Goal: Information Seeking & Learning: Learn about a topic

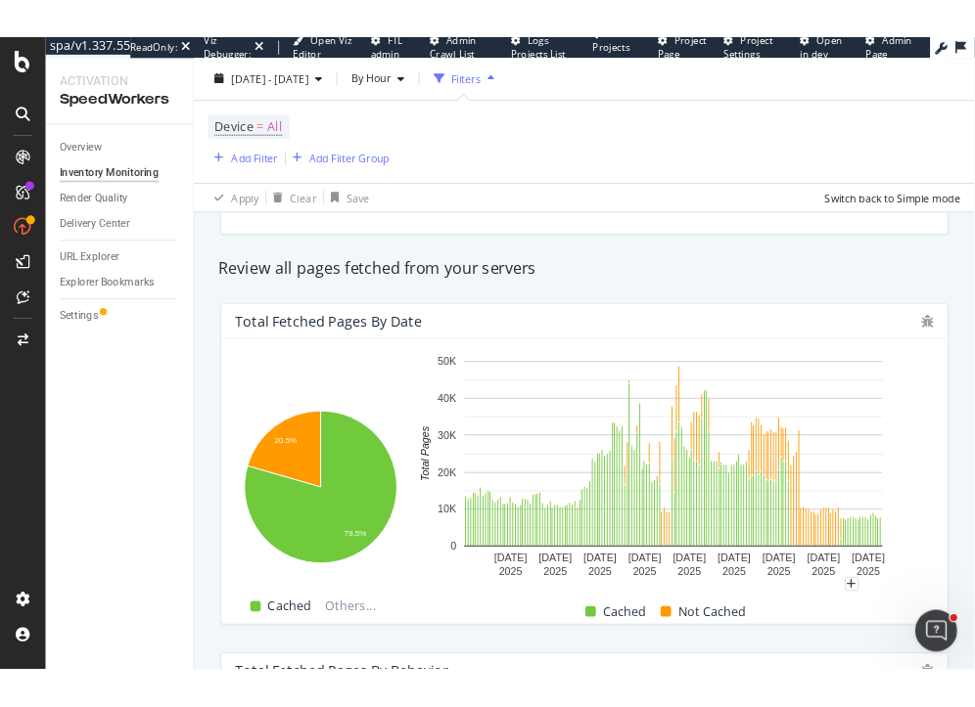
scroll to position [362, 0]
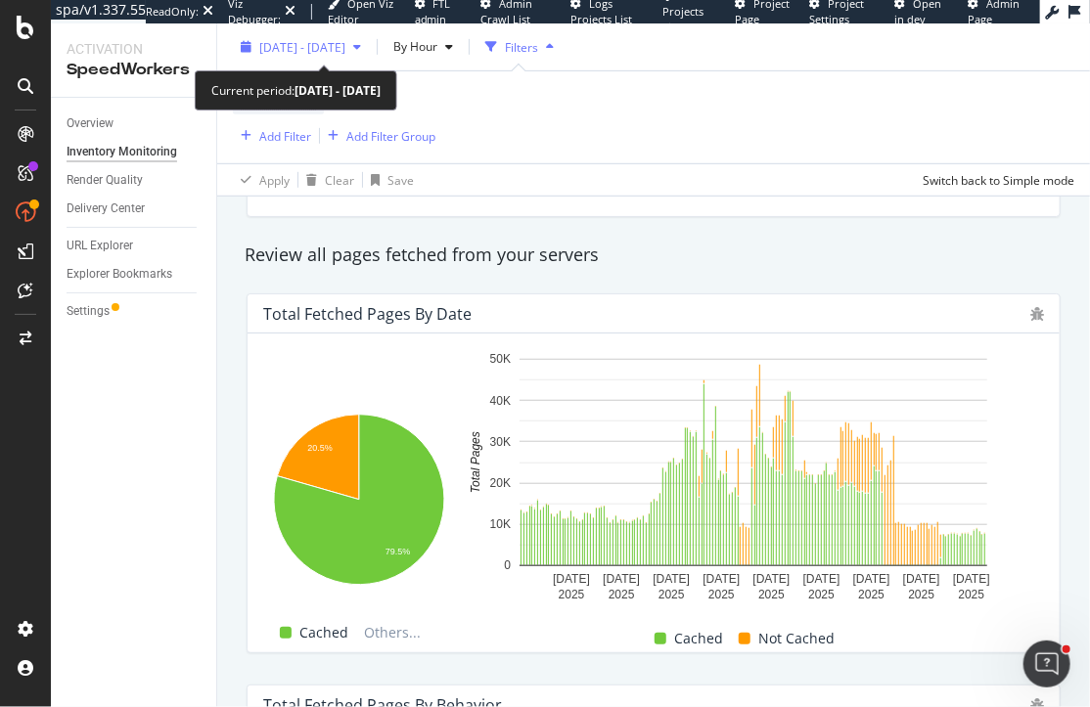
click at [317, 48] on span "2025 Sep. 28th - Oct. 4th" at bounding box center [302, 46] width 86 height 17
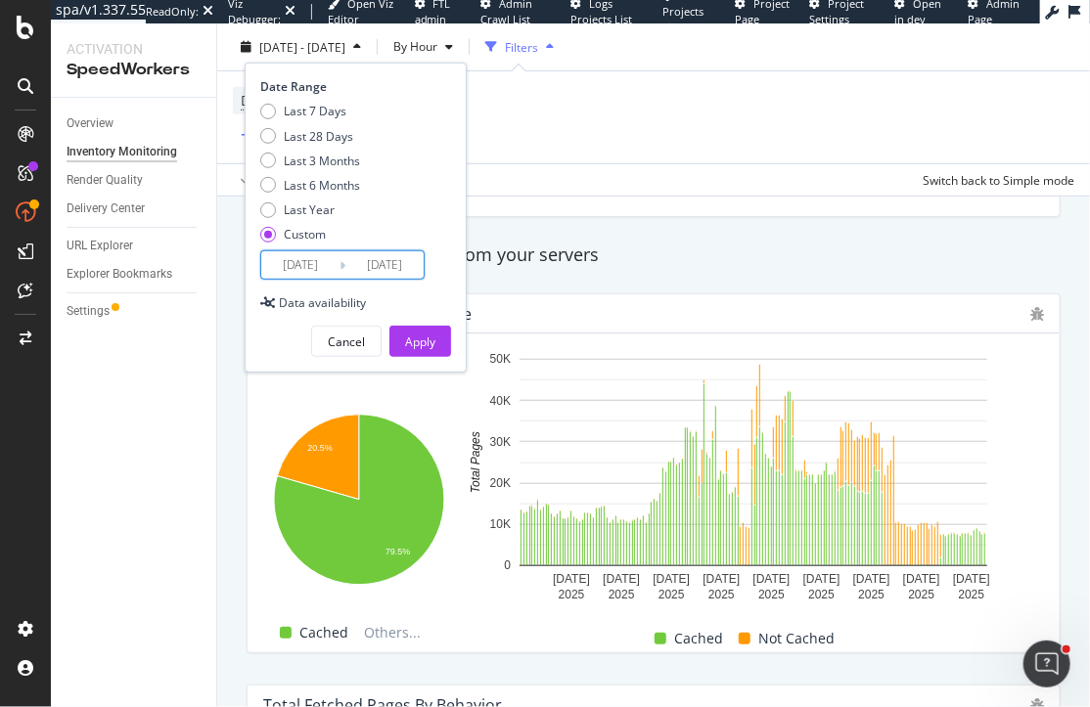
click at [402, 263] on input "[DATE]" at bounding box center [384, 264] width 78 height 27
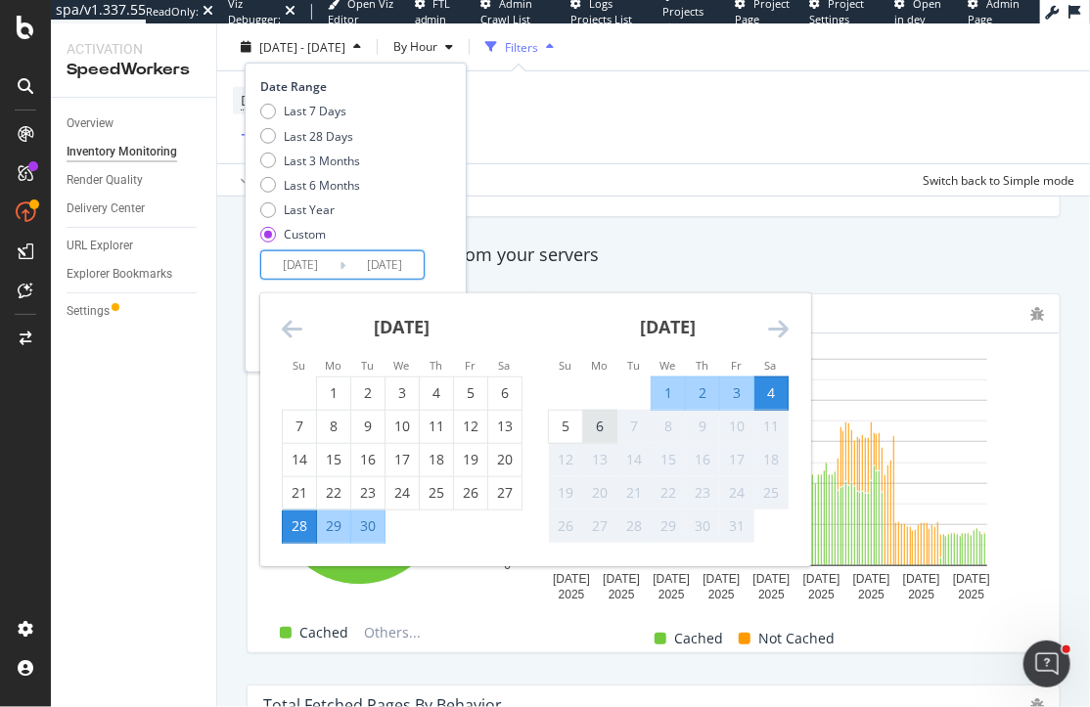
click at [594, 428] on div "6" at bounding box center [599, 427] width 33 height 20
type input "2025/10/06"
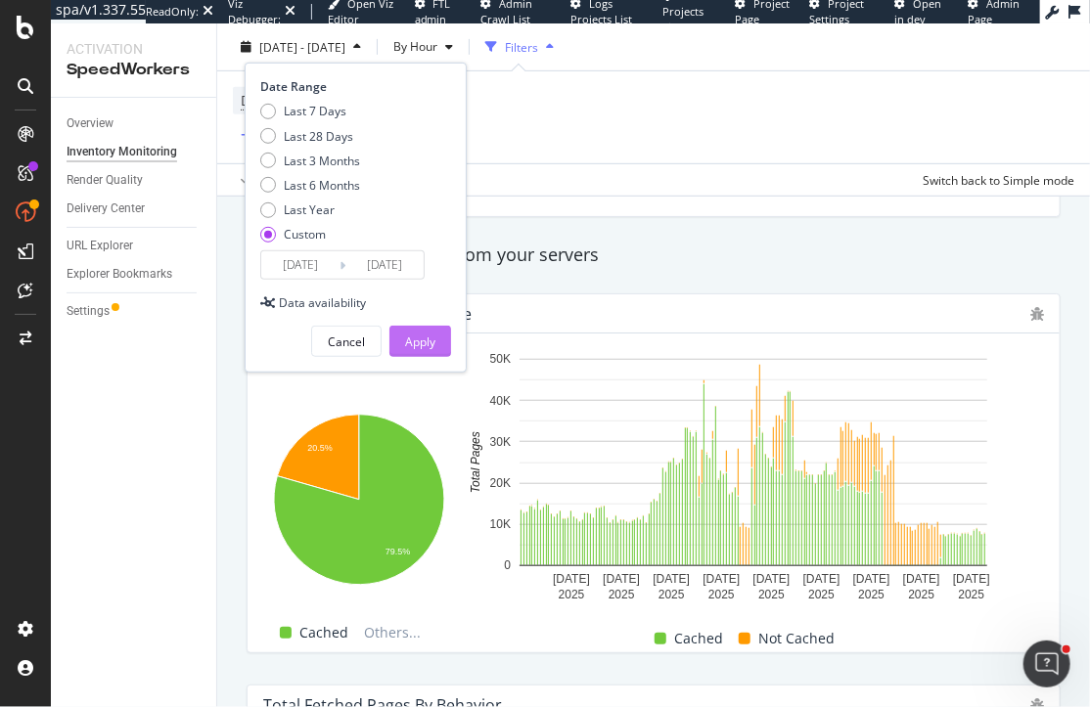
click at [422, 343] on div "Apply" at bounding box center [420, 342] width 30 height 17
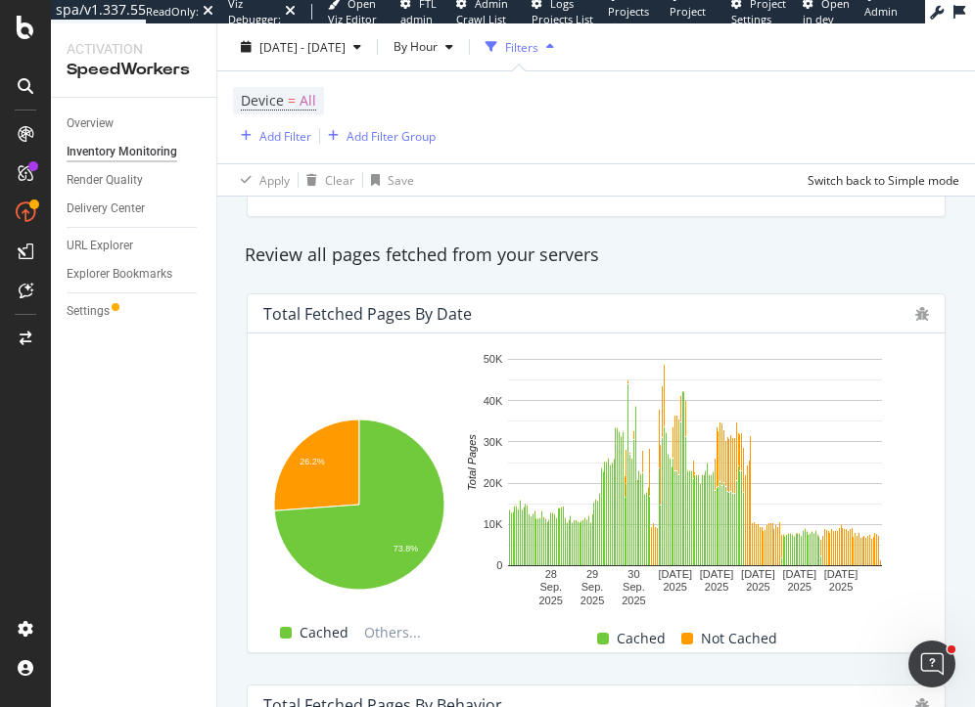
click at [243, 447] on div "Total Fetched Pages by Date Hold CMD (⌘) while clicking to filter the report. 2…" at bounding box center [596, 473] width 722 height 391
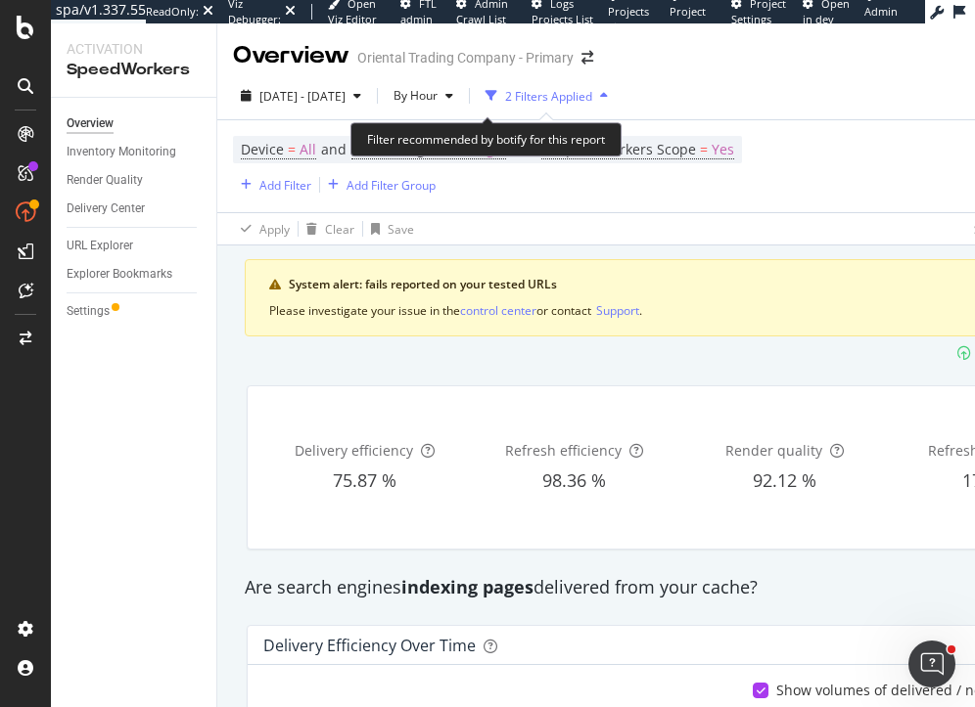
scroll to position [329, 0]
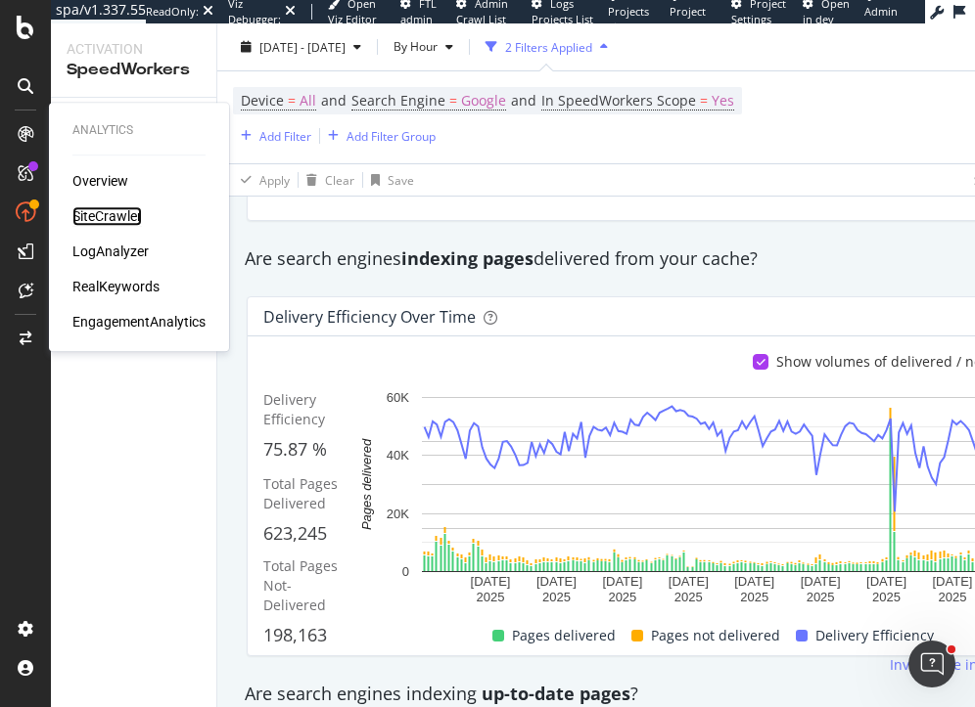
click at [102, 213] on div "SiteCrawler" at bounding box center [106, 216] width 69 height 20
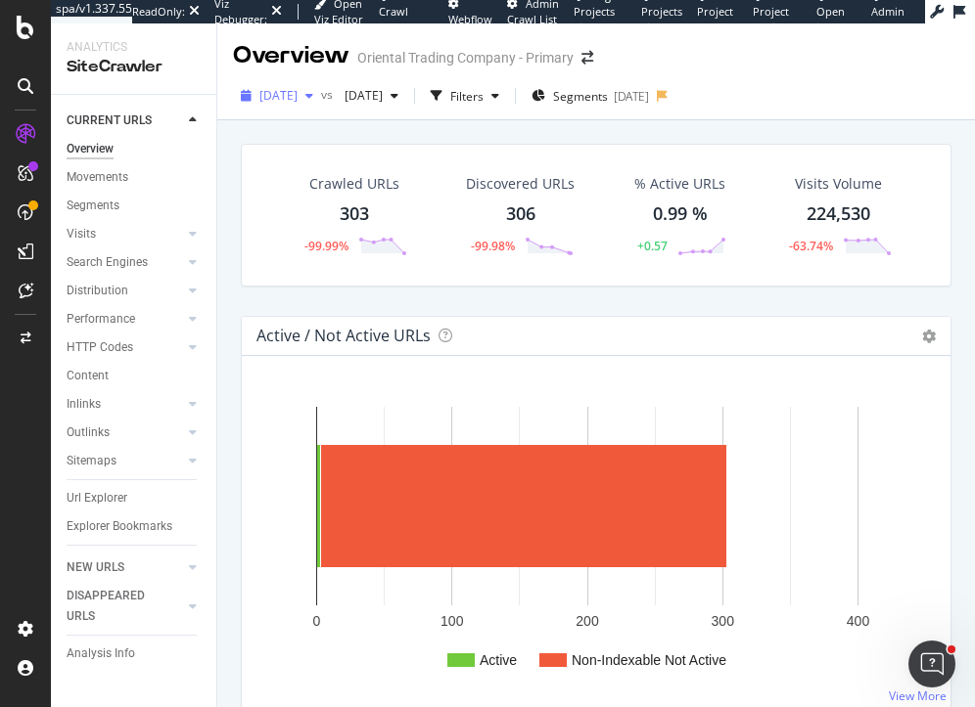
click at [287, 89] on span "[DATE]" at bounding box center [278, 95] width 38 height 17
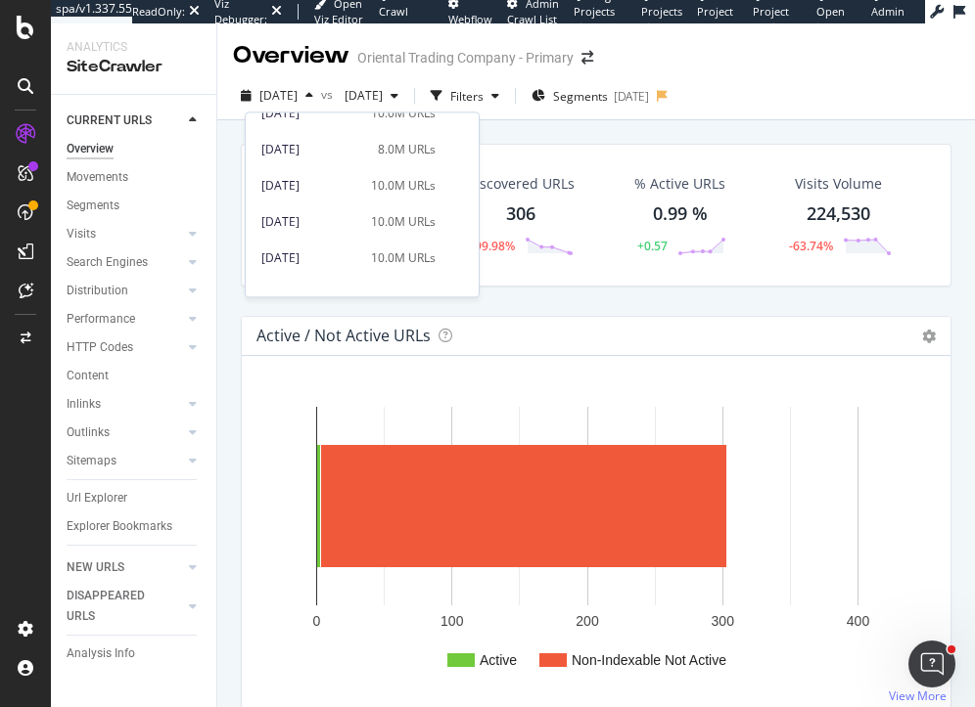
scroll to position [164, 0]
click at [359, 252] on div "[DATE]" at bounding box center [310, 256] width 98 height 18
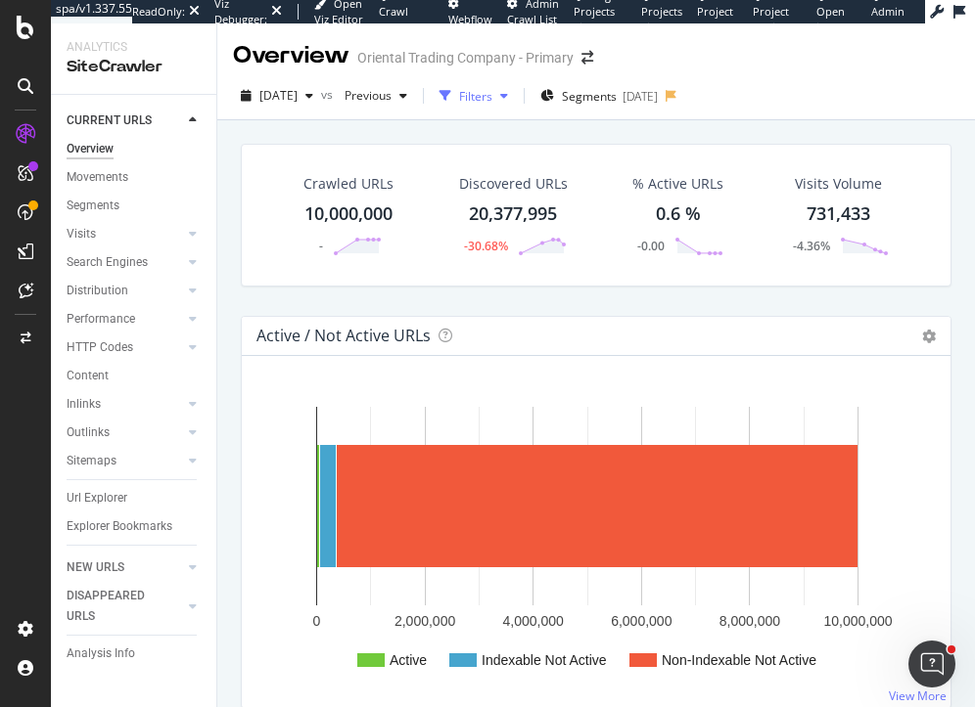
click at [492, 92] on div "Filters" at bounding box center [475, 96] width 33 height 17
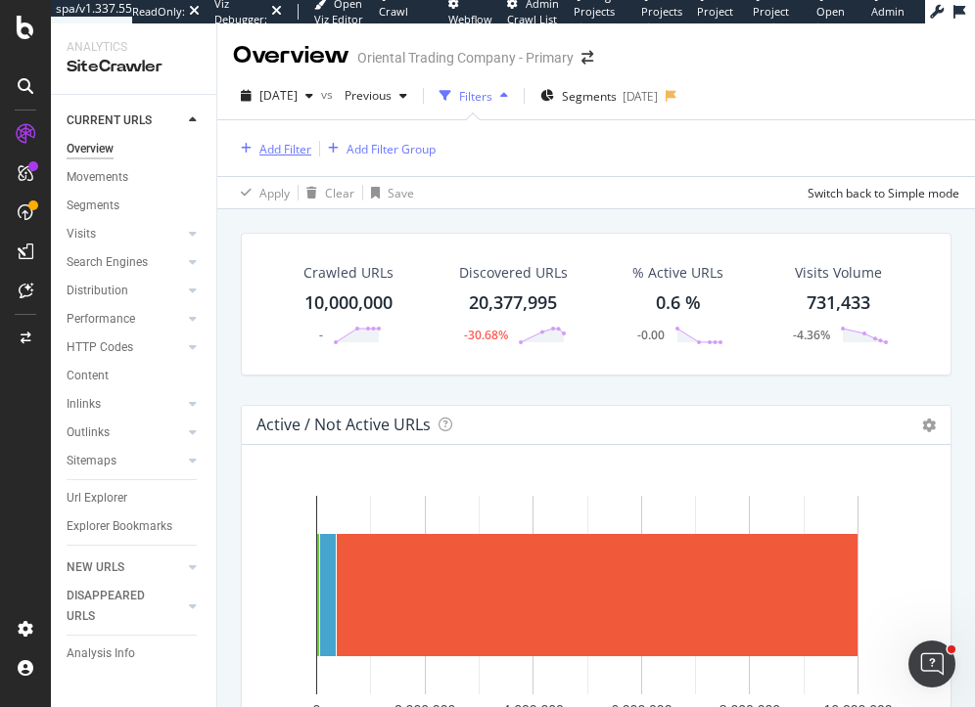
click at [278, 147] on div "Add Filter" at bounding box center [285, 149] width 52 height 17
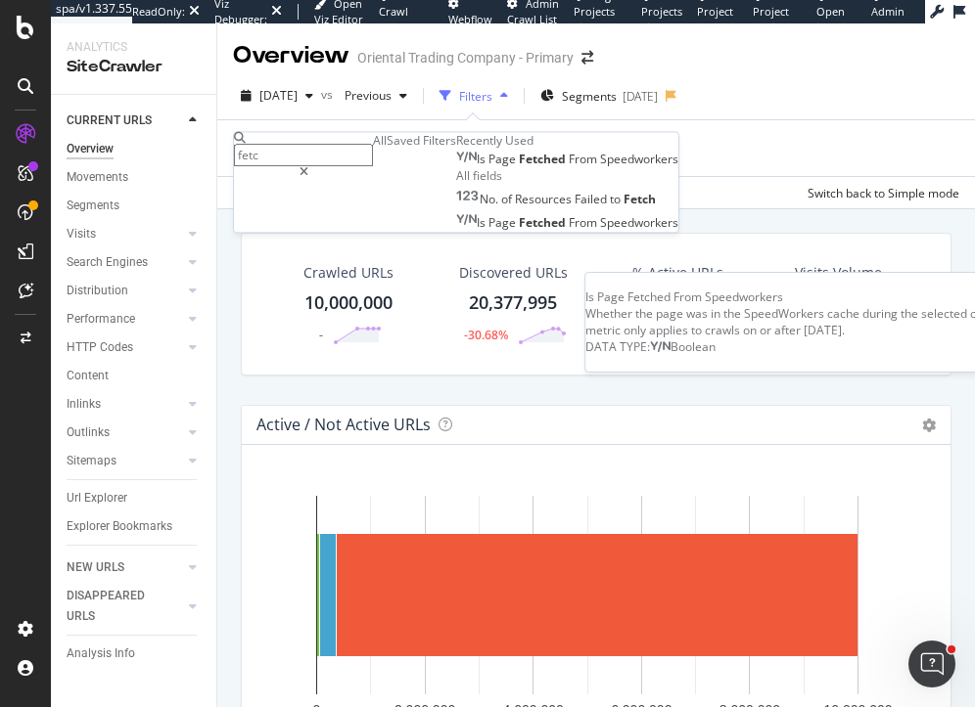
type input "fetc"
click at [519, 168] on span "Fetched" at bounding box center [544, 160] width 50 height 17
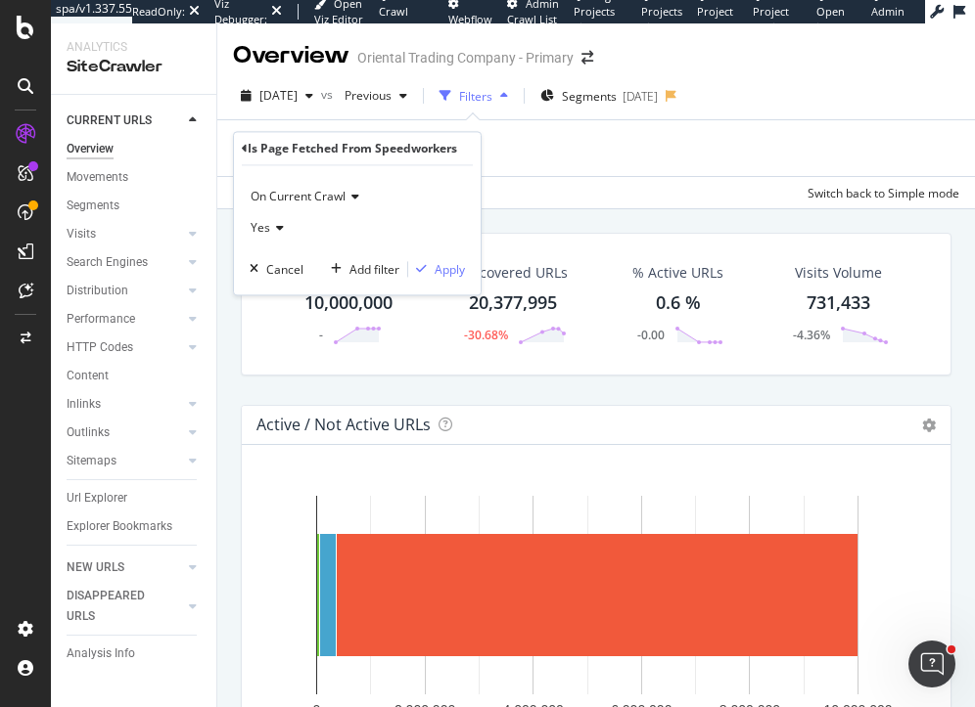
click at [257, 227] on span "Yes" at bounding box center [261, 228] width 20 height 17
click at [284, 286] on div "No" at bounding box center [358, 294] width 209 height 25
click at [452, 264] on div "Apply" at bounding box center [449, 269] width 30 height 17
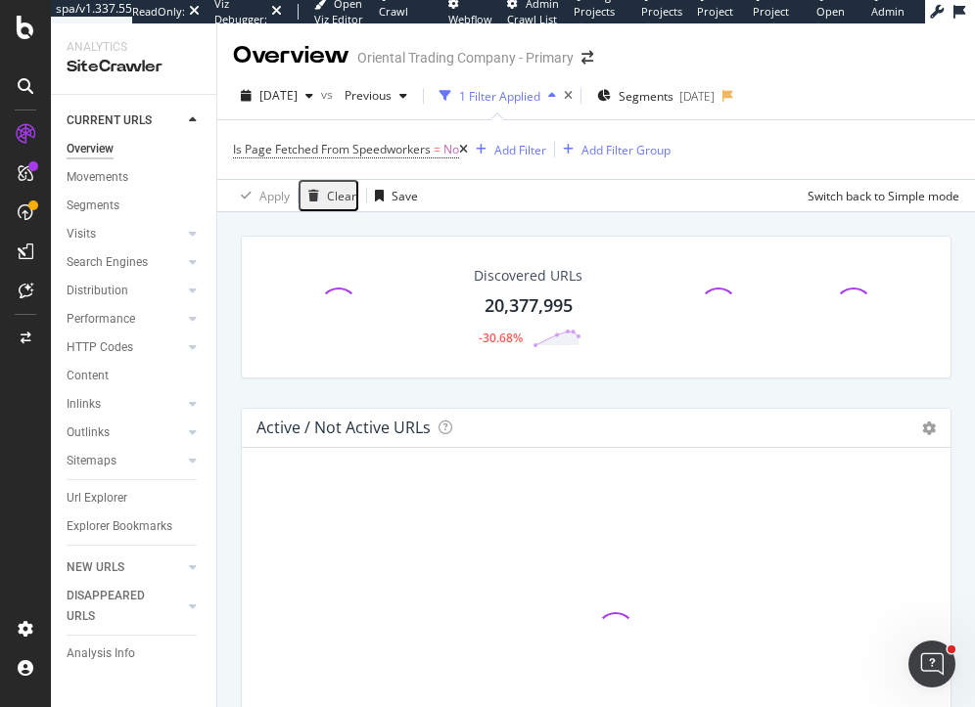
click at [89, 216] on div "Segments" at bounding box center [142, 206] width 150 height 28
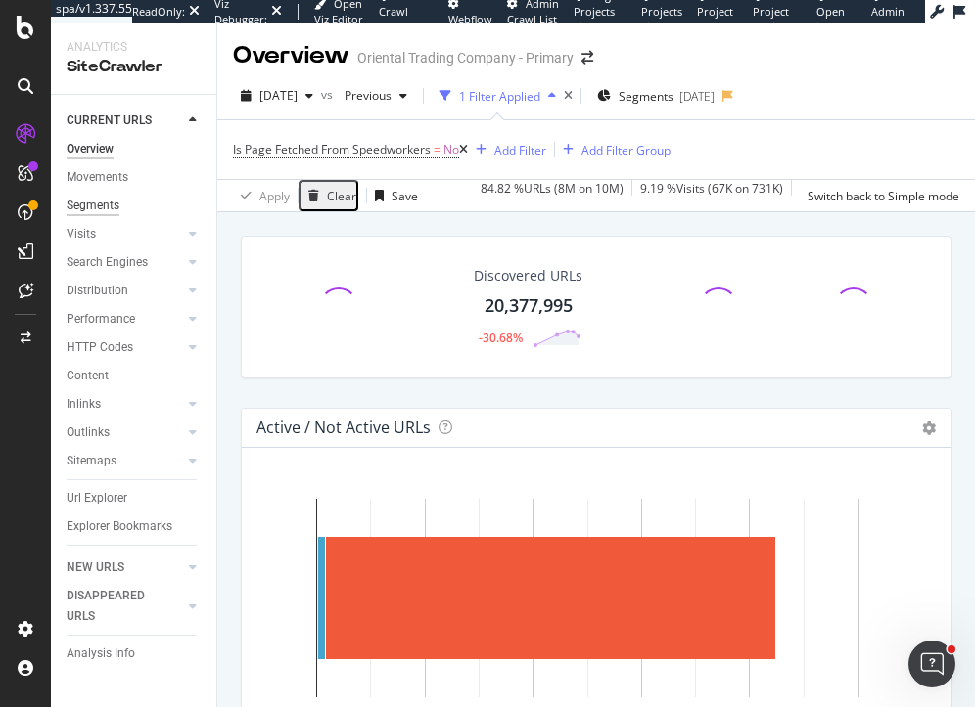
click at [88, 209] on div "Segments" at bounding box center [93, 206] width 53 height 21
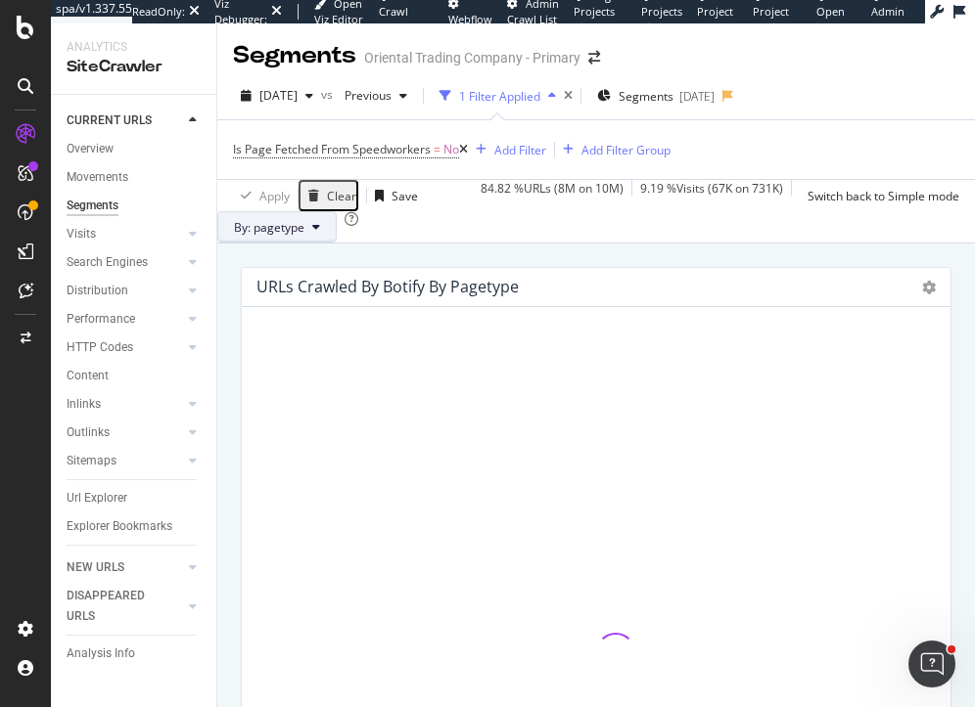
click at [320, 233] on icon at bounding box center [316, 227] width 8 height 12
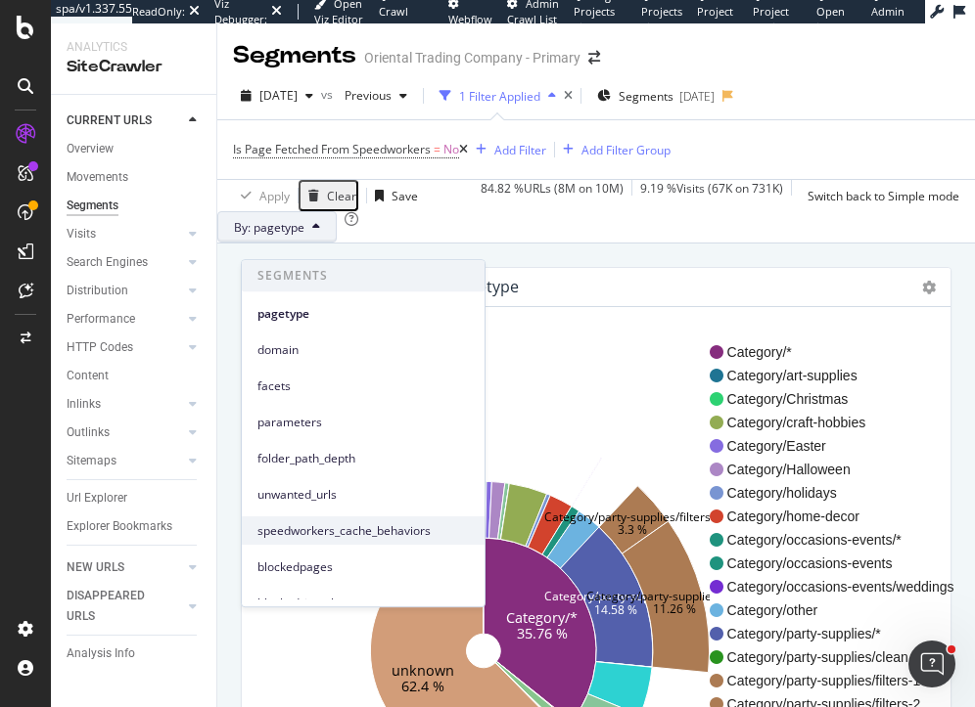
click at [334, 533] on span "speedworkers_cache_behaviors" at bounding box center [362, 532] width 211 height 18
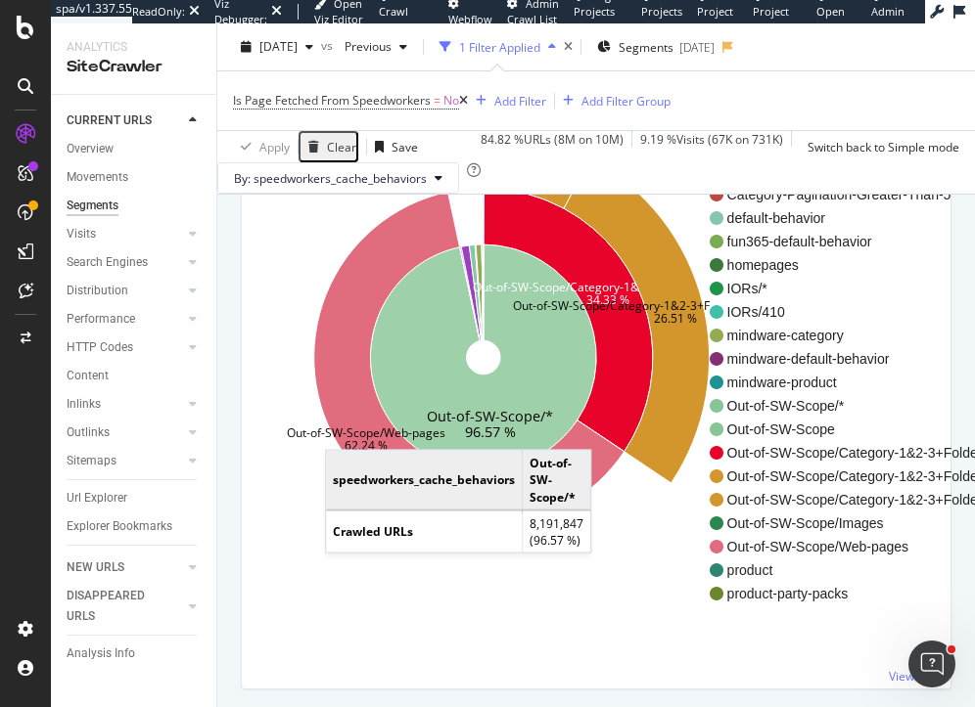
scroll to position [294, 0]
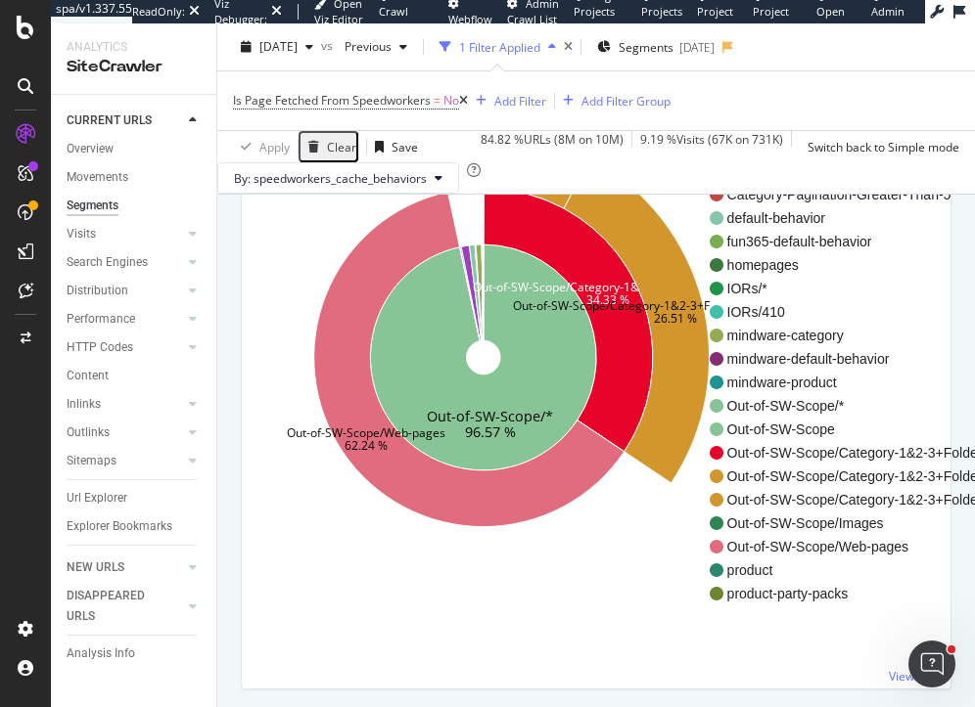
click at [224, 331] on div "URLs Crawled By Botify By speedworkers_cache_behaviors Sunburst Treemap Table E…" at bounding box center [595, 292] width 757 height 684
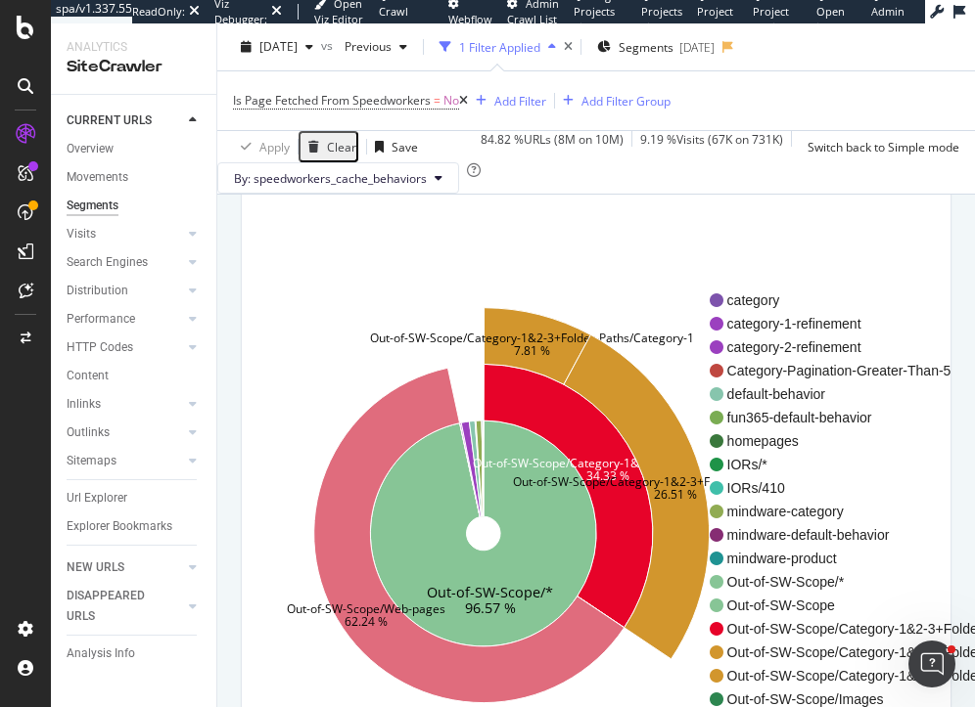
scroll to position [0, 0]
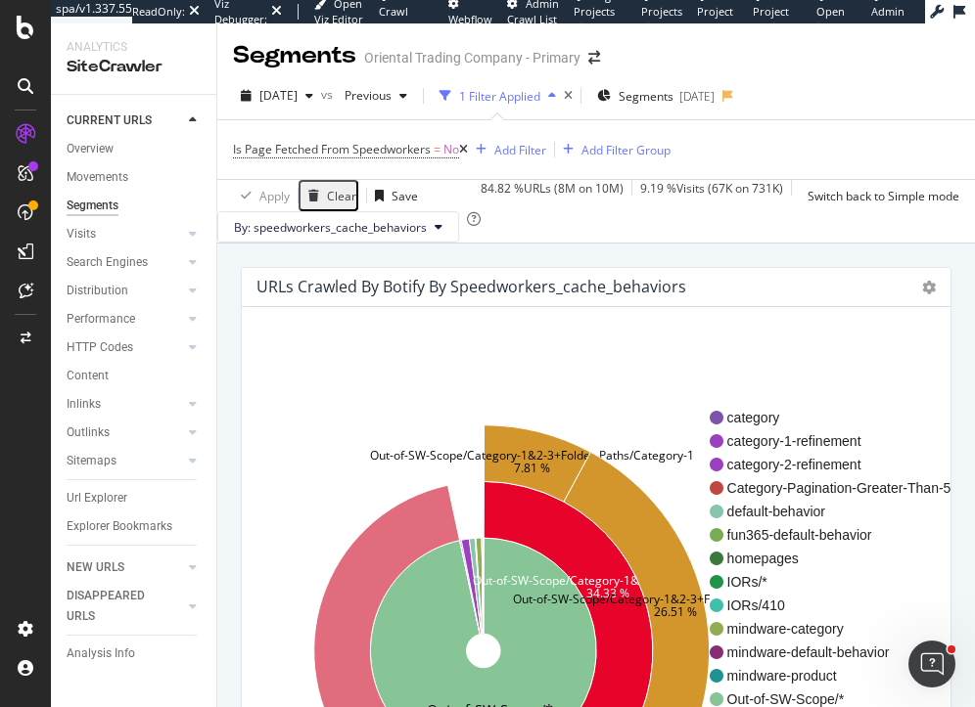
click at [276, 298] on div "URLs Crawled By Botify By speedworkers_cache_behaviors Sunburst Treemap Table E…" at bounding box center [596, 635] width 730 height 736
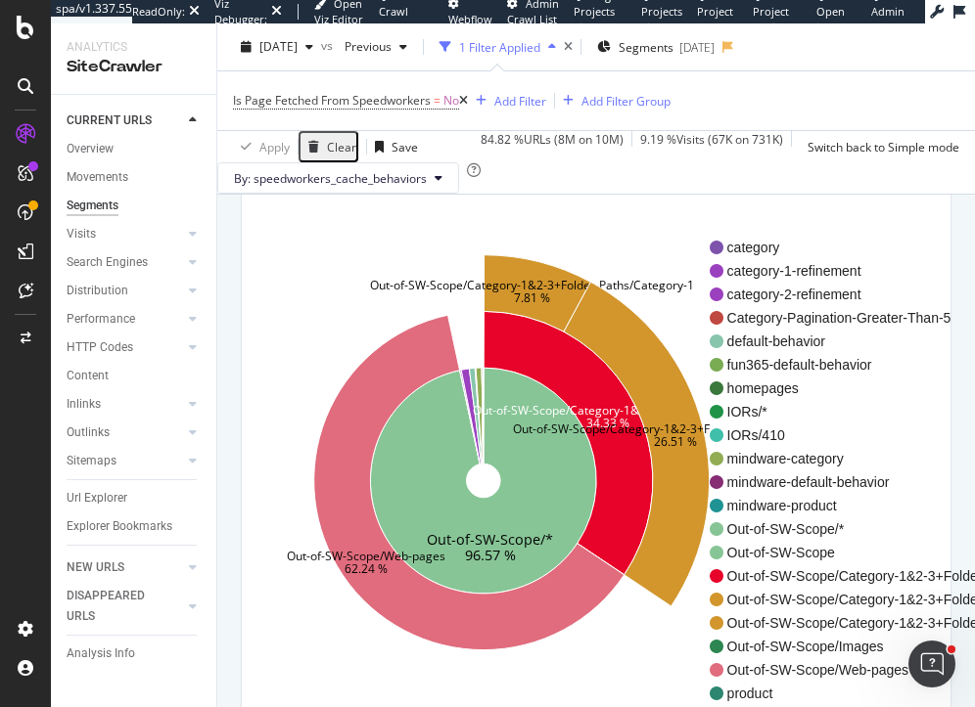
scroll to position [172, 0]
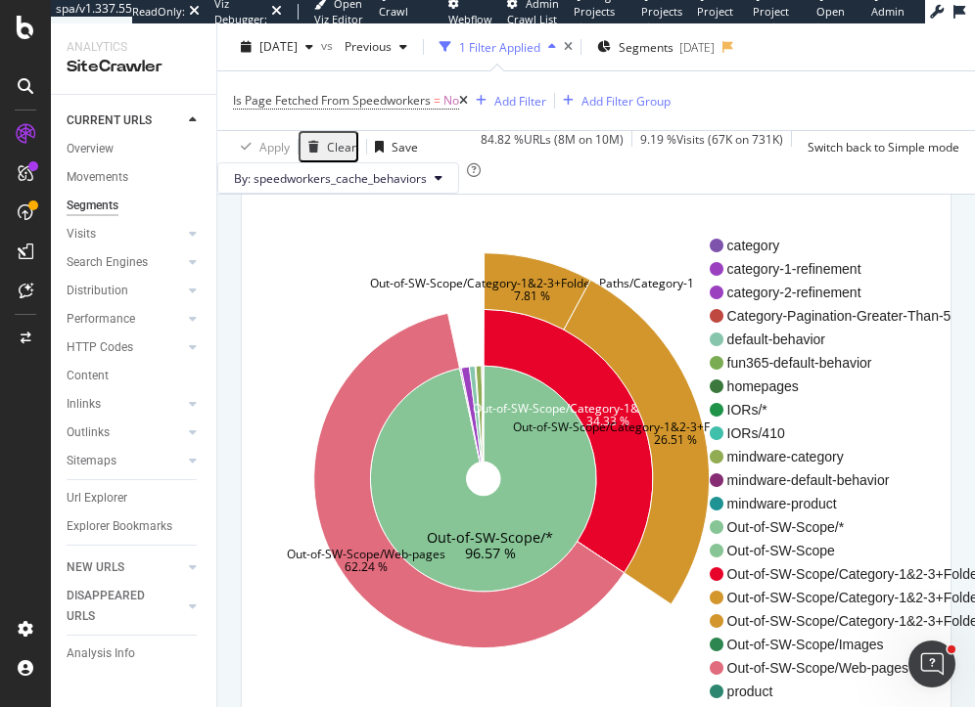
click at [275, 404] on icon "Out-of-SW-Scope/* 96.57 % Out-of-SW-Scope/Category-1&2-3+Folder-Paths/* 34.33 %…" at bounding box center [483, 479] width 452 height 604
click at [222, 296] on div "URLs Crawled By Botify By speedworkers_cache_behaviors Sunburst Treemap Table E…" at bounding box center [595, 413] width 757 height 684
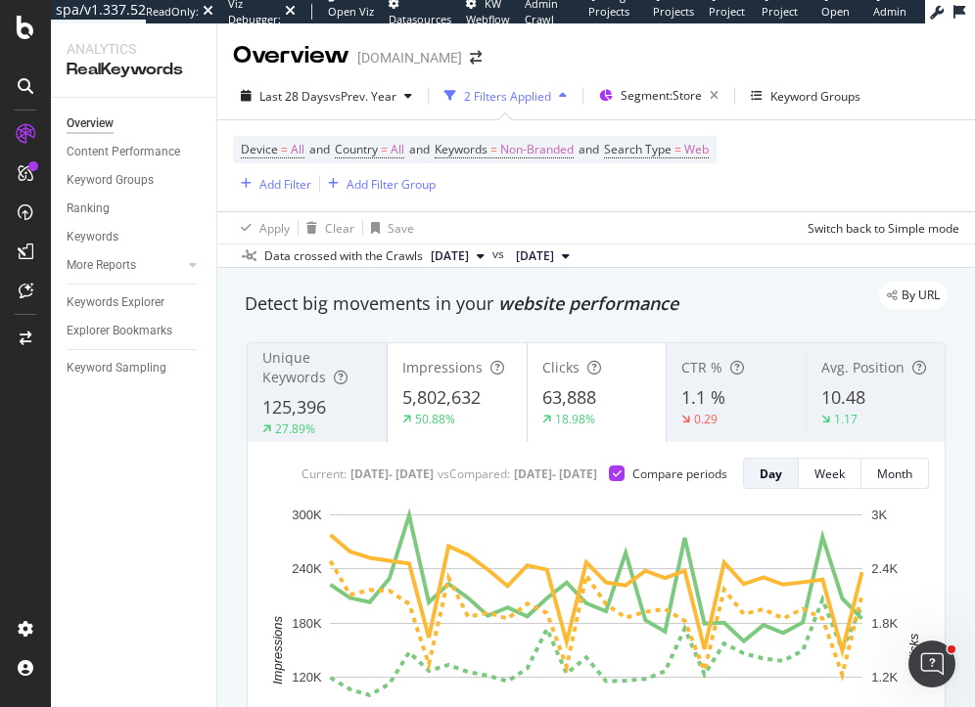
scroll to position [69, 0]
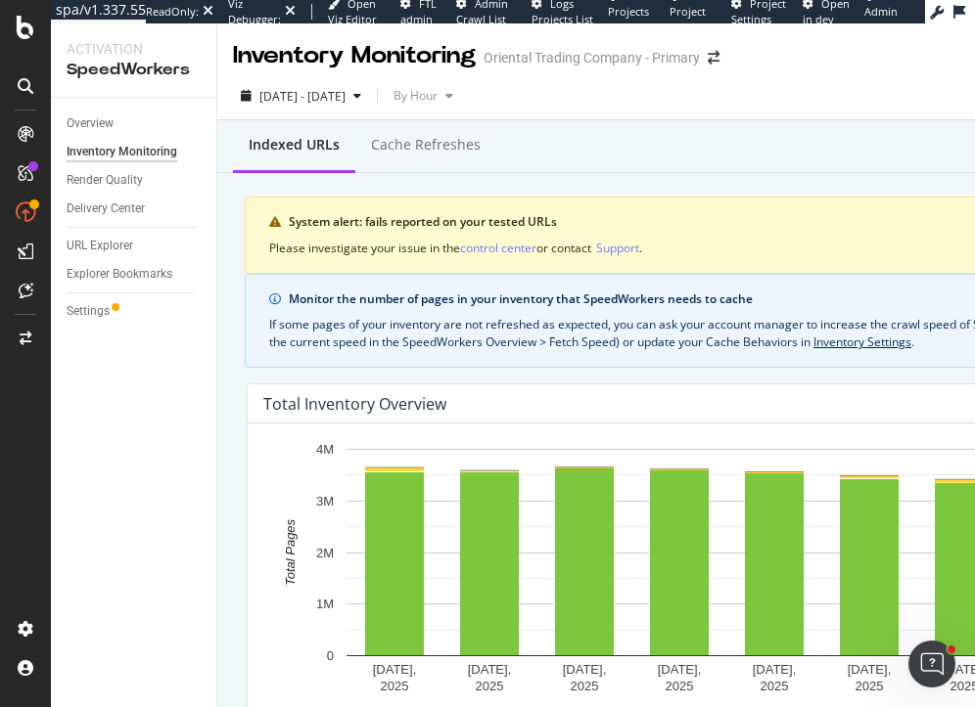
scroll to position [700, 0]
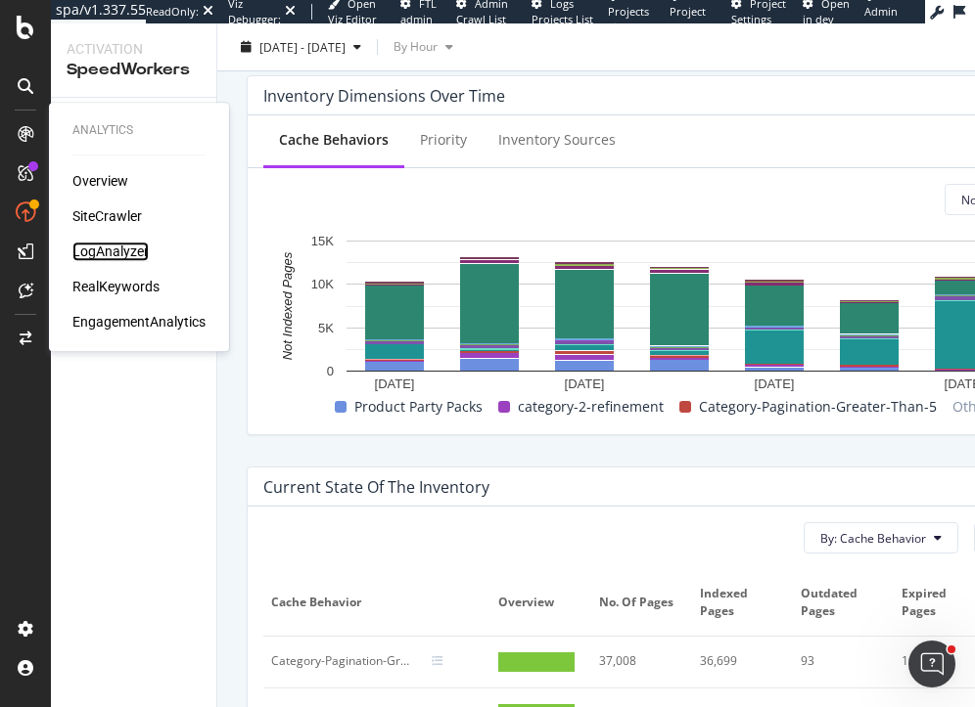
click at [118, 254] on div "LogAnalyzer" at bounding box center [110, 252] width 76 height 20
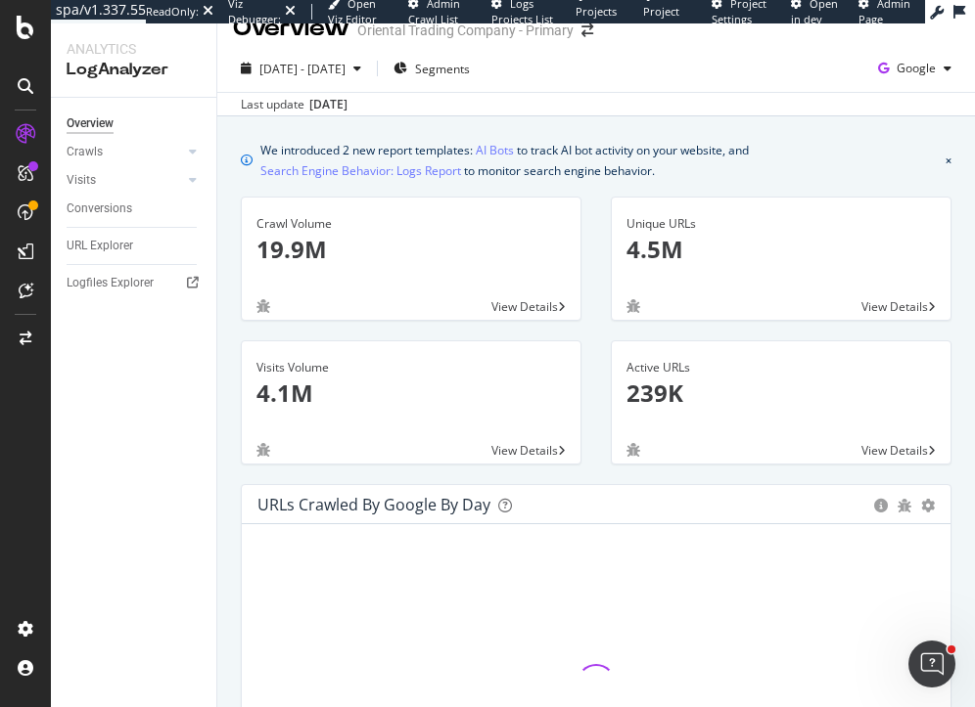
scroll to position [23, 0]
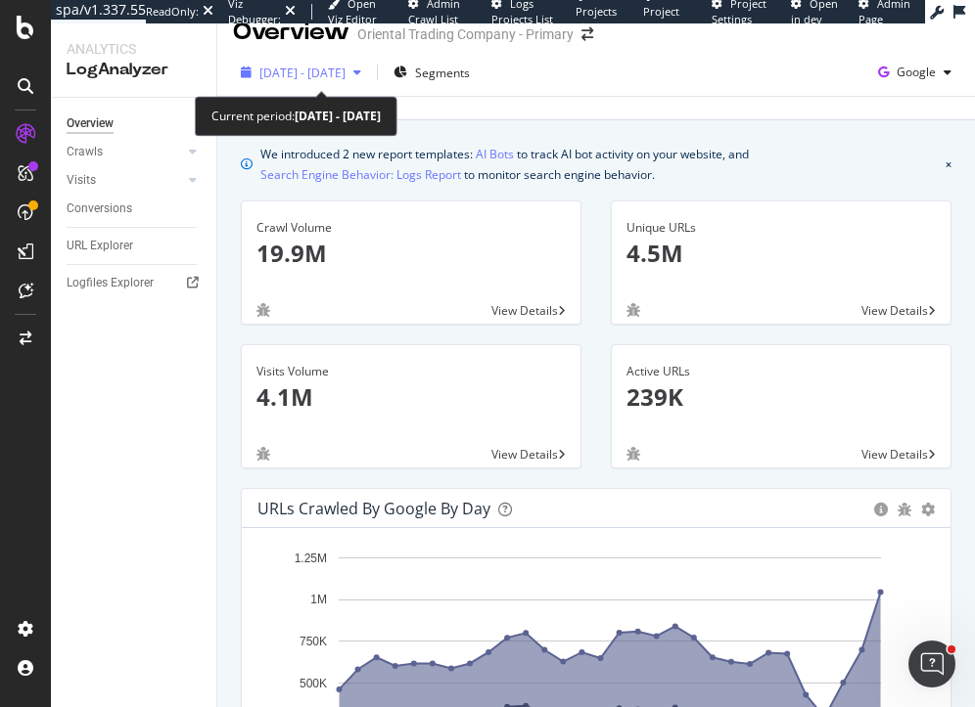
click at [344, 75] on span "2025 Sep. 5th - Oct. 4th" at bounding box center [302, 73] width 86 height 17
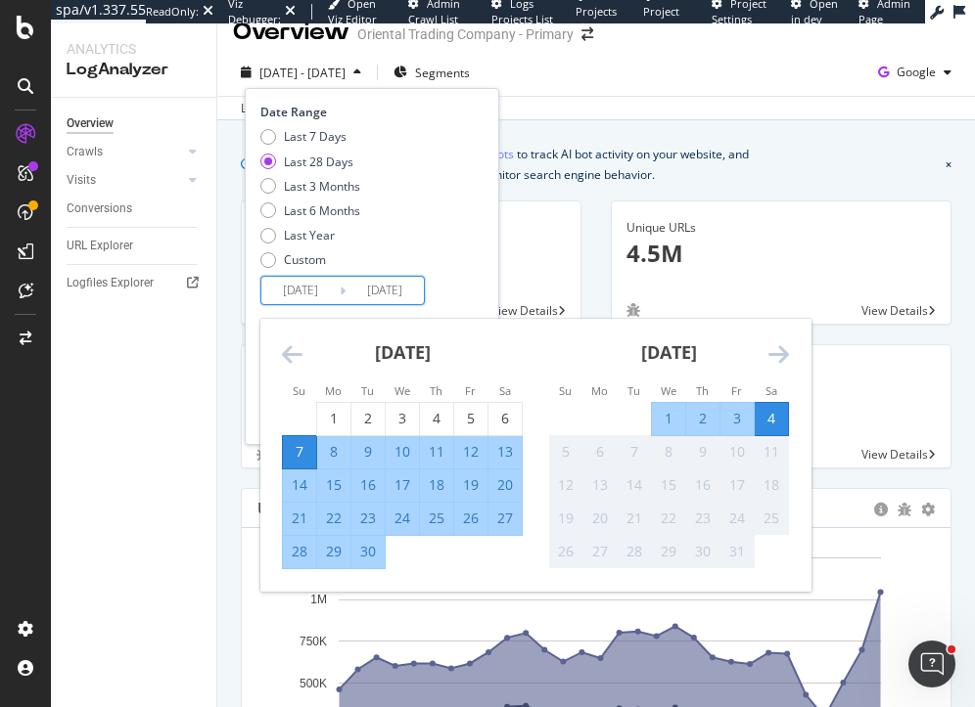
click at [284, 296] on input "2025/09/07" at bounding box center [300, 290] width 78 height 27
click at [287, 357] on icon "Move backward to switch to the previous month." at bounding box center [292, 353] width 21 height 23
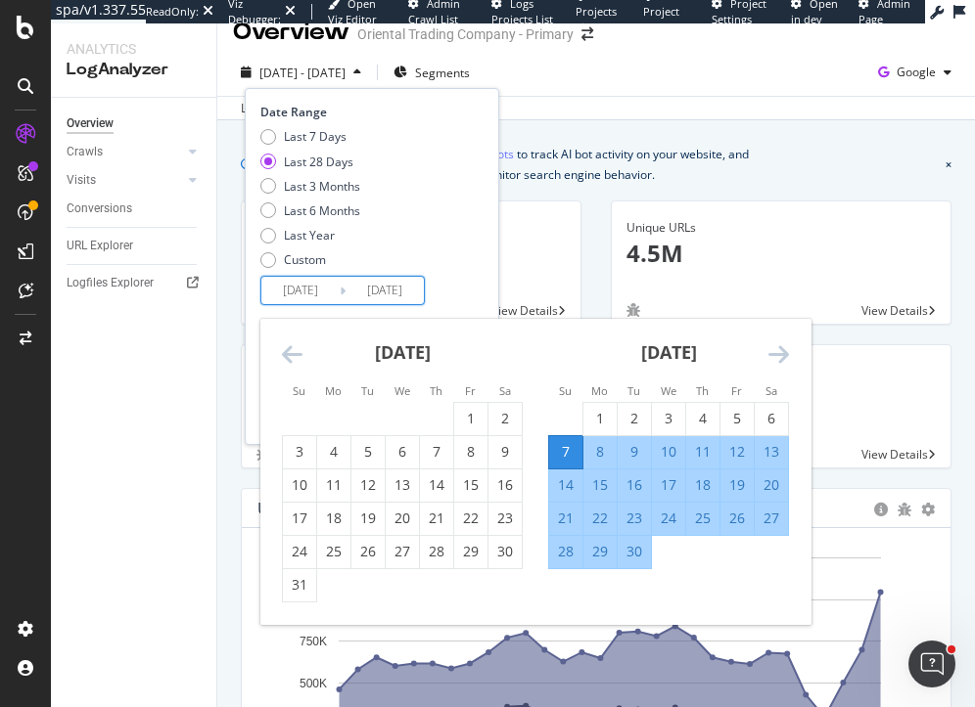
click at [287, 357] on icon "Move backward to switch to the previous month." at bounding box center [292, 353] width 21 height 23
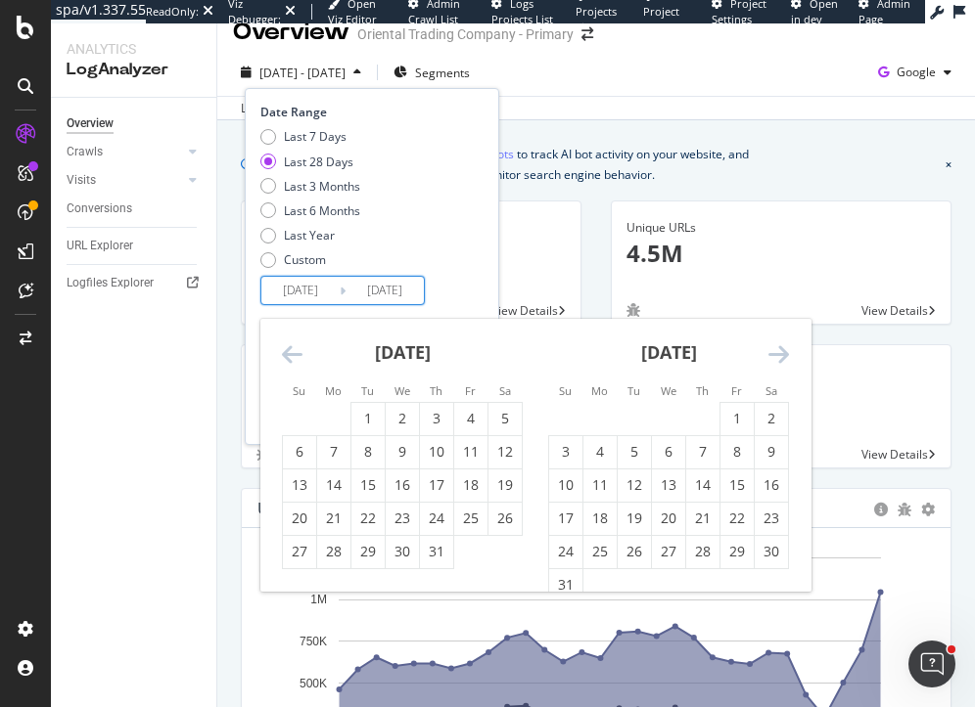
click at [287, 357] on icon "Move backward to switch to the previous month." at bounding box center [292, 353] width 21 height 23
click at [234, 340] on div "Crawl Volume 19.9M View Details" at bounding box center [411, 273] width 370 height 144
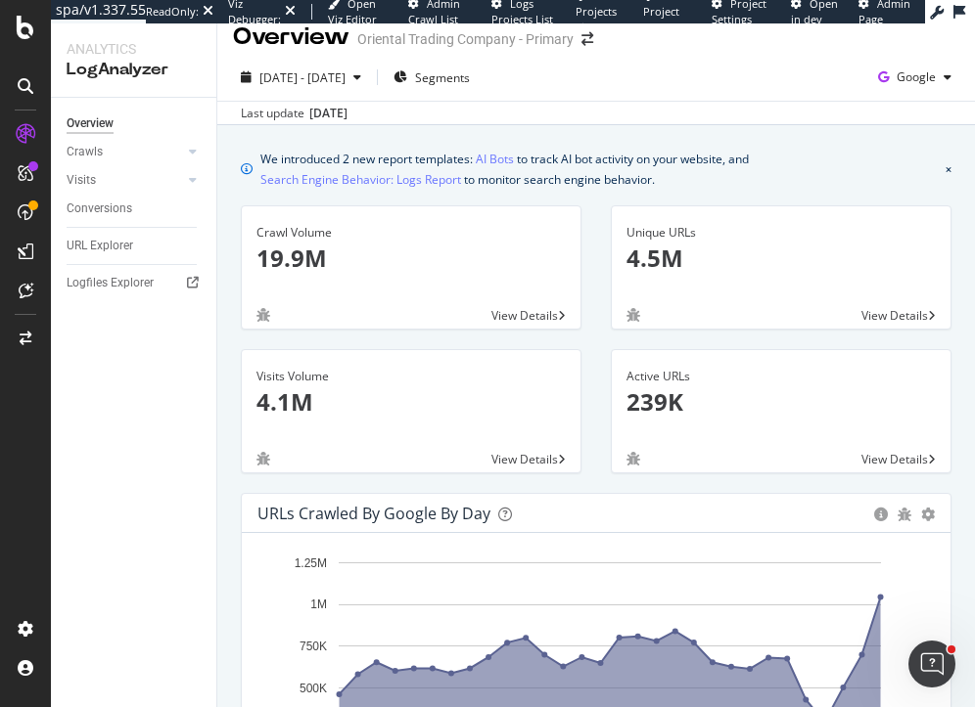
scroll to position [0, 0]
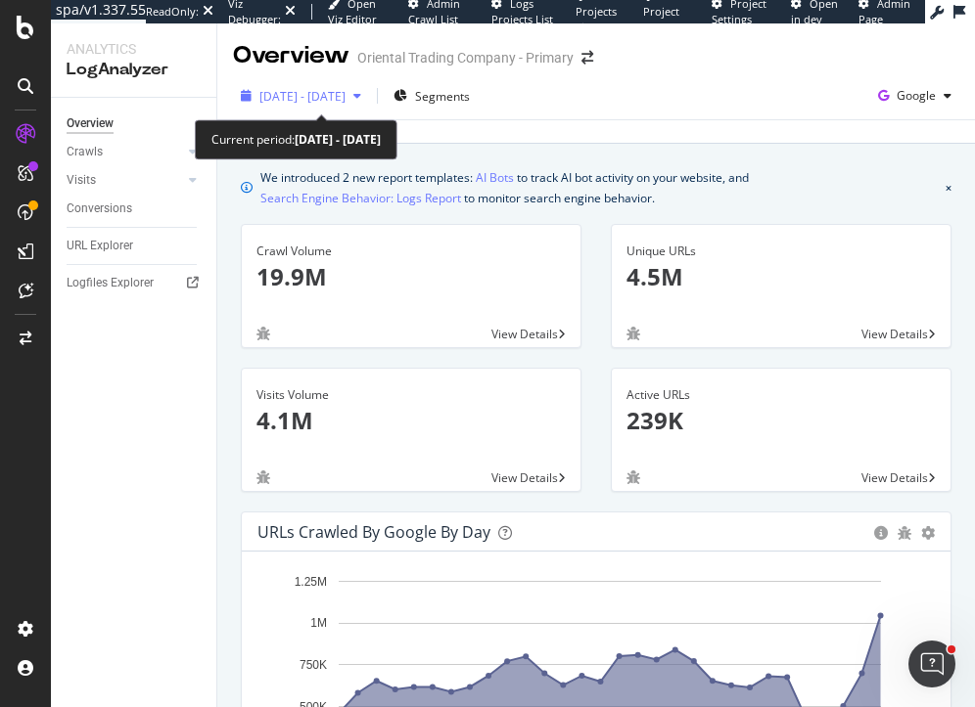
click at [318, 83] on div "2025 Sep. 5th - Oct. 4th" at bounding box center [301, 95] width 136 height 29
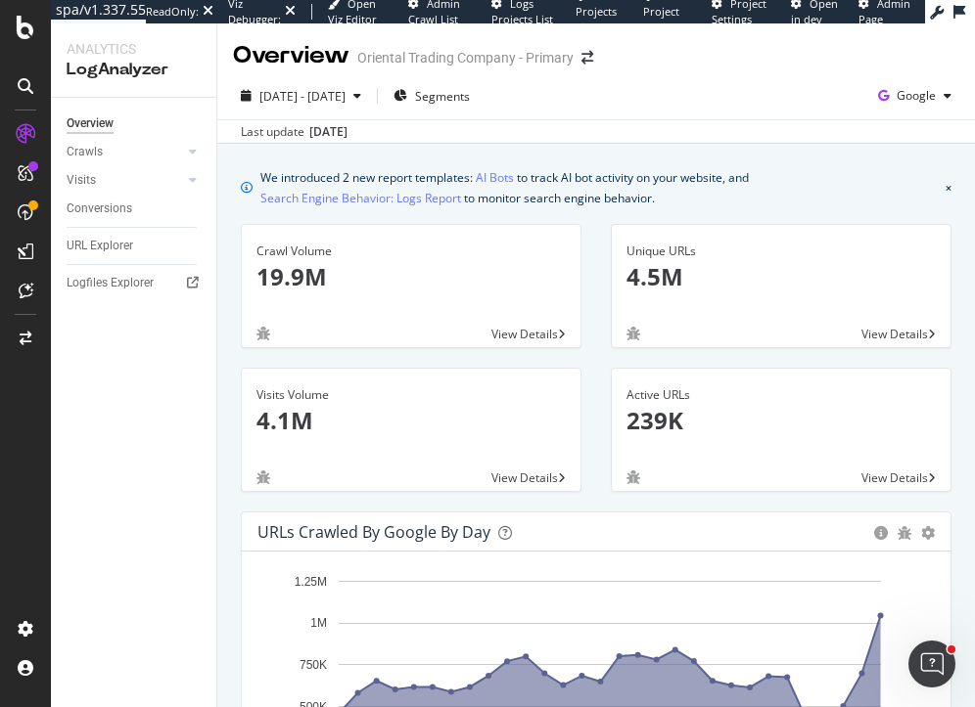
click at [194, 152] on icon at bounding box center [193, 152] width 8 height 12
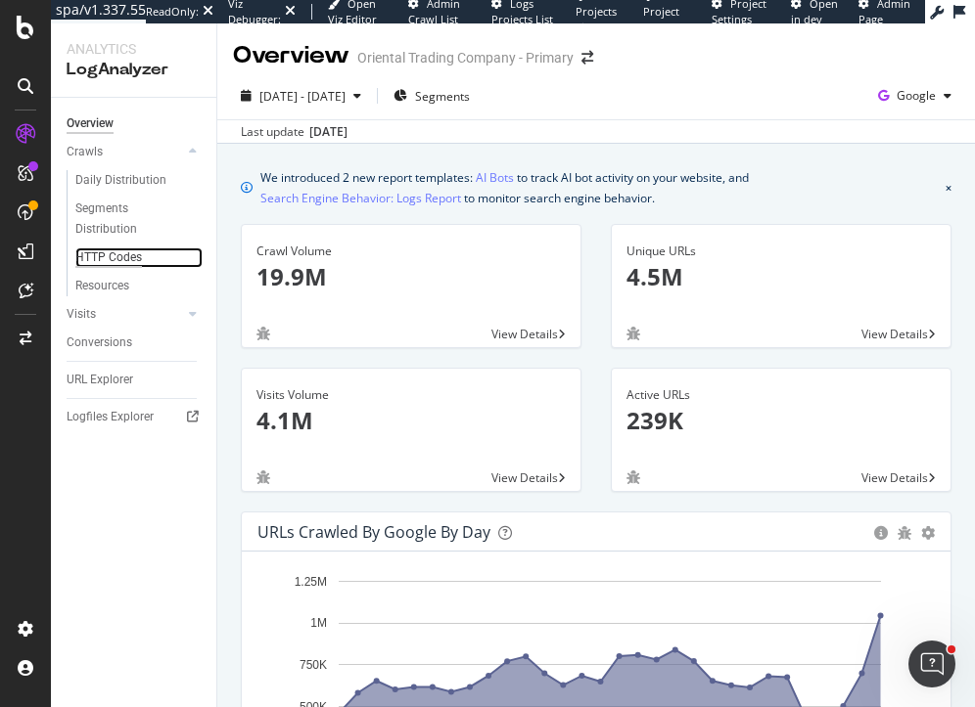
click at [122, 260] on div "HTTP Codes" at bounding box center [108, 258] width 67 height 21
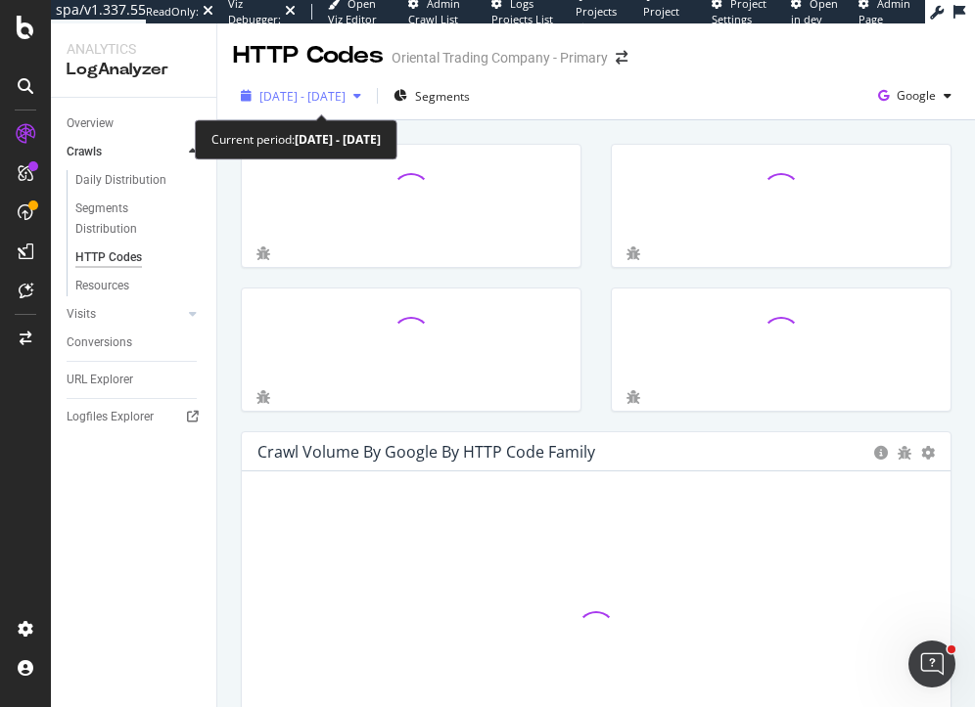
click at [327, 96] on span "2025 Sep. 5th - Oct. 4th" at bounding box center [302, 96] width 86 height 17
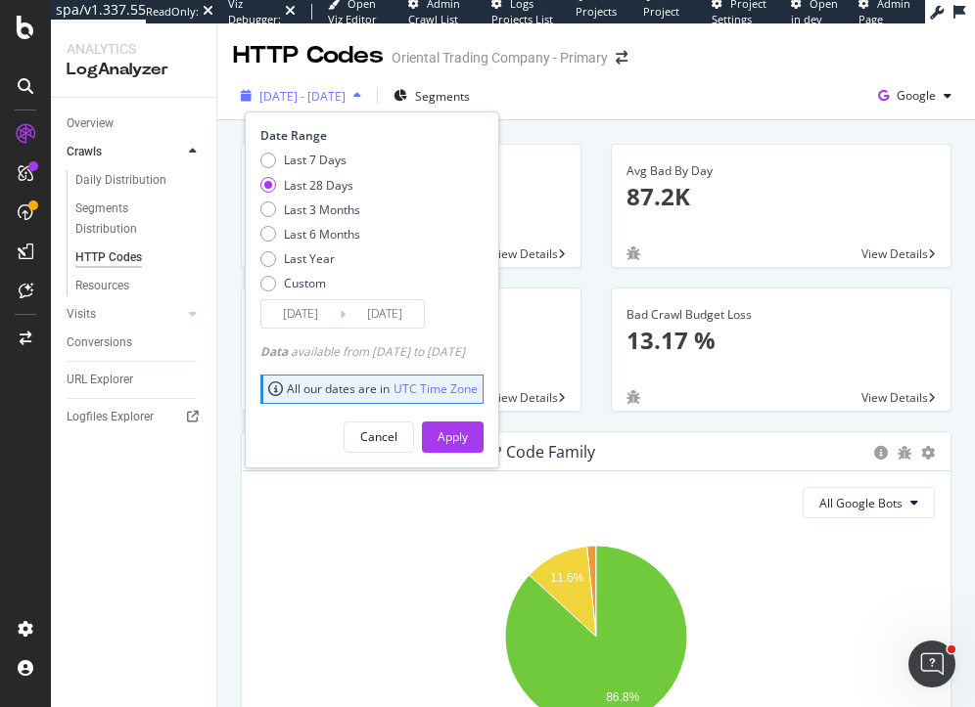
click at [327, 96] on span "2025 Sep. 5th - Oct. 4th" at bounding box center [302, 96] width 86 height 17
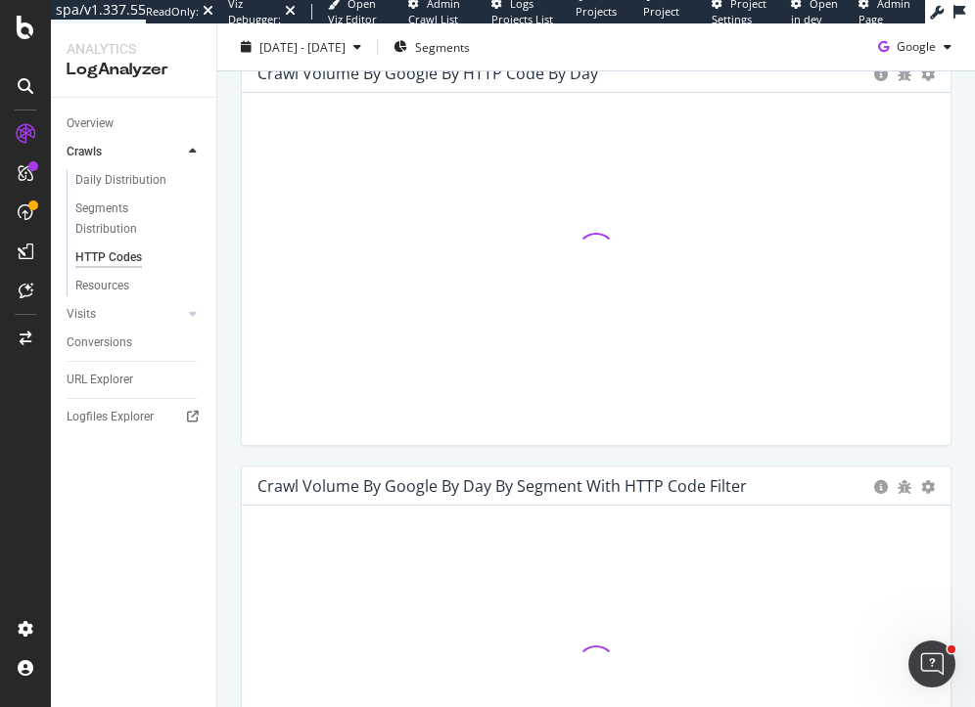
scroll to position [1205, 0]
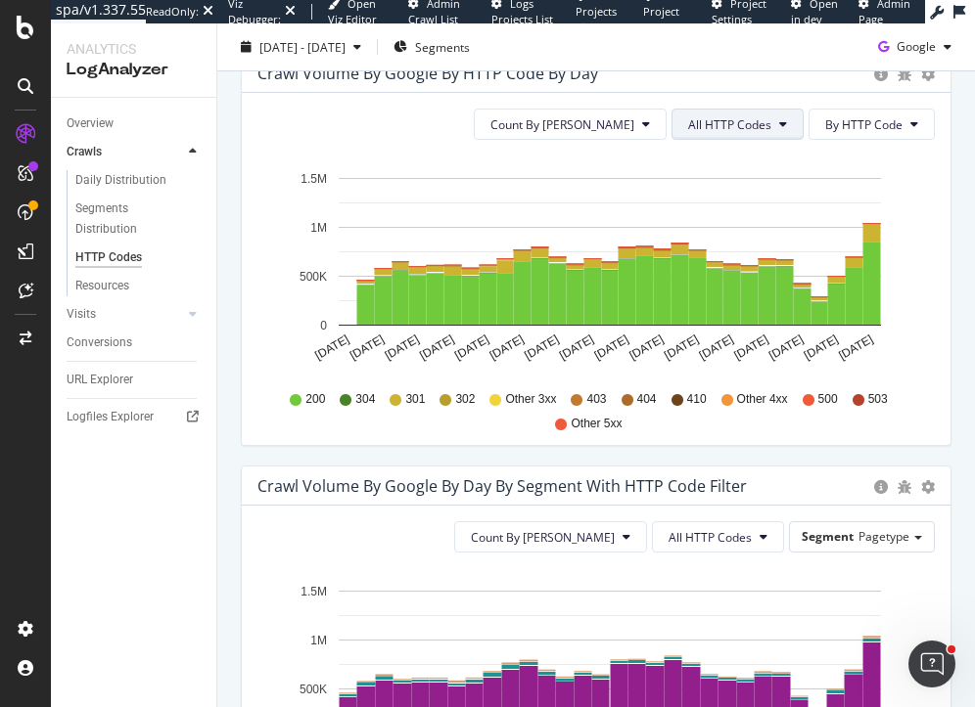
click at [759, 111] on button "All HTTP Codes" at bounding box center [737, 124] width 132 height 31
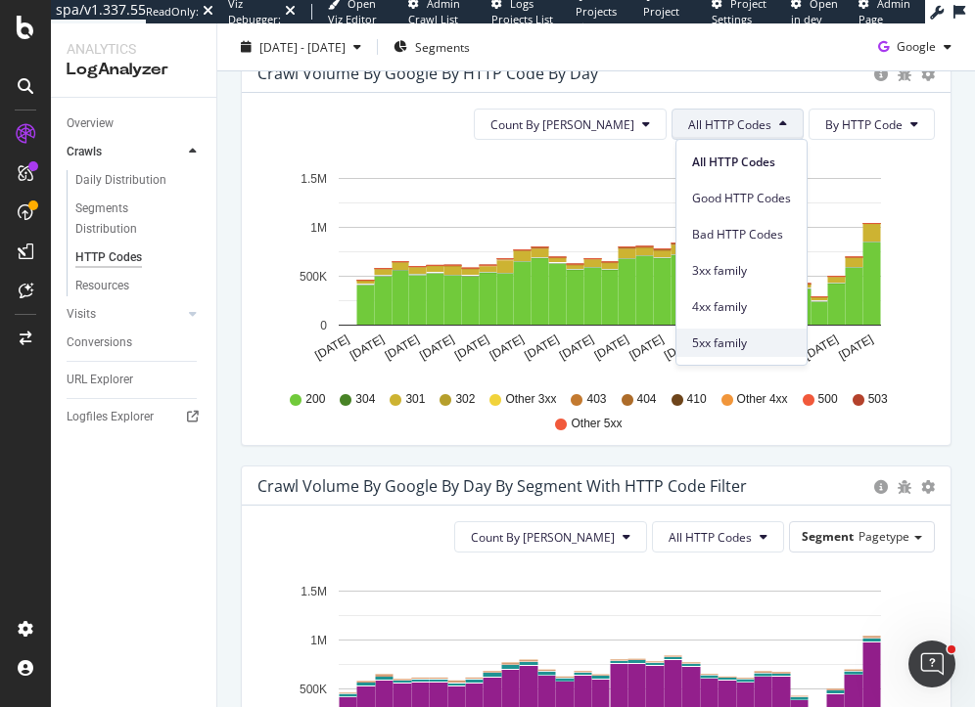
click at [715, 336] on span "5xx family" at bounding box center [741, 344] width 99 height 18
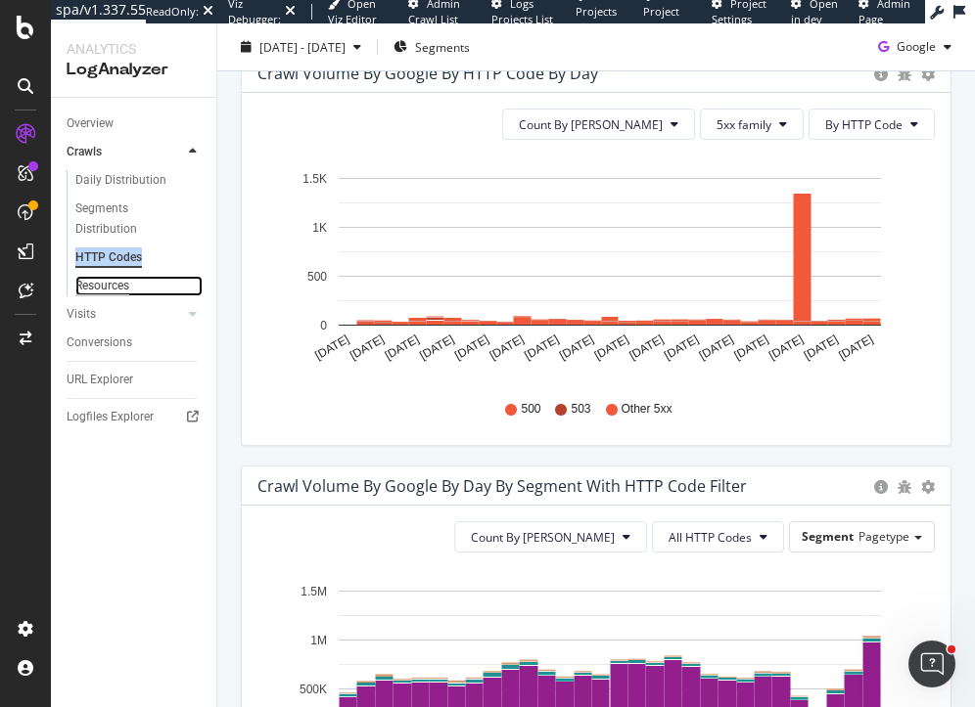
click at [94, 281] on div "Resources" at bounding box center [102, 286] width 54 height 21
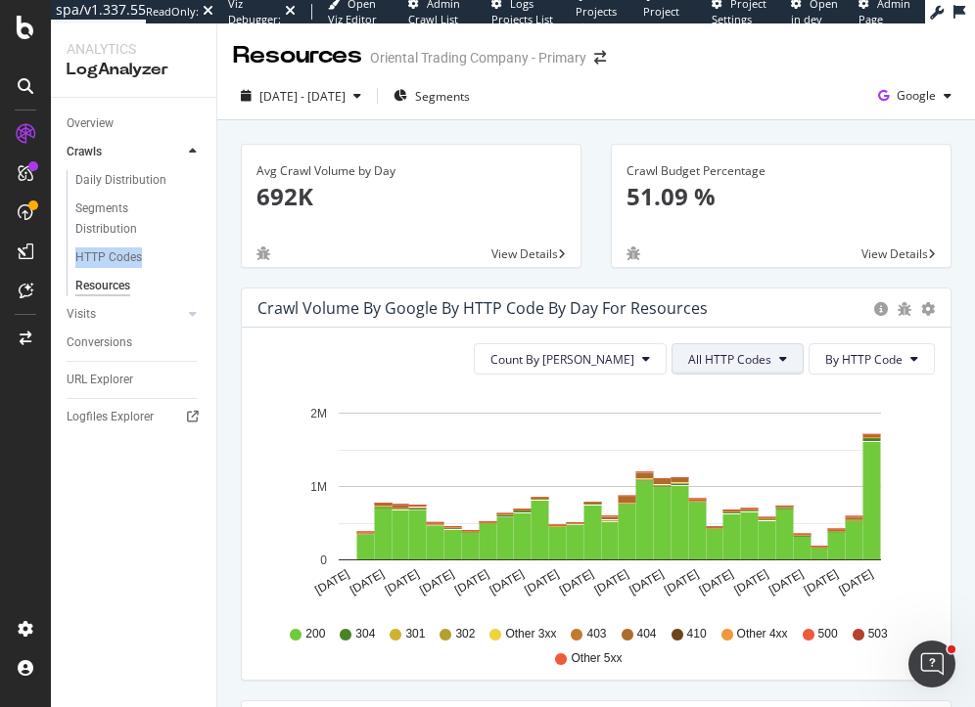
click at [707, 357] on span "All HTTP Codes" at bounding box center [729, 359] width 83 height 17
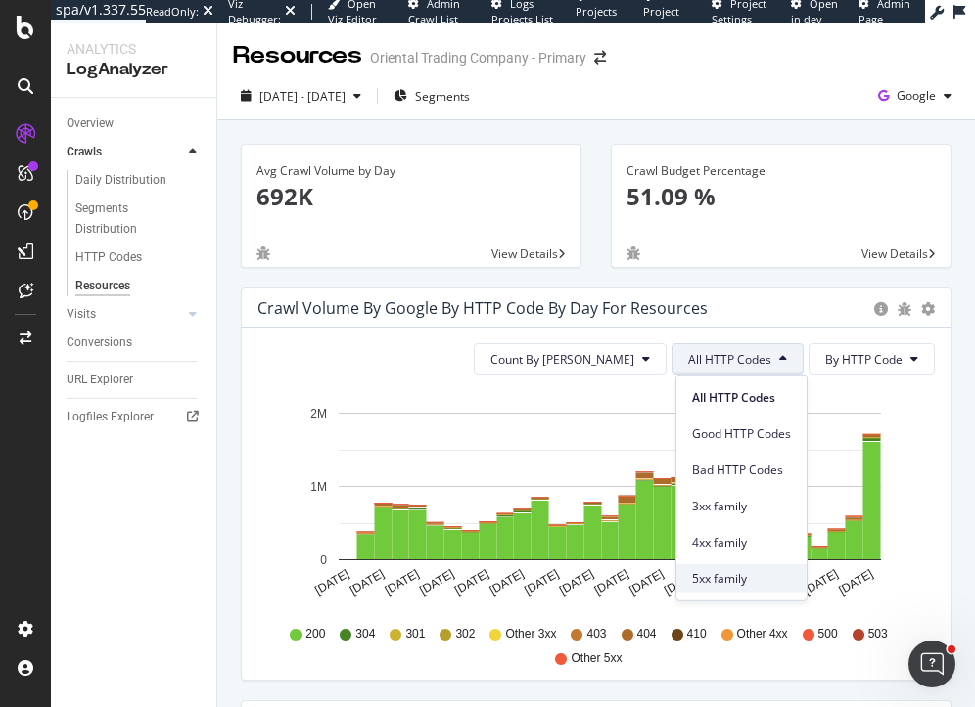
click at [713, 577] on span "5xx family" at bounding box center [741, 578] width 99 height 18
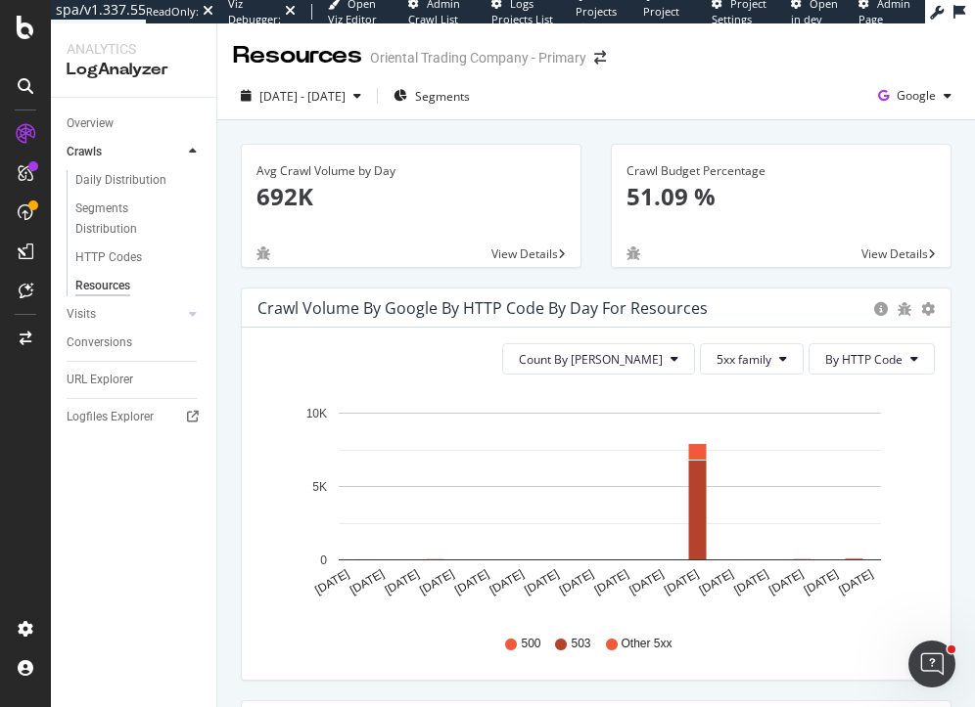
click at [598, 137] on div "Avg Crawl Volume by Day 692K View Details Crawl Budget Percentage 51.09 % View …" at bounding box center [595, 670] width 757 height 1101
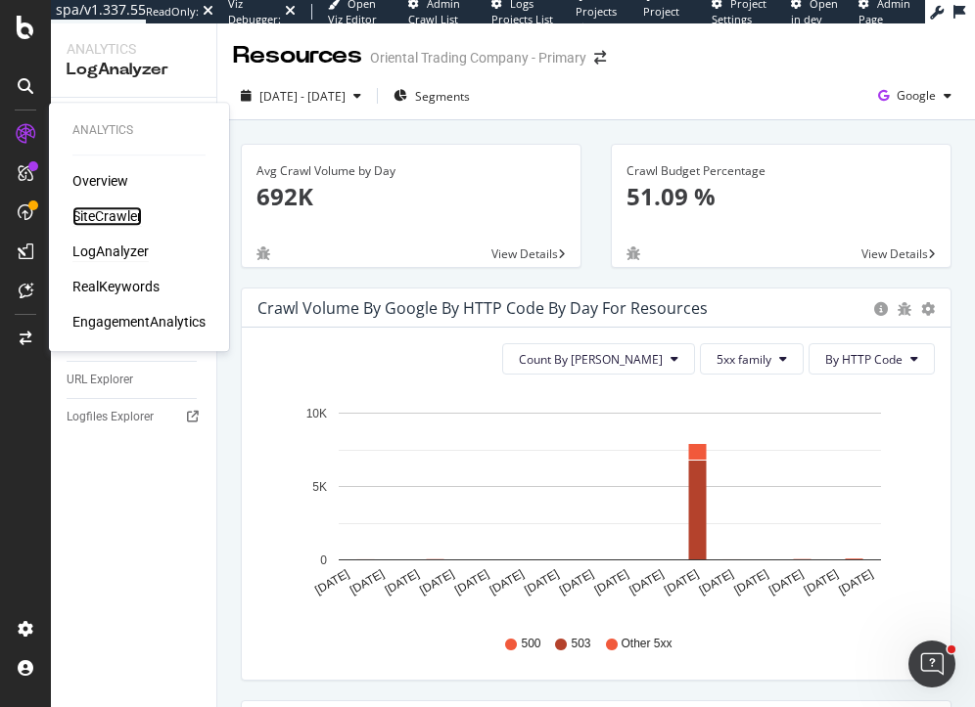
click at [104, 219] on div "SiteCrawler" at bounding box center [106, 216] width 69 height 20
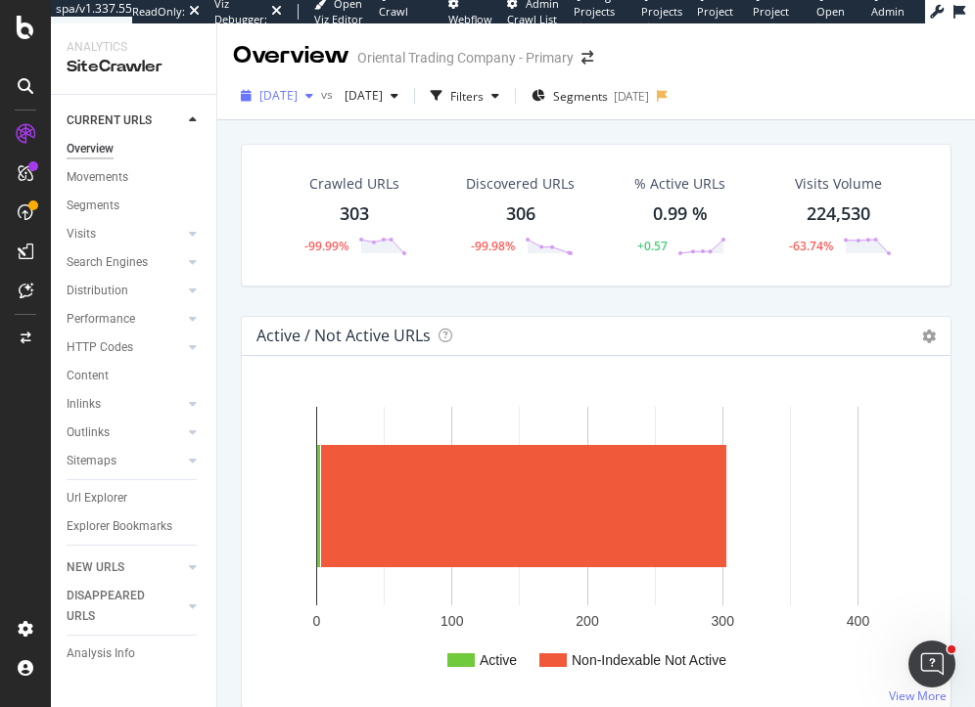
click at [273, 103] on span "2025 Oct. 1st" at bounding box center [278, 95] width 38 height 17
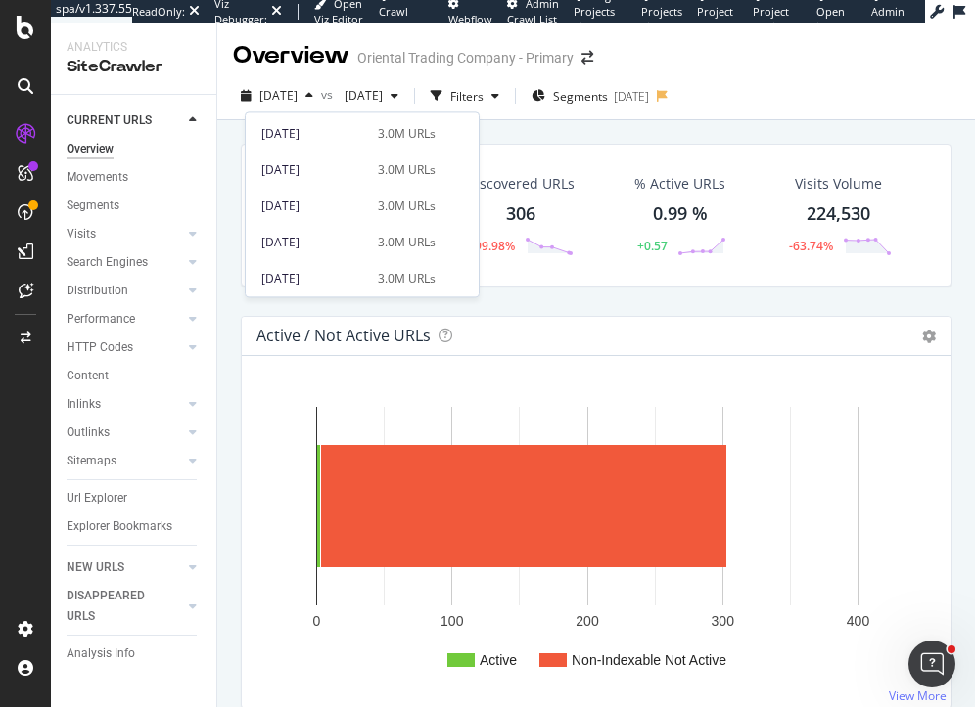
scroll to position [1008, 0]
click at [308, 280] on div "2023 Sep. 29th" at bounding box center [313, 276] width 105 height 18
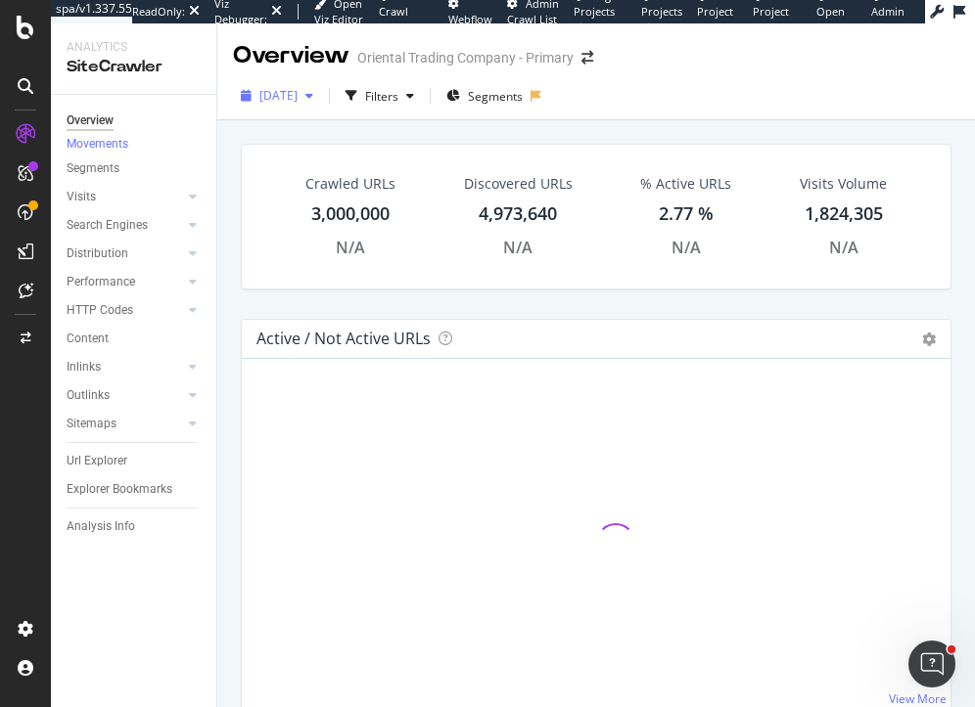
click at [283, 94] on span "2023 Sep. 29th" at bounding box center [278, 95] width 38 height 17
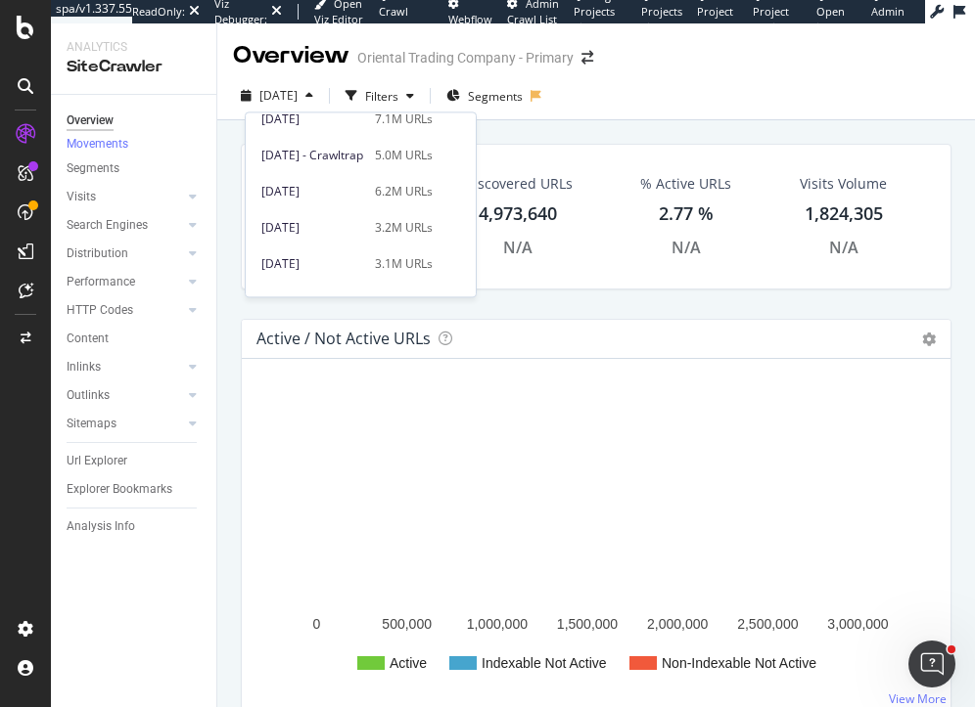
scroll to position [661, 0]
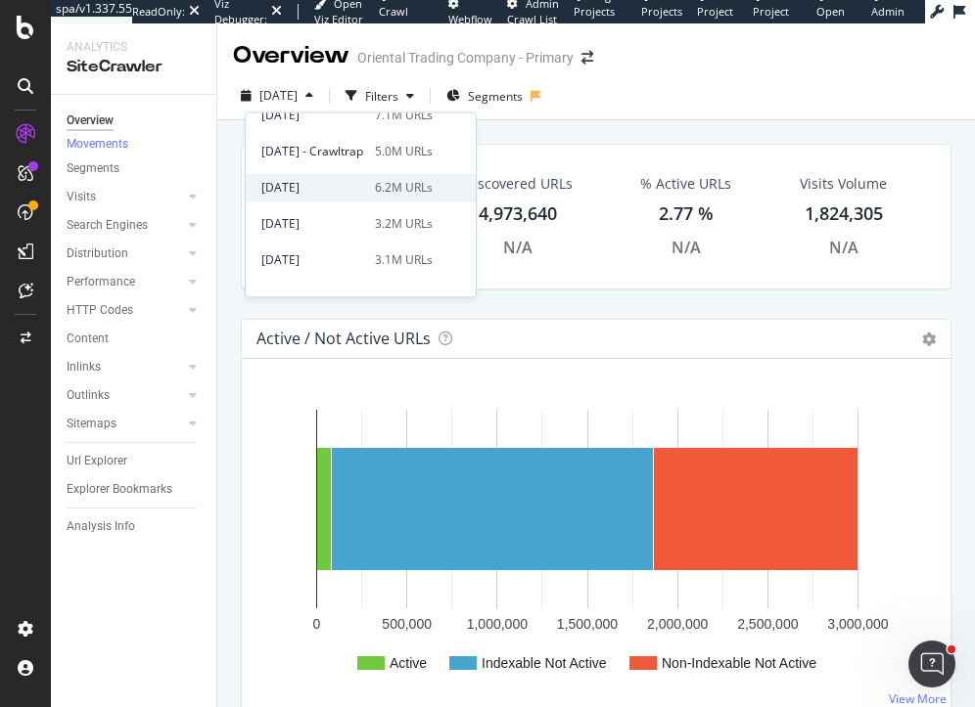
click at [329, 180] on div "2024 Sep. 6th" at bounding box center [312, 188] width 102 height 18
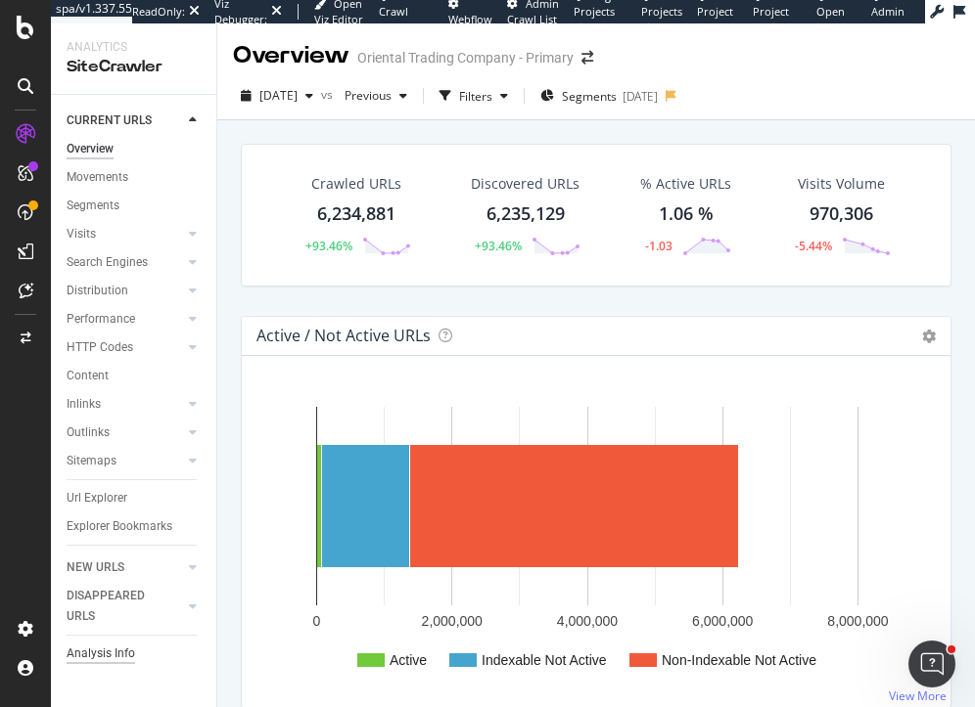
click at [89, 649] on div "Analysis Info" at bounding box center [101, 654] width 68 height 21
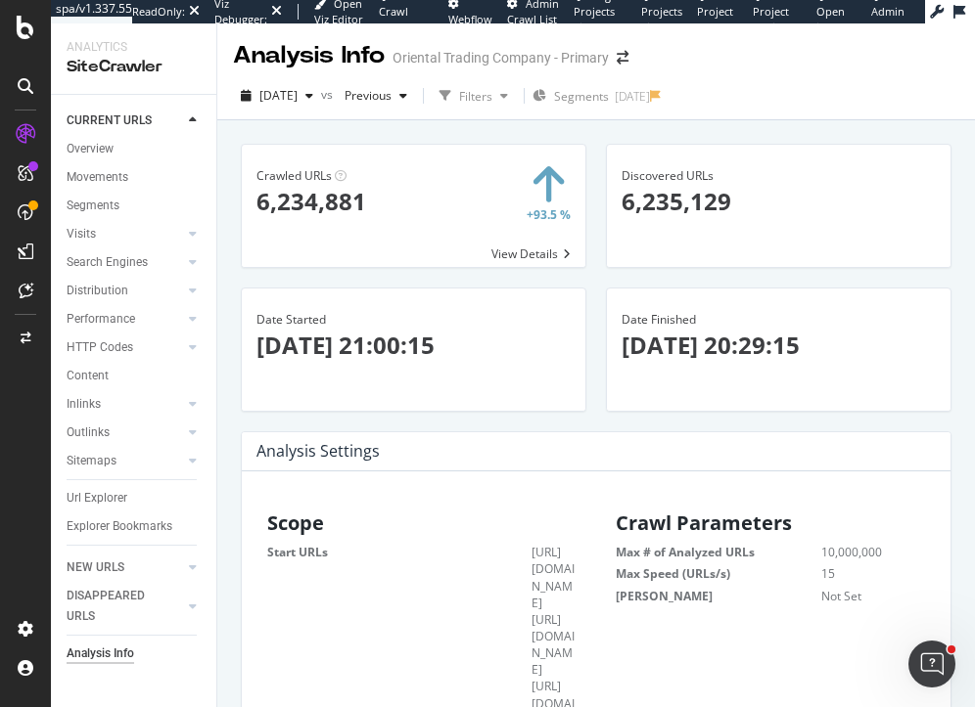
click at [230, 310] on div "Crawled URLs × Close Chart - API Requests List Area Type Request Response Close…" at bounding box center [595, 462] width 757 height 684
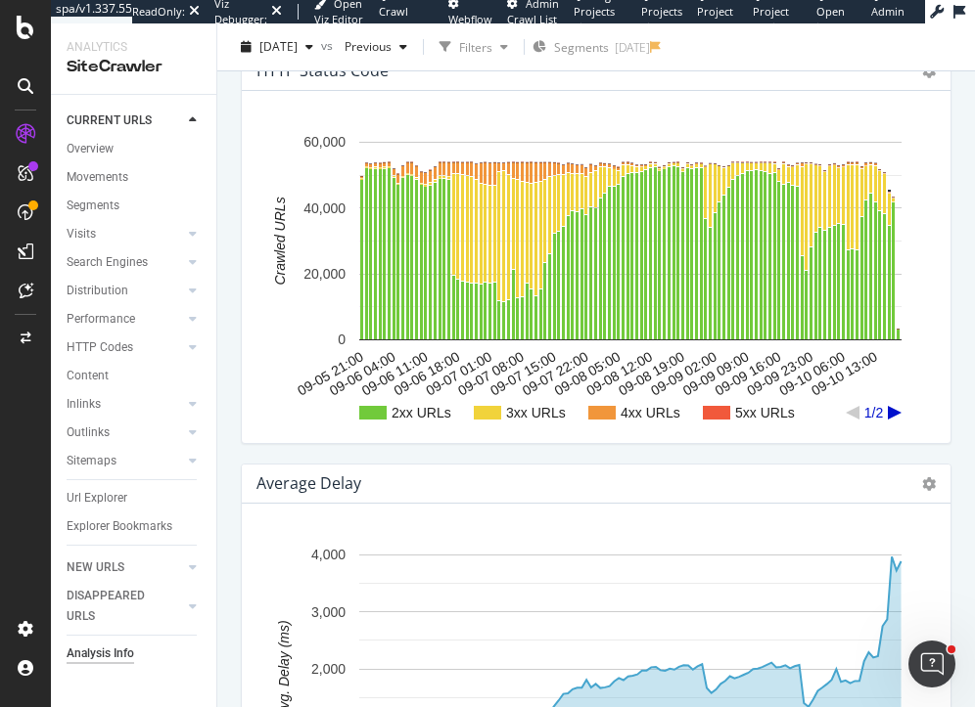
scroll to position [5844, 0]
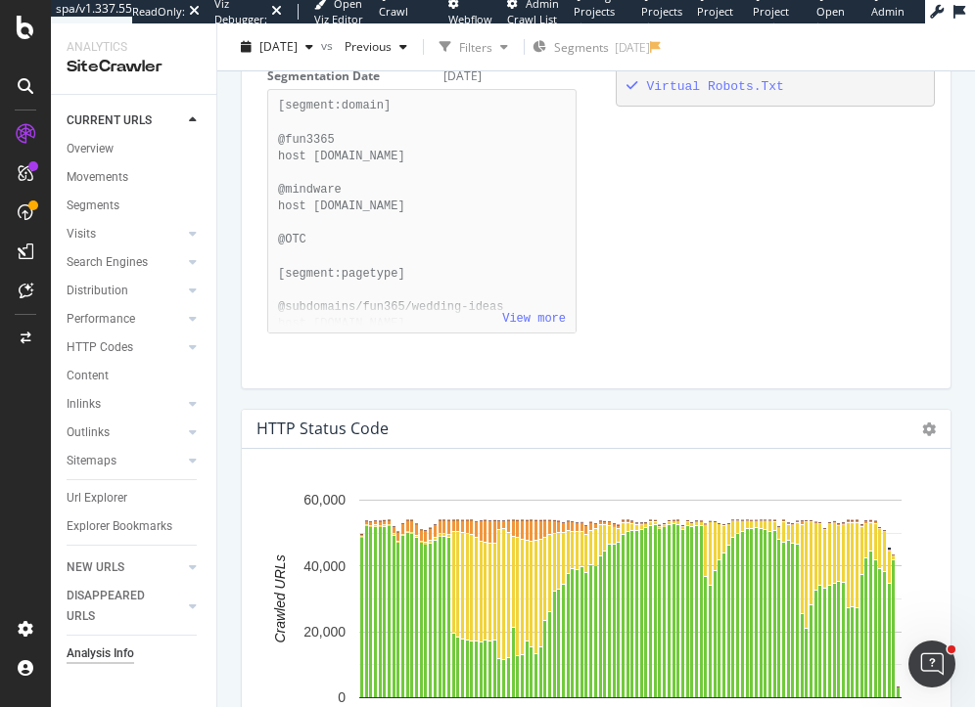
scroll to position [0, 380]
drag, startPoint x: 440, startPoint y: 346, endPoint x: 457, endPoint y: 385, distance: 41.6
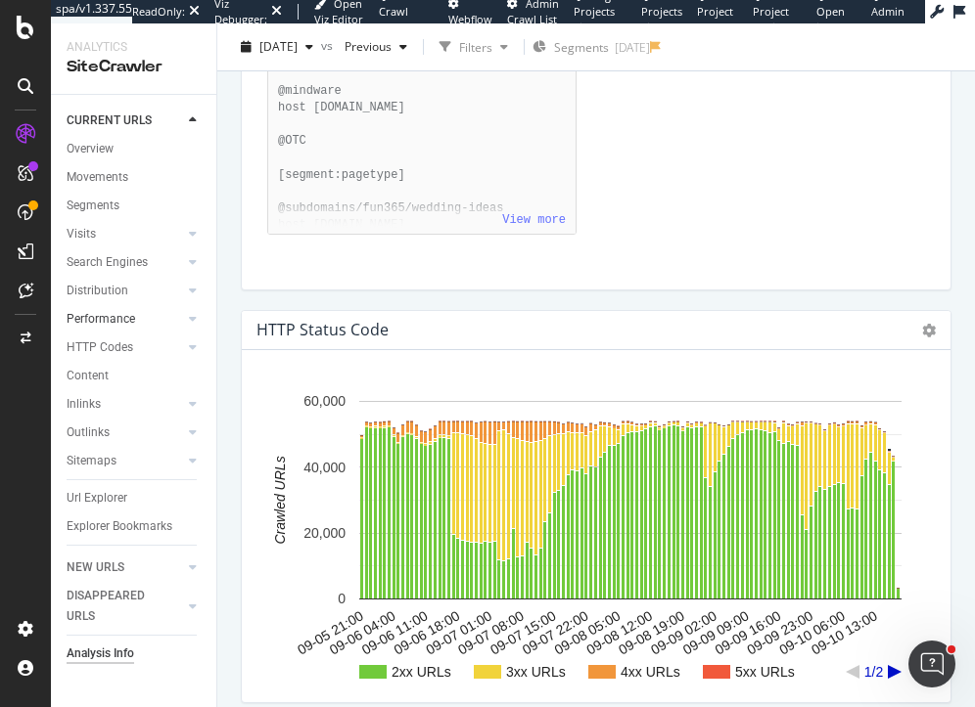
scroll to position [0, 0]
drag, startPoint x: 480, startPoint y: 312, endPoint x: 269, endPoint y: 244, distance: 222.2
copy pre ""- https://www.orientaltrading.com/web/recommendation/load-recommendation-colle…"
click at [101, 149] on div "Overview" at bounding box center [90, 149] width 47 height 21
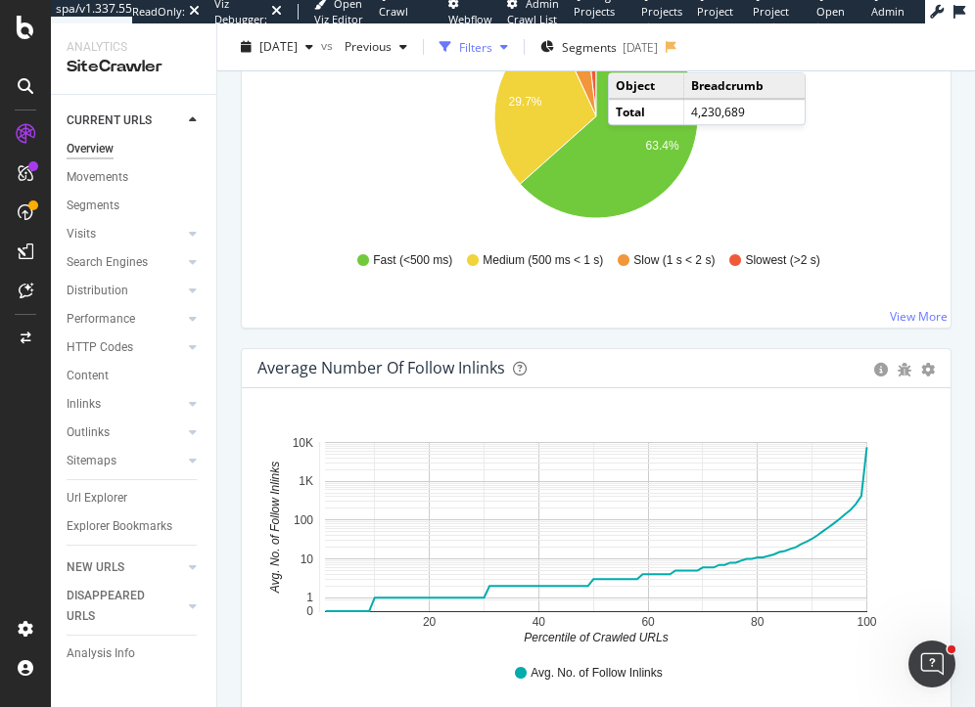
click at [492, 39] on div "Filters" at bounding box center [475, 46] width 33 height 17
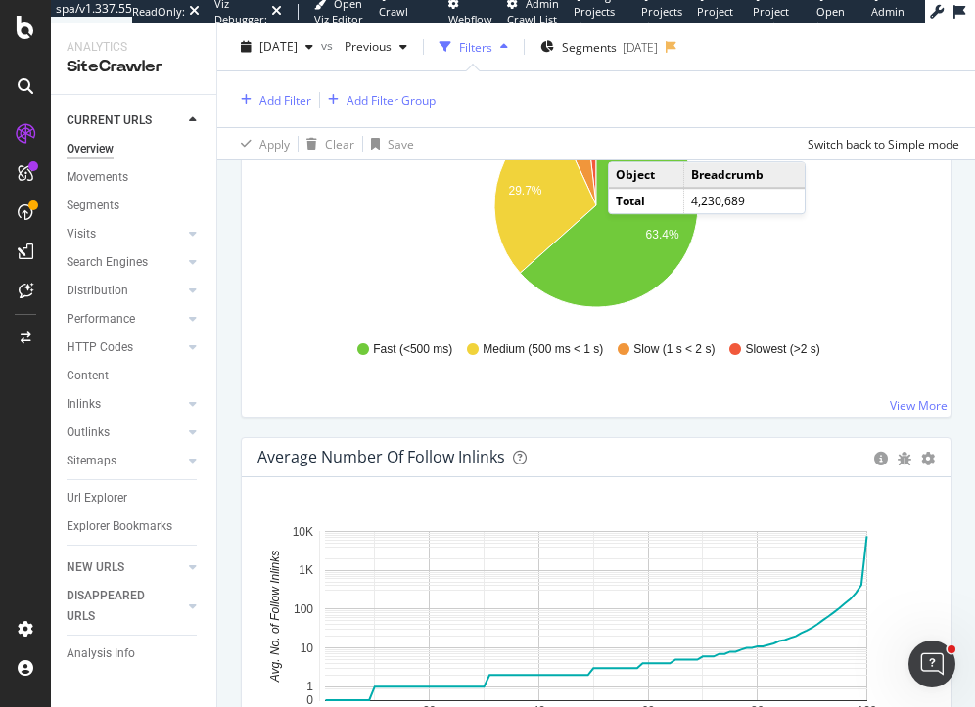
scroll to position [2946, 0]
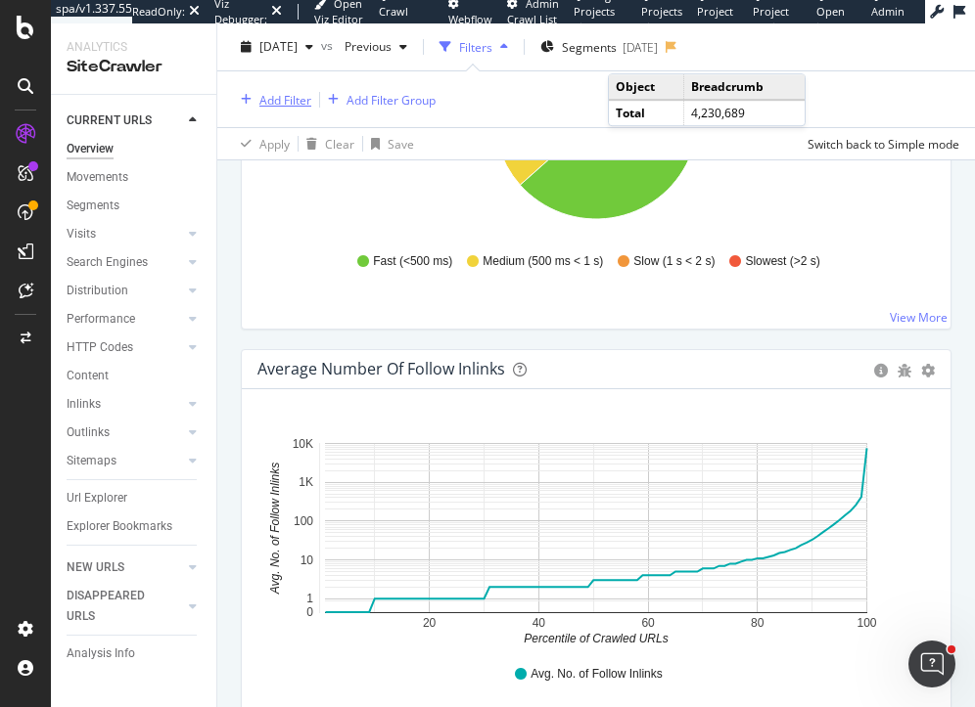
click at [257, 99] on div "button" at bounding box center [246, 100] width 26 height 12
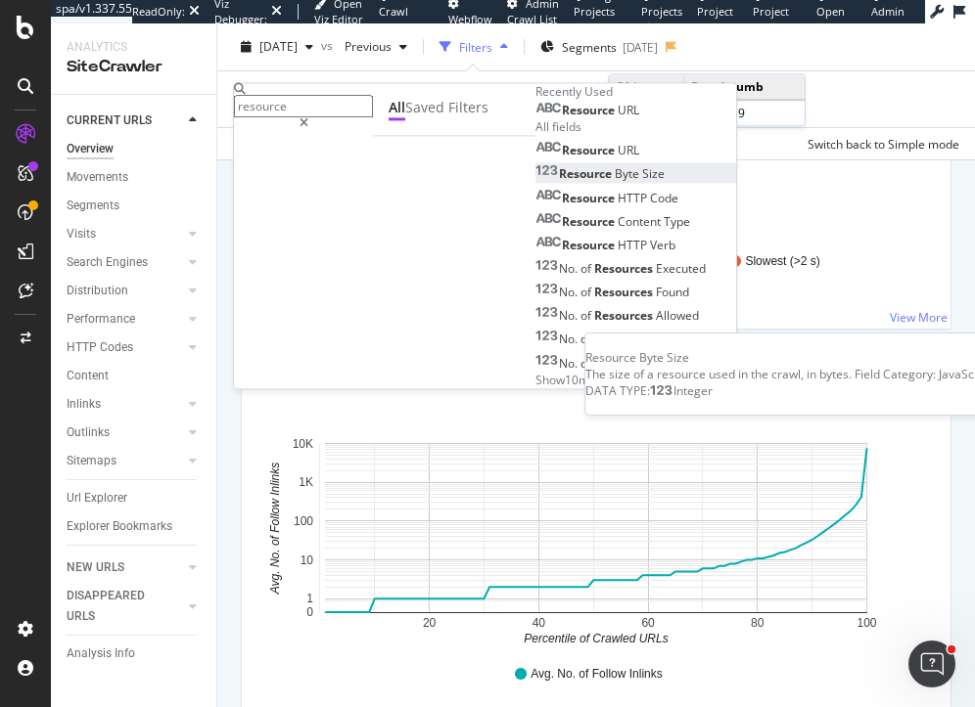
type input "resource"
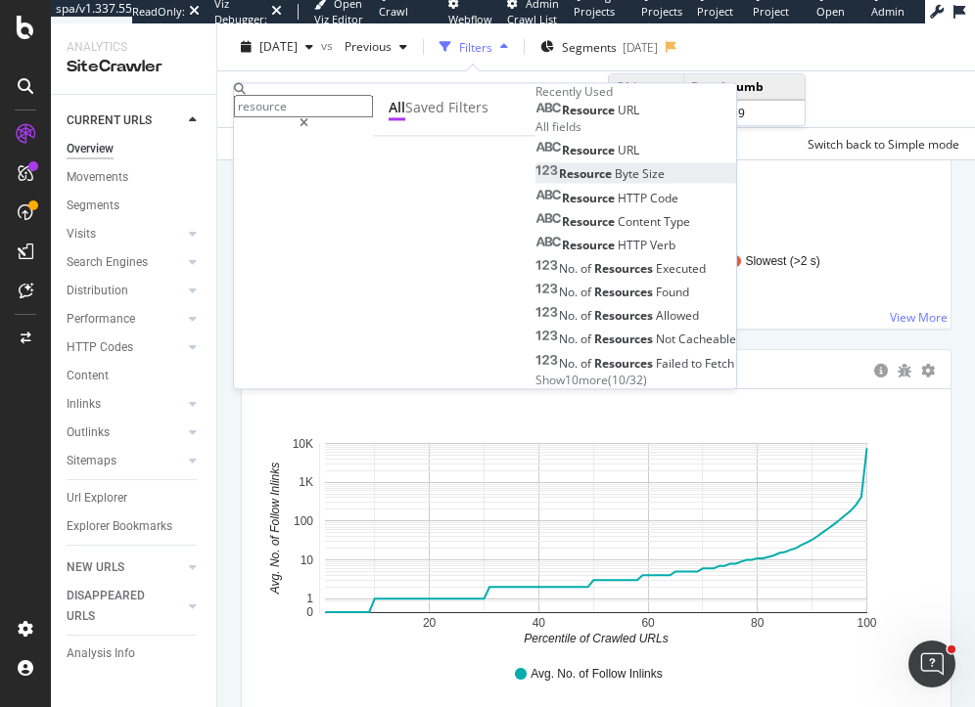
click at [535, 183] on div "Resource Byte Size" at bounding box center [599, 174] width 129 height 17
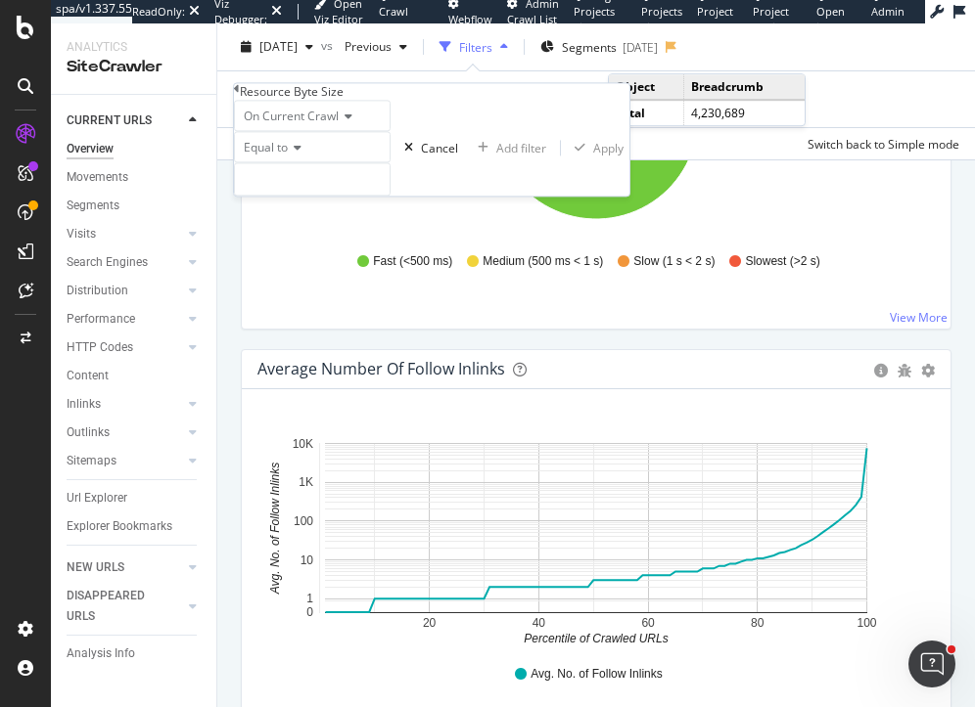
click at [258, 157] on span "Equal to" at bounding box center [266, 148] width 44 height 17
click at [297, 264] on span "Greater than" at bounding box center [275, 256] width 70 height 17
click at [294, 197] on input "number" at bounding box center [312, 179] width 157 height 33
type input "100"
click at [567, 157] on div "Apply" at bounding box center [595, 148] width 57 height 17
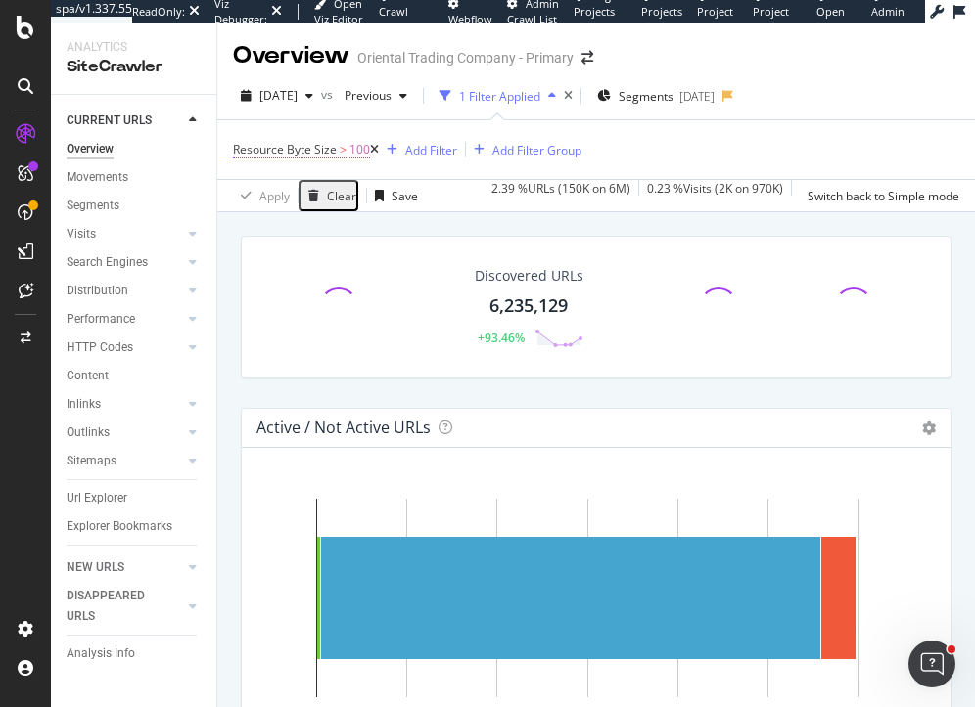
click at [355, 146] on span "100" at bounding box center [359, 149] width 21 height 27
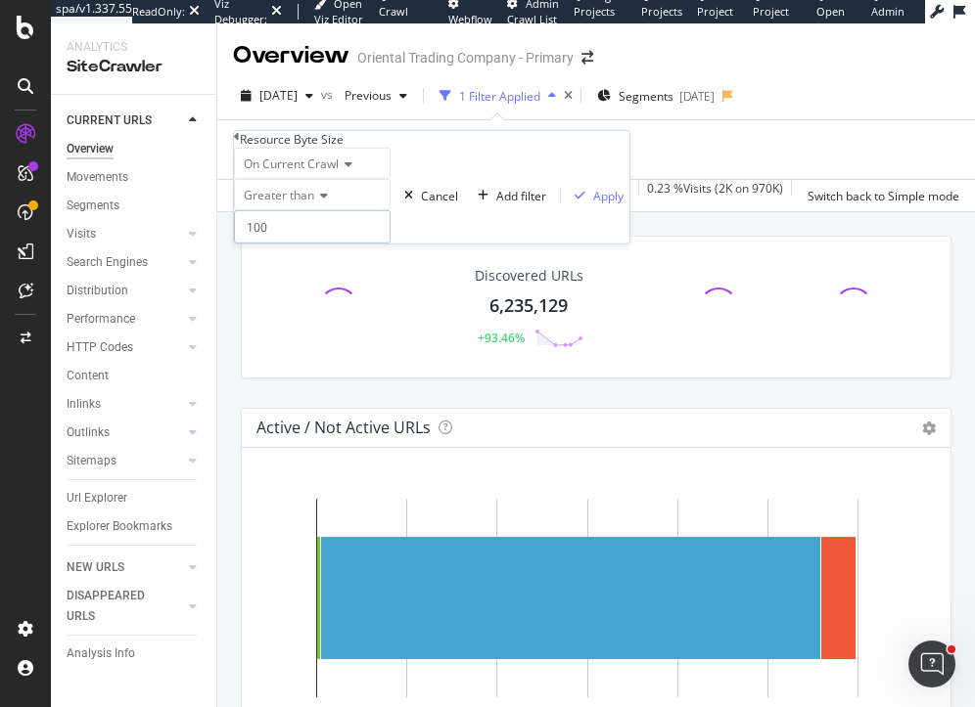
click at [265, 244] on input "100" at bounding box center [312, 226] width 157 height 33
type input "1000"
click at [593, 204] on div "Apply" at bounding box center [608, 195] width 30 height 17
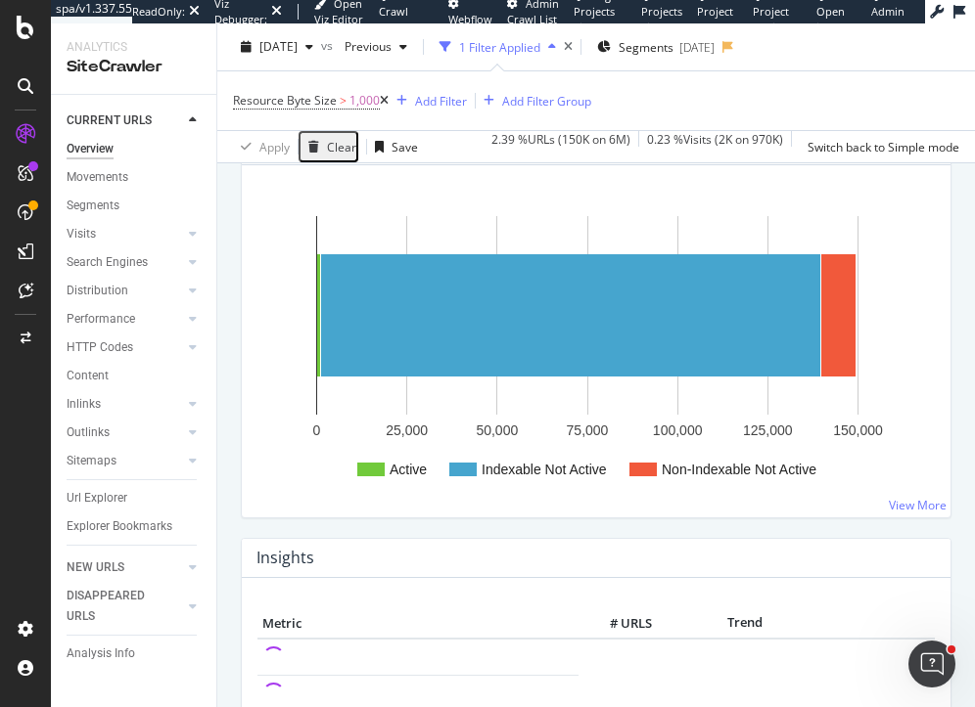
scroll to position [262, 0]
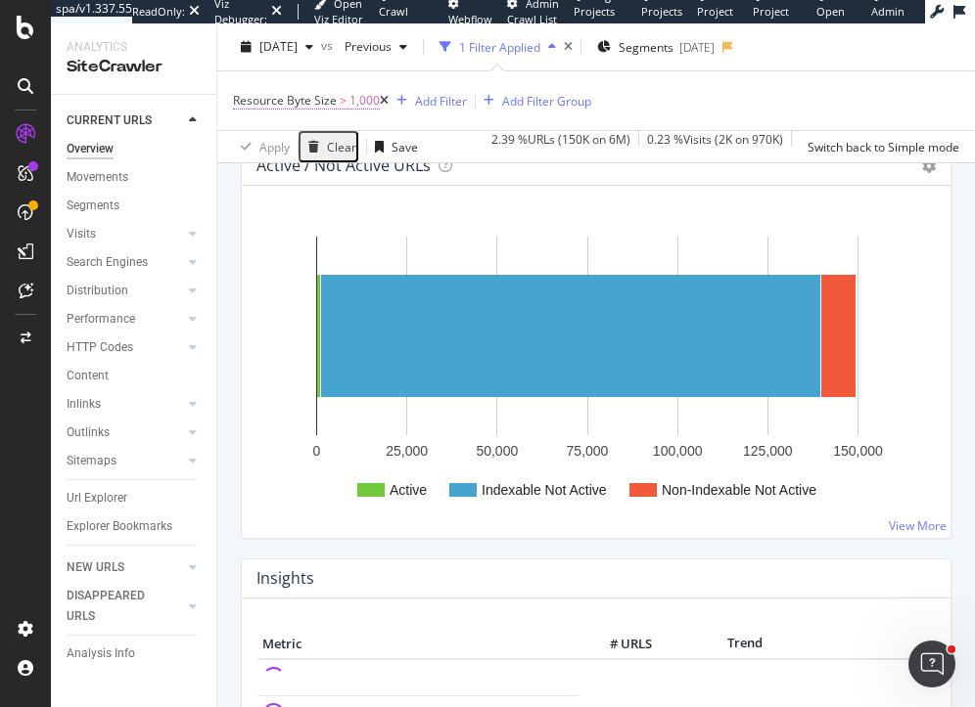
click at [360, 105] on span "1,000" at bounding box center [364, 100] width 30 height 27
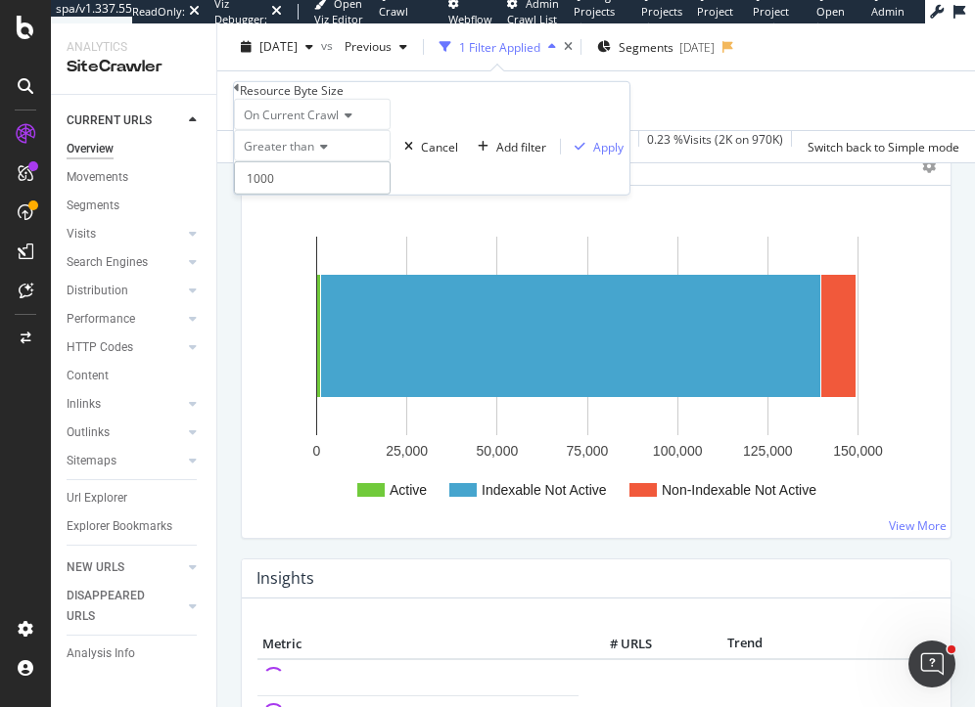
click at [257, 195] on input "1000" at bounding box center [312, 177] width 157 height 33
type input "2000"
click at [567, 153] on div "button" at bounding box center [580, 147] width 26 height 12
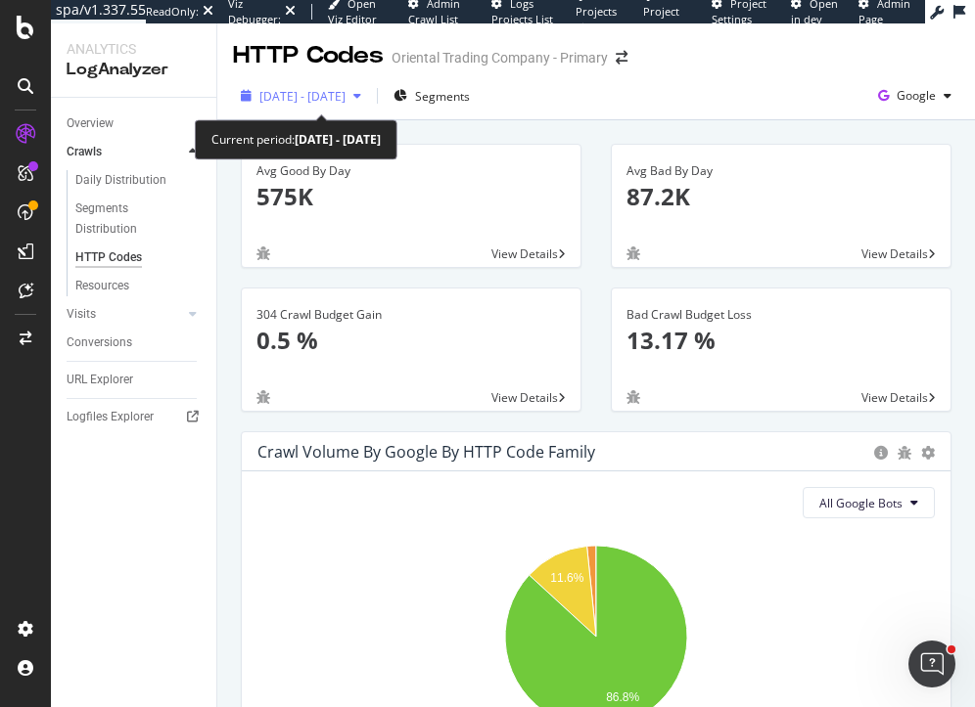
click at [316, 93] on span "2025 Sep. 5th - Oct. 4th" at bounding box center [302, 96] width 86 height 17
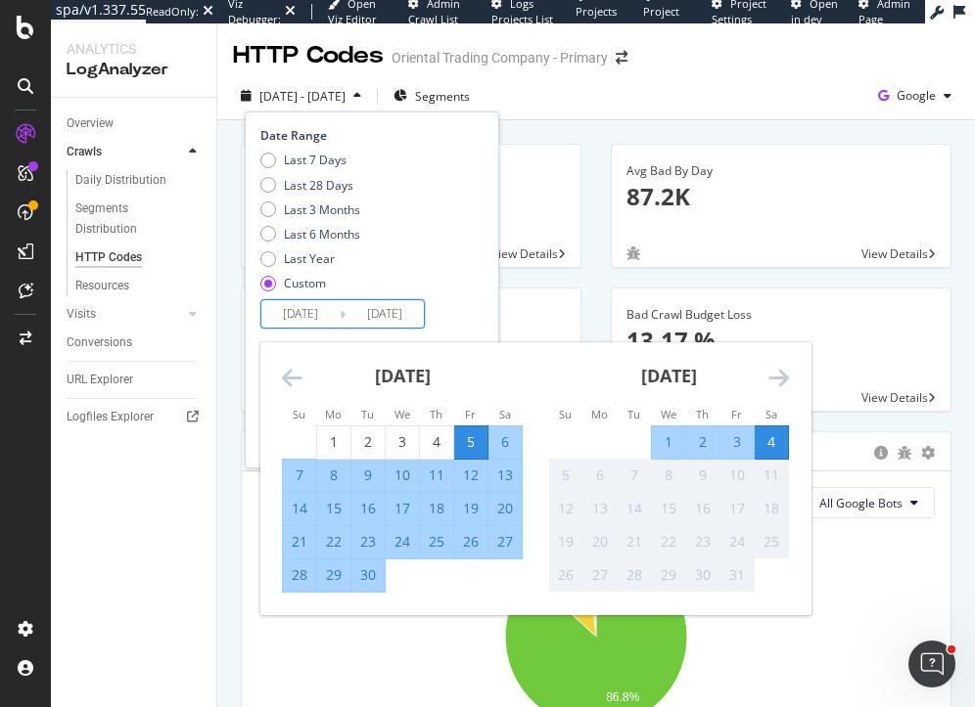
click at [297, 310] on input "2025/09/05" at bounding box center [300, 313] width 78 height 27
click at [286, 379] on icon "Move backward to switch to the previous month." at bounding box center [292, 377] width 21 height 23
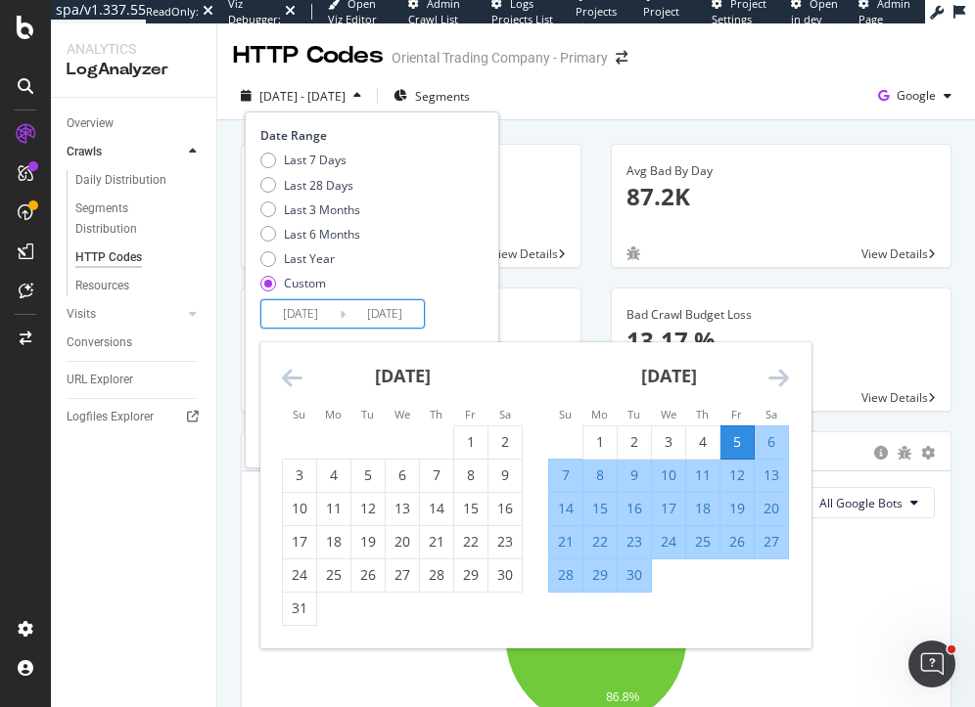
click at [286, 379] on icon "Move backward to switch to the previous month." at bounding box center [292, 377] width 21 height 23
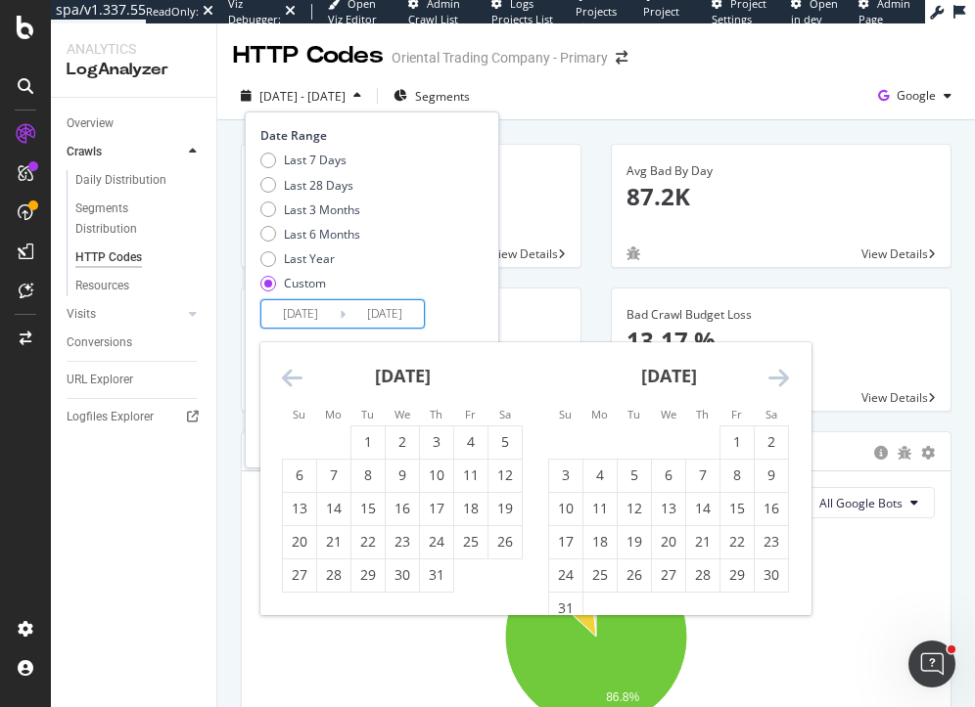
click at [286, 379] on icon "Move backward to switch to the previous month." at bounding box center [292, 377] width 21 height 23
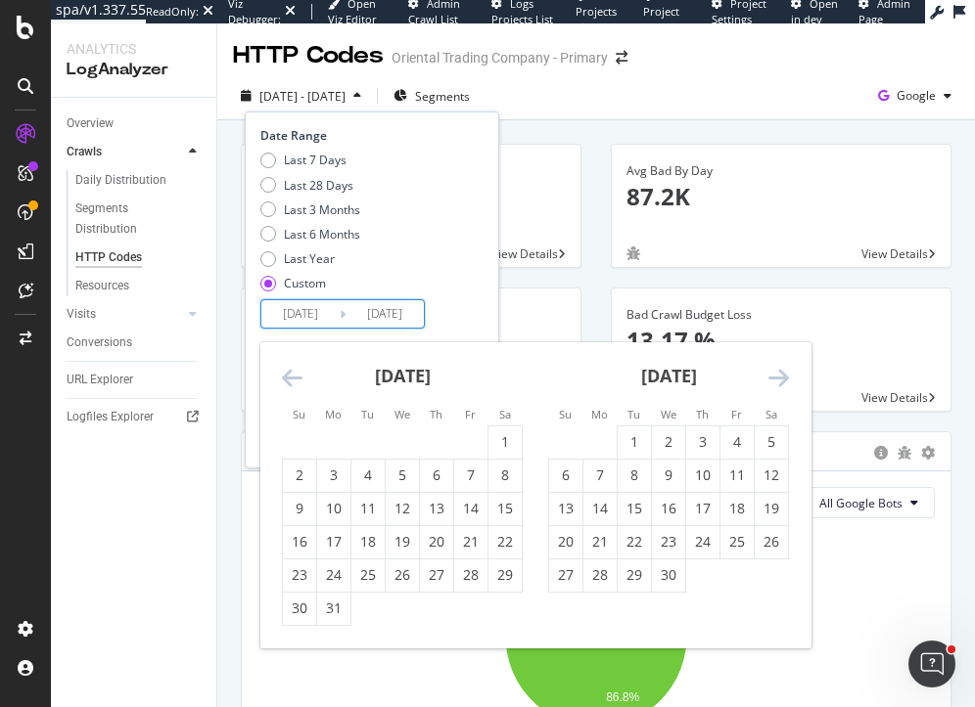
click at [286, 379] on icon "Move backward to switch to the previous month." at bounding box center [292, 377] width 21 height 23
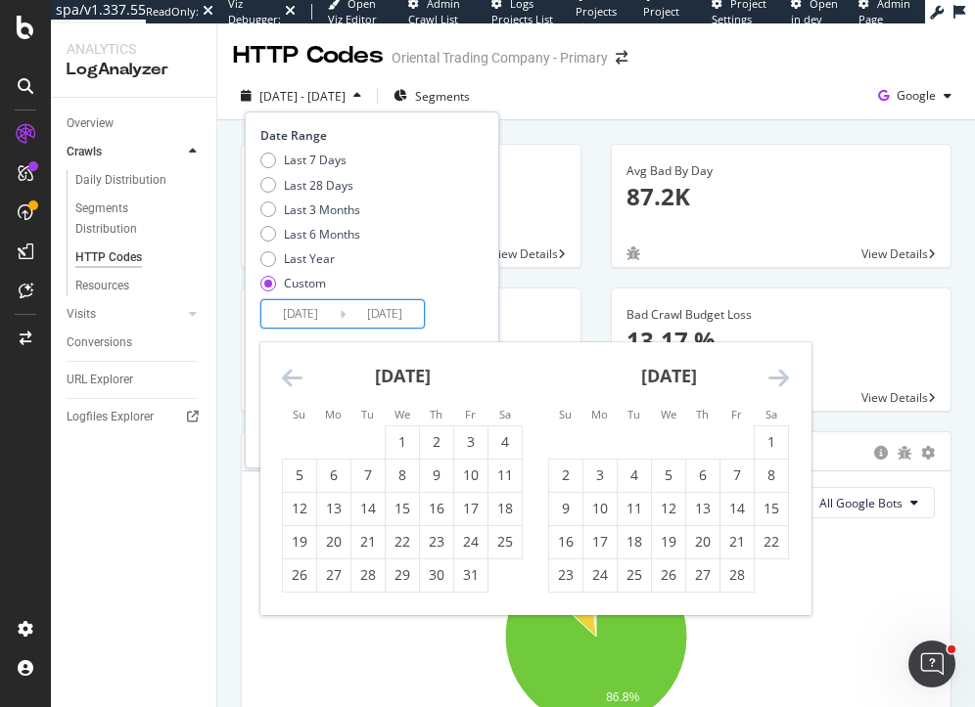
click at [286, 379] on icon "Move backward to switch to the previous month." at bounding box center [292, 377] width 21 height 23
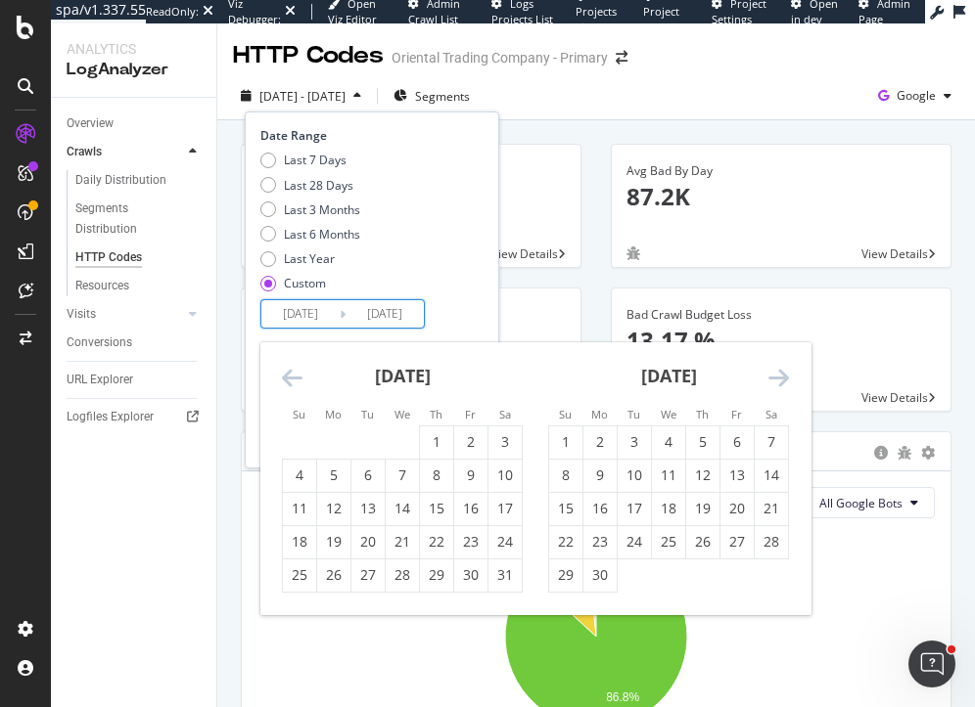
click at [286, 379] on icon "Move backward to switch to the previous month." at bounding box center [292, 377] width 21 height 23
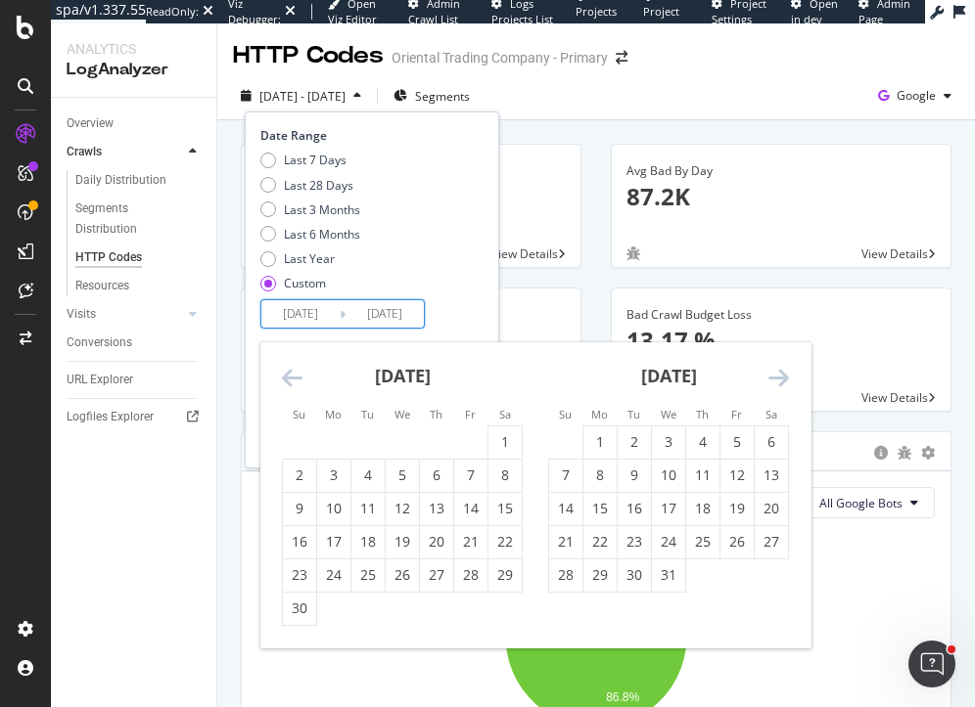
click at [286, 379] on icon "Move backward to switch to the previous month." at bounding box center [292, 377] width 21 height 23
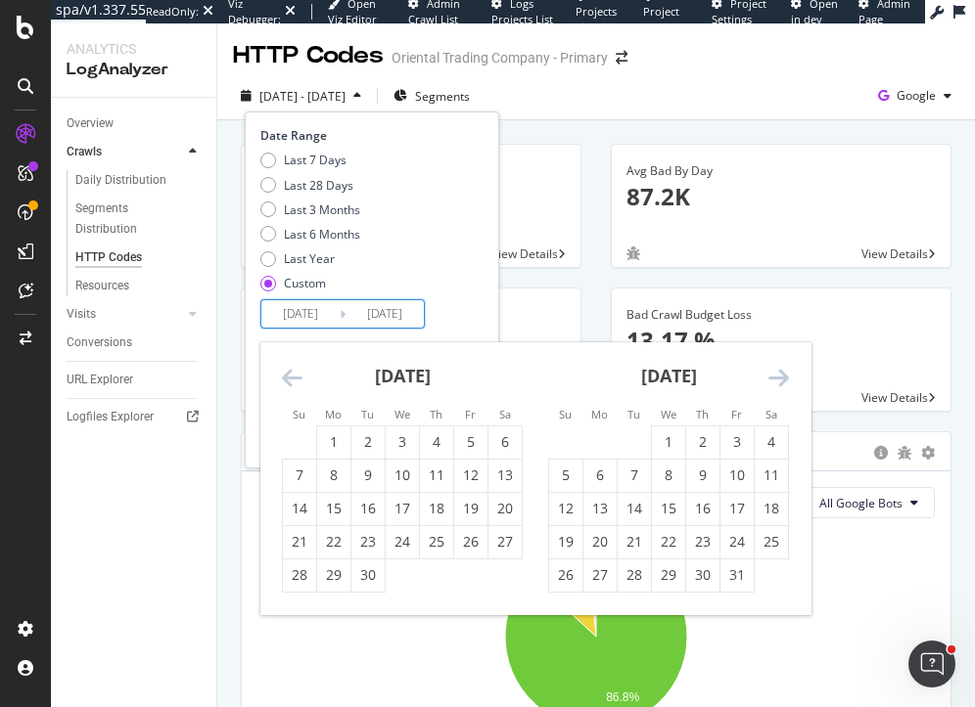
click at [286, 379] on icon "Move backward to switch to the previous month." at bounding box center [292, 377] width 21 height 23
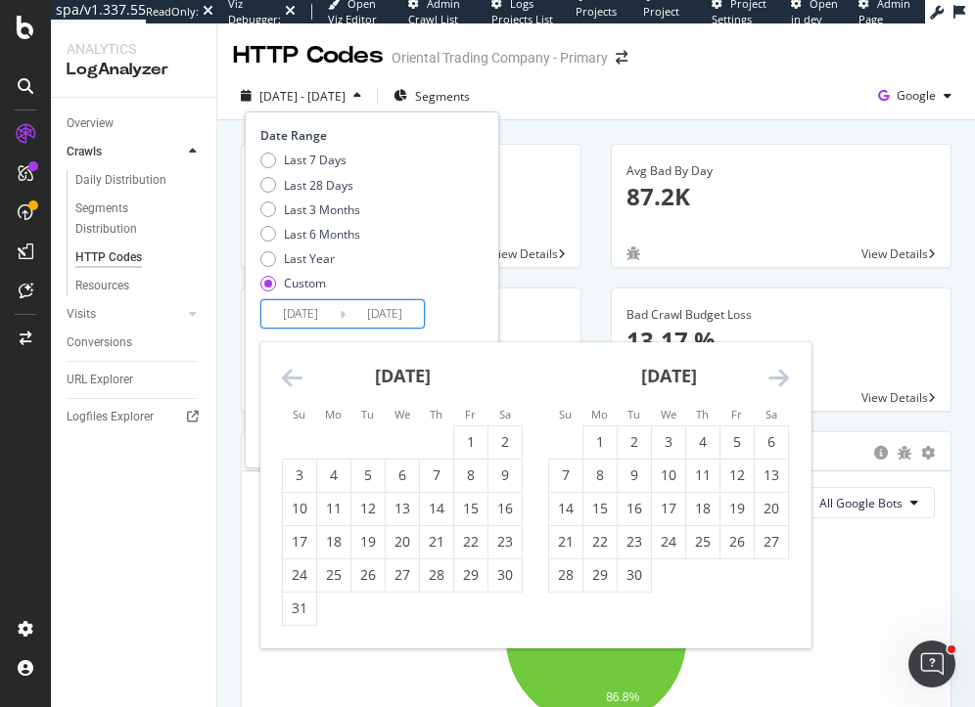
click at [286, 379] on icon "Move backward to switch to the previous month." at bounding box center [292, 377] width 21 height 23
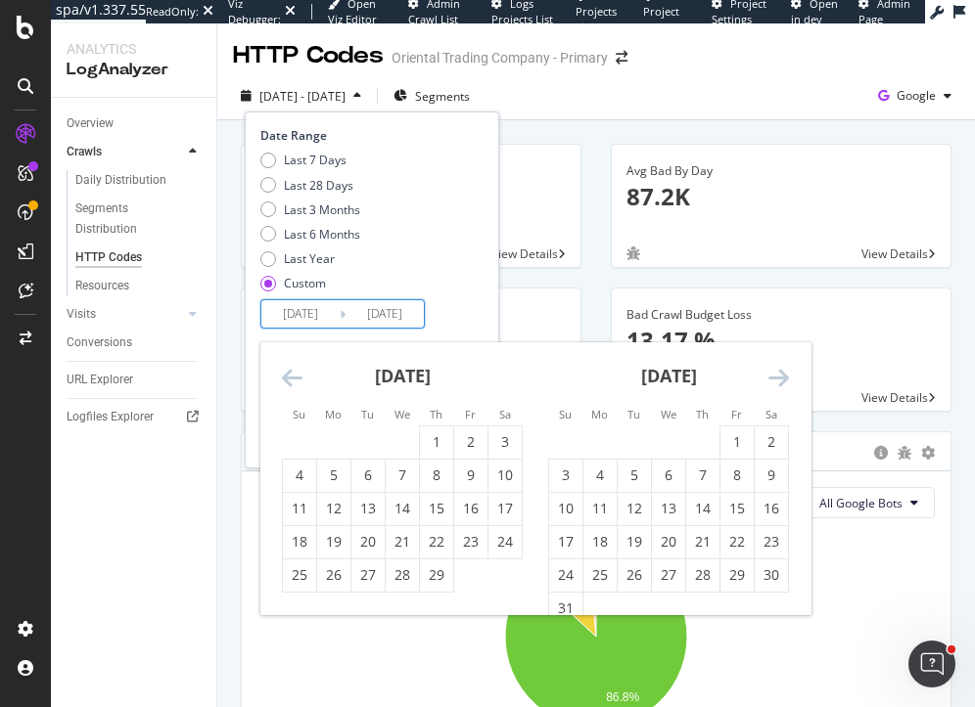
click at [286, 379] on icon "Move backward to switch to the previous month." at bounding box center [292, 377] width 21 height 23
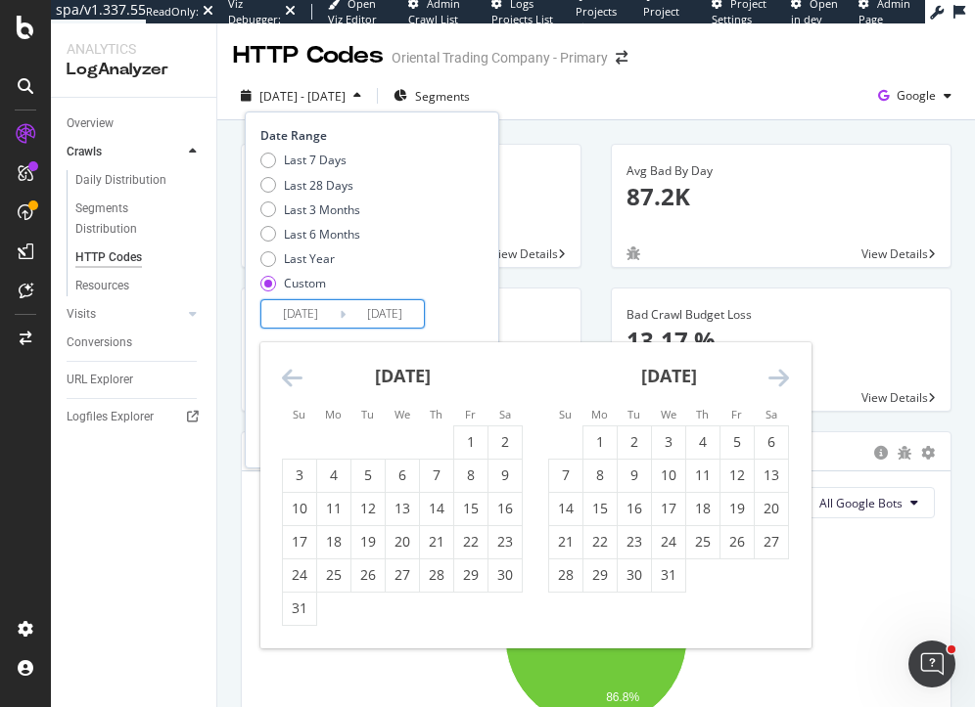
click at [286, 379] on icon "Move backward to switch to the previous month." at bounding box center [292, 377] width 21 height 23
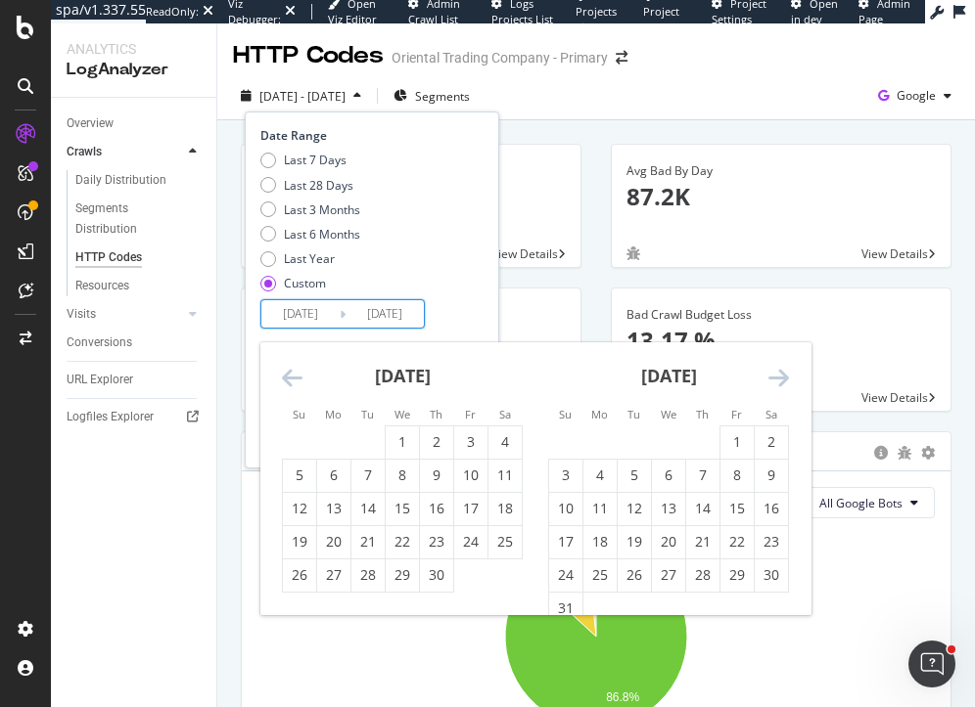
click at [286, 379] on icon "Move backward to switch to the previous month." at bounding box center [292, 377] width 21 height 23
click at [398, 427] on div "4" at bounding box center [402, 443] width 33 height 32
type input "2023/10/04"
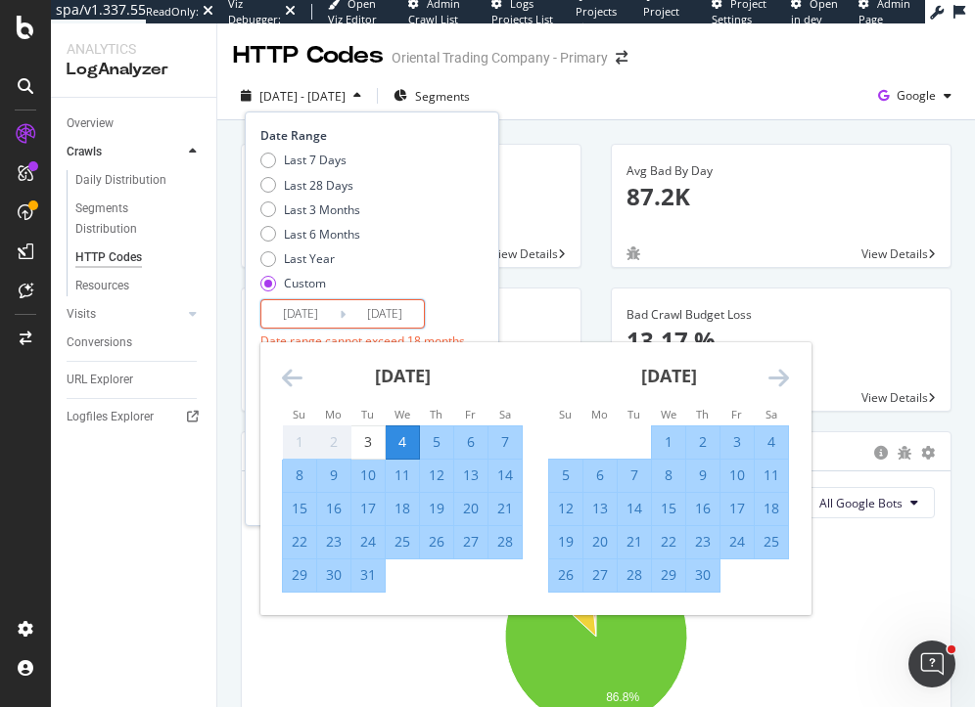
click at [366, 576] on div "31" at bounding box center [367, 576] width 33 height 20
type input "2023/10/31"
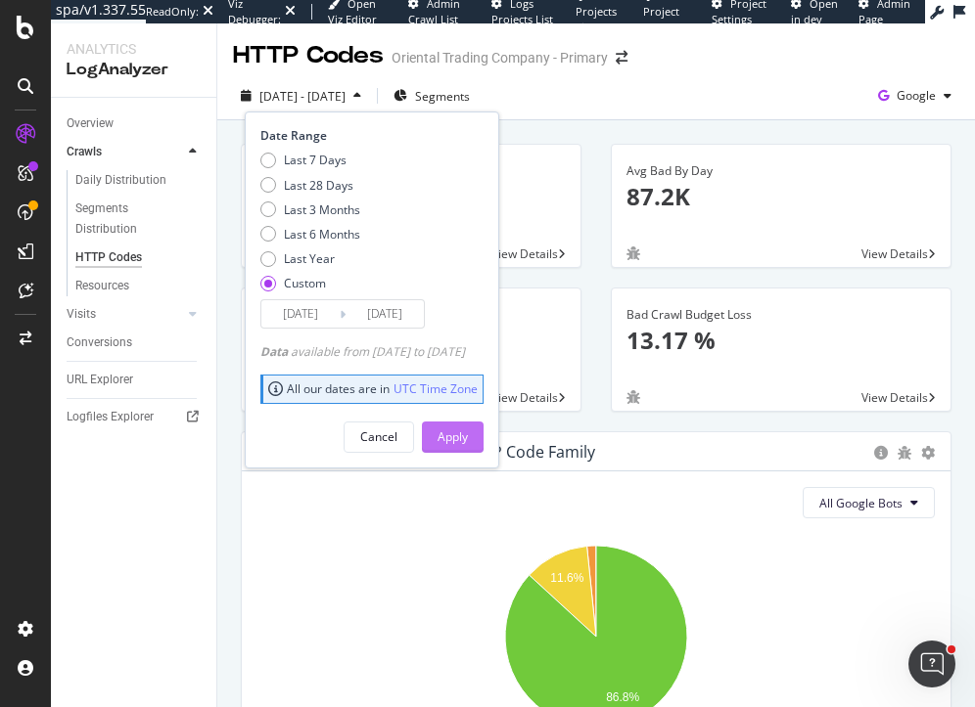
click at [468, 435] on div "Apply" at bounding box center [452, 437] width 30 height 17
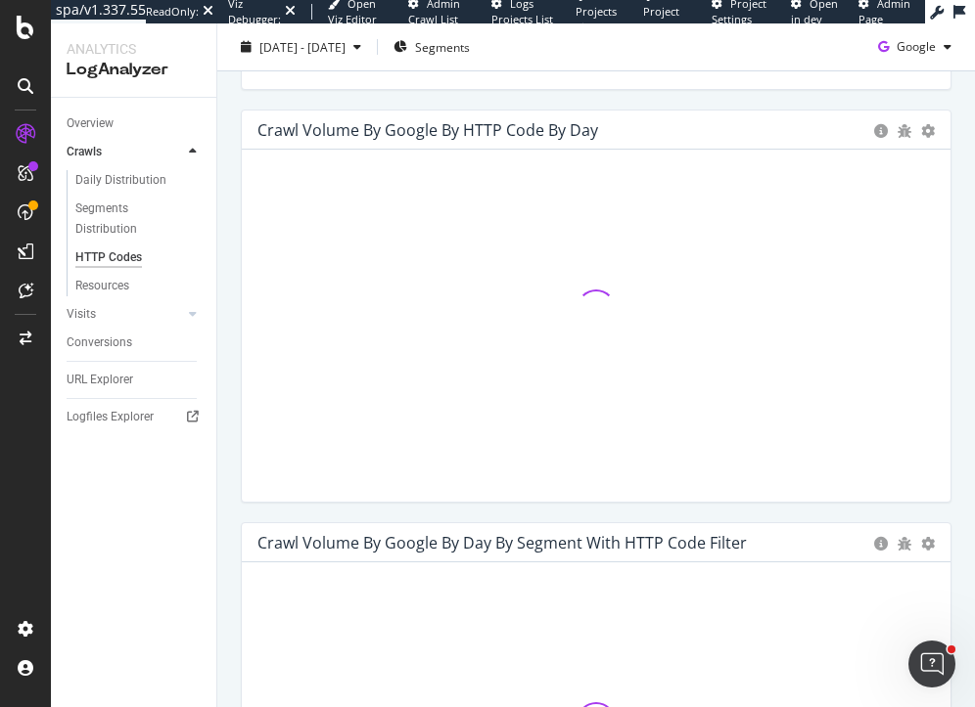
scroll to position [1149, 0]
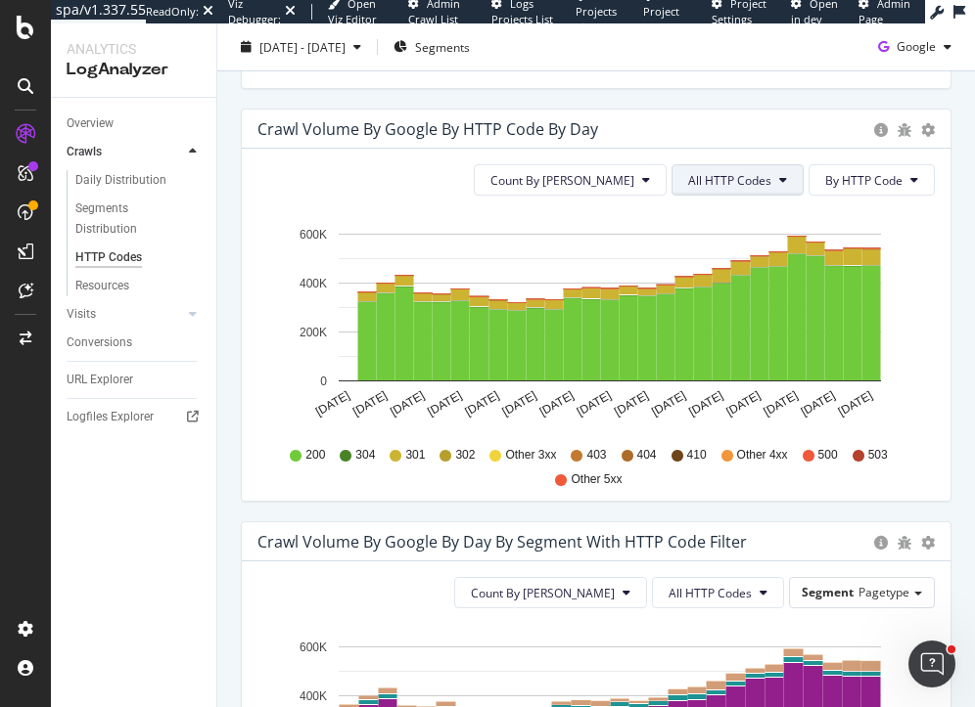
click at [748, 174] on span "All HTTP Codes" at bounding box center [729, 180] width 83 height 17
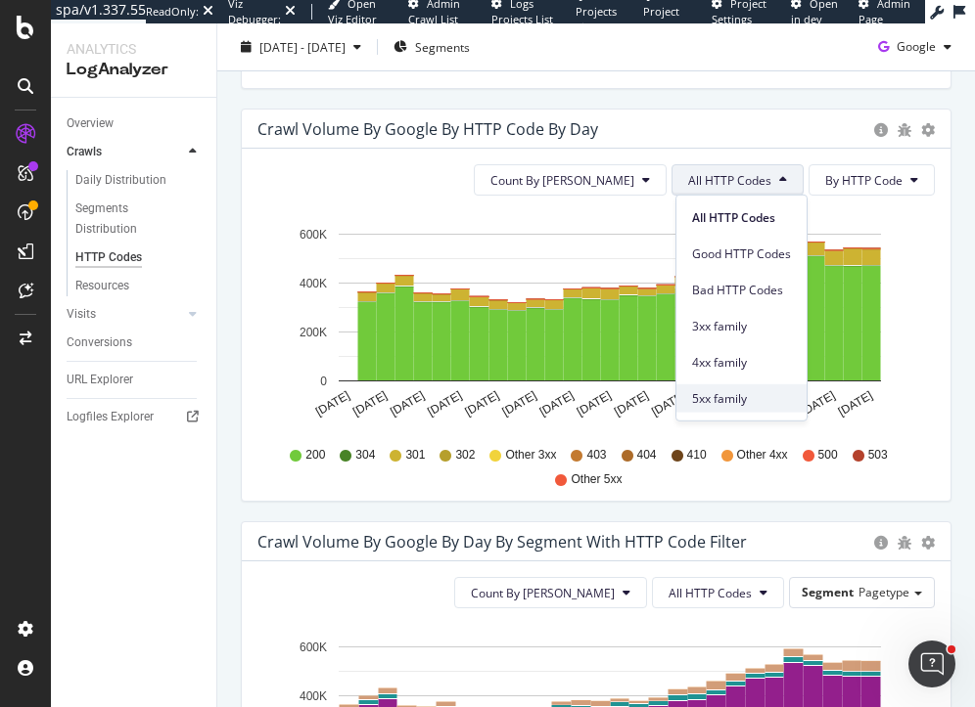
click at [717, 403] on span "5xx family" at bounding box center [741, 398] width 99 height 18
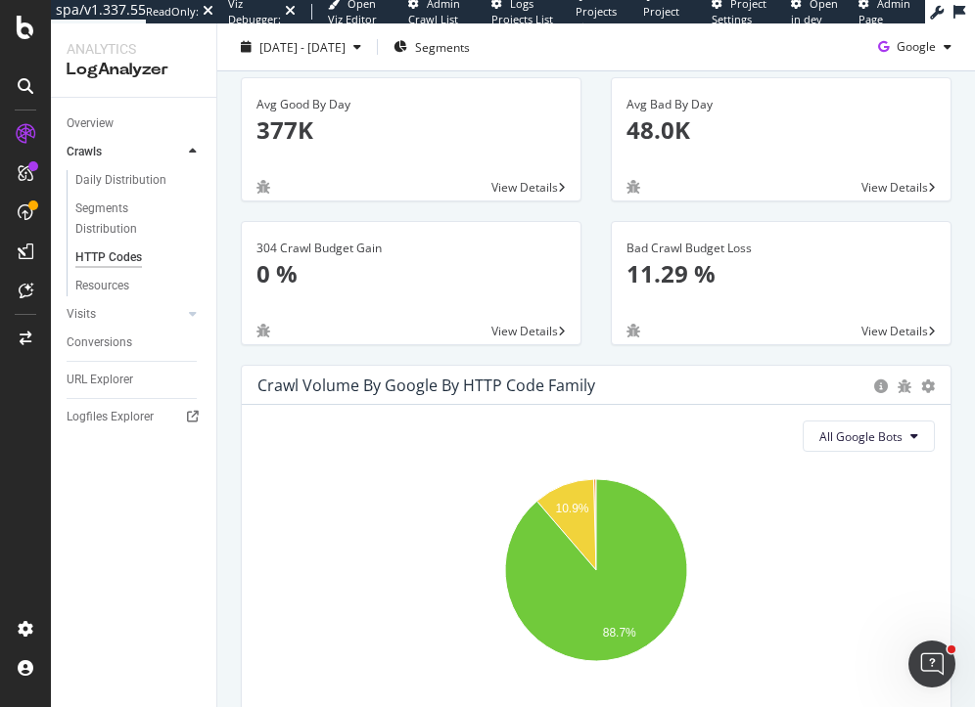
scroll to position [0, 0]
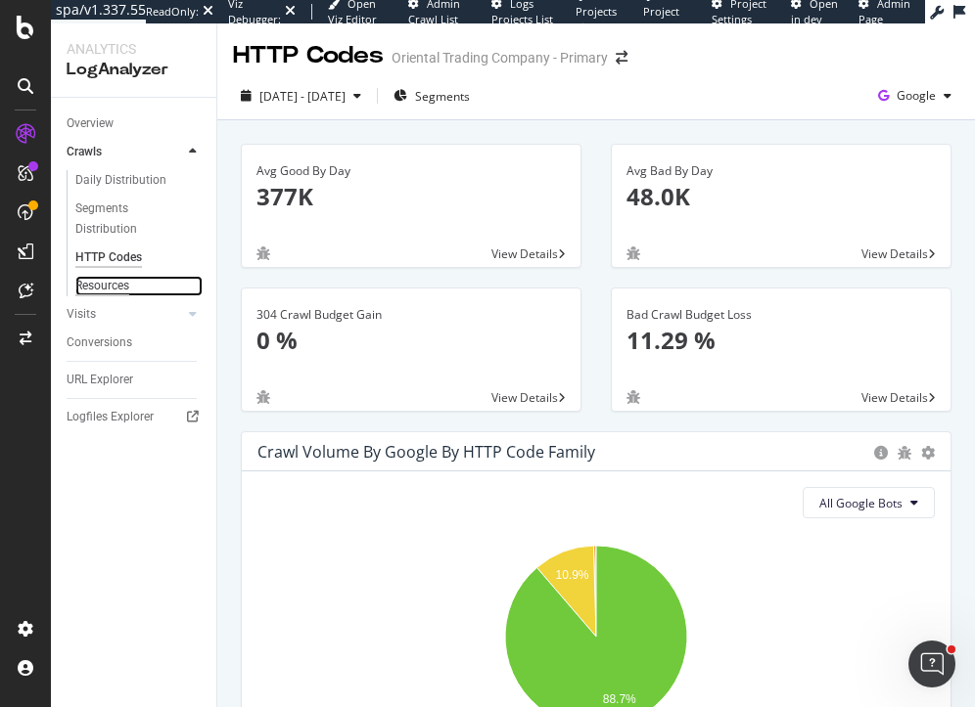
click at [93, 285] on div "Resources" at bounding box center [102, 286] width 54 height 21
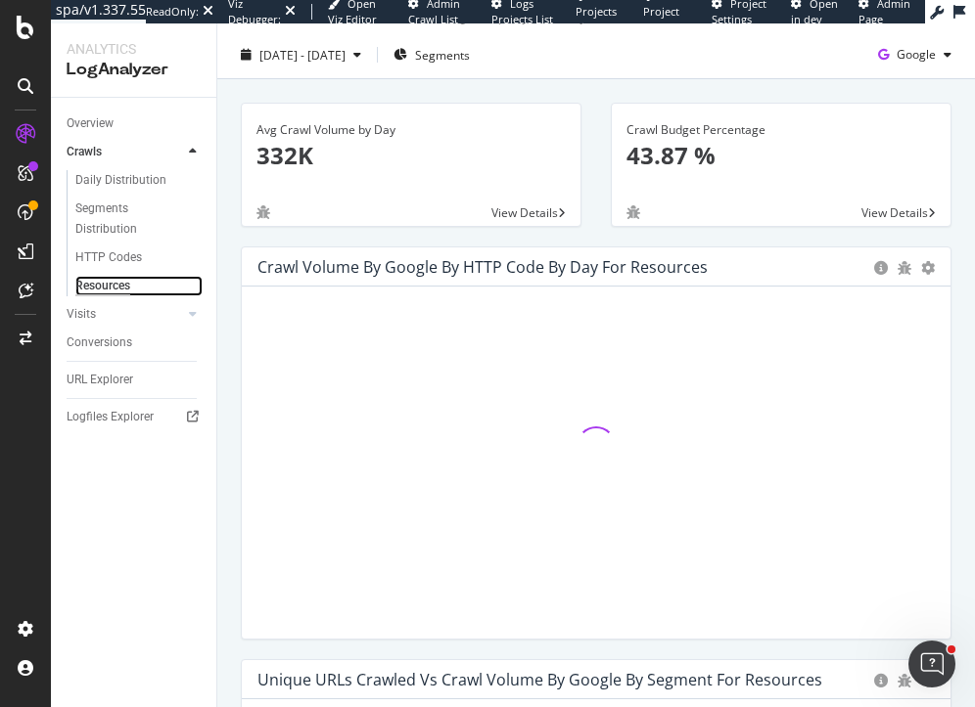
scroll to position [43, 0]
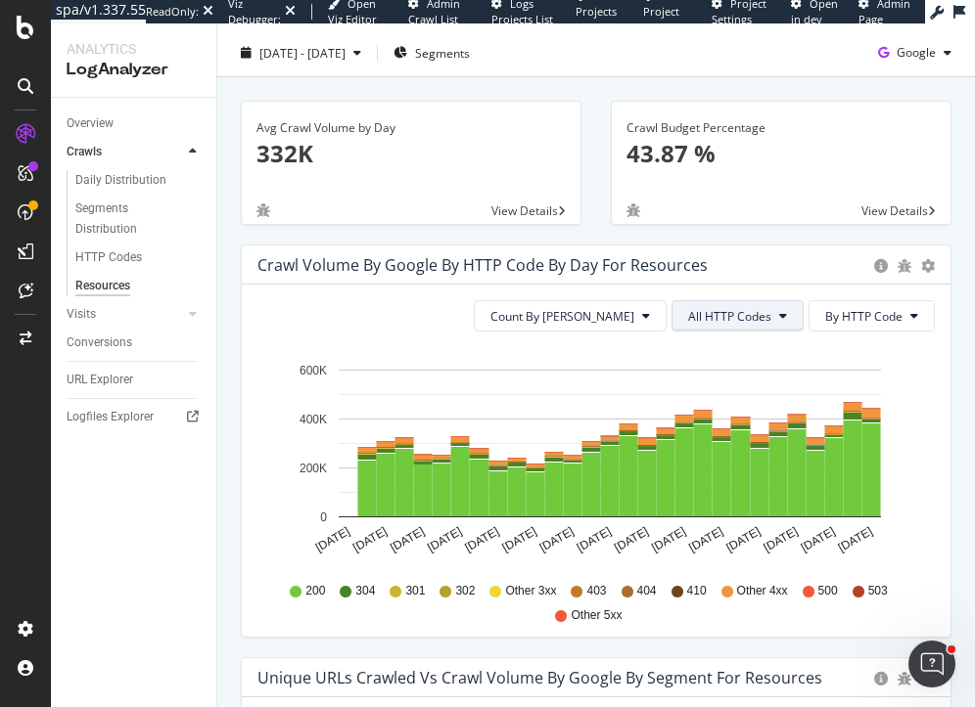
click at [715, 311] on span "All HTTP Codes" at bounding box center [729, 316] width 83 height 17
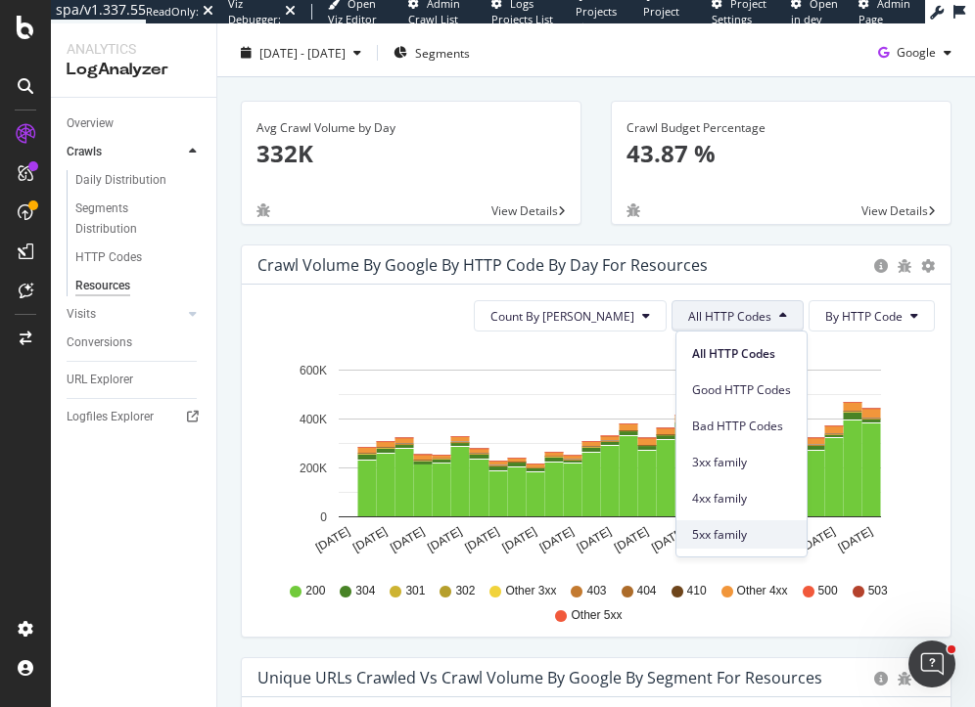
click at [718, 534] on span "5xx family" at bounding box center [741, 535] width 99 height 18
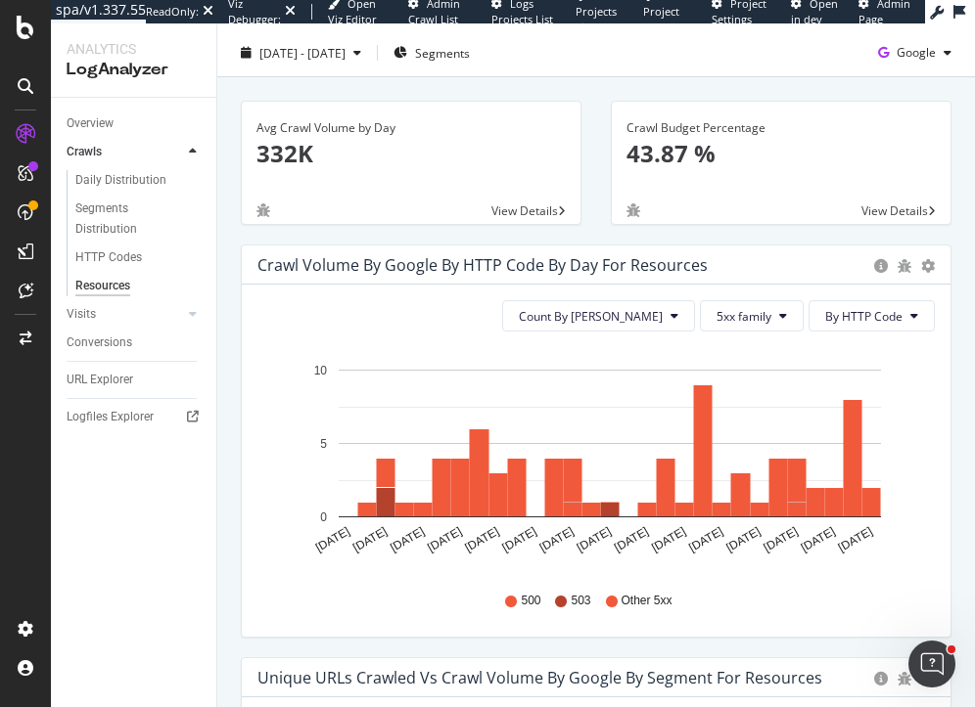
click at [429, 223] on div "Avg Crawl Volume by Day 332K View Details" at bounding box center [411, 163] width 341 height 124
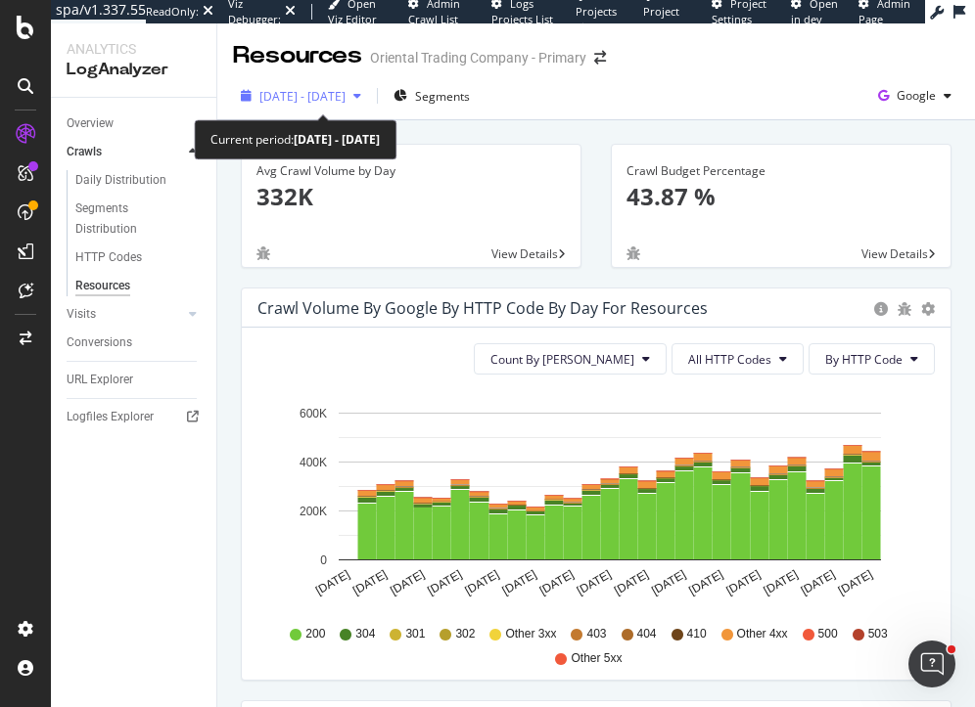
click at [320, 88] on span "2023 Oct. 4th - Oct. 31st" at bounding box center [302, 96] width 86 height 17
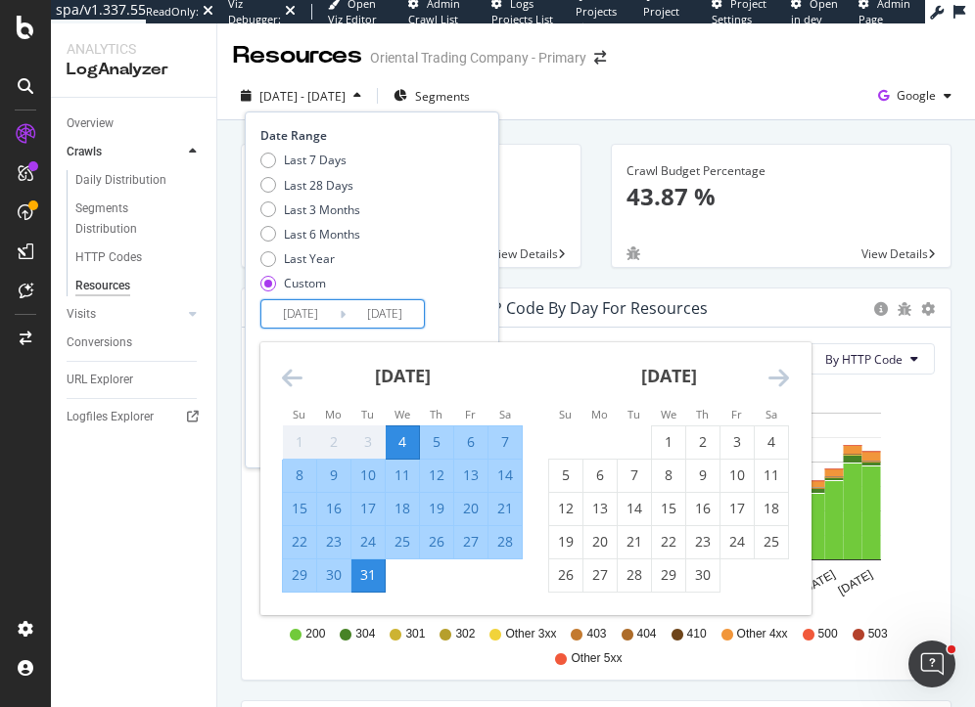
click at [292, 316] on input "2023/10/04" at bounding box center [300, 313] width 78 height 27
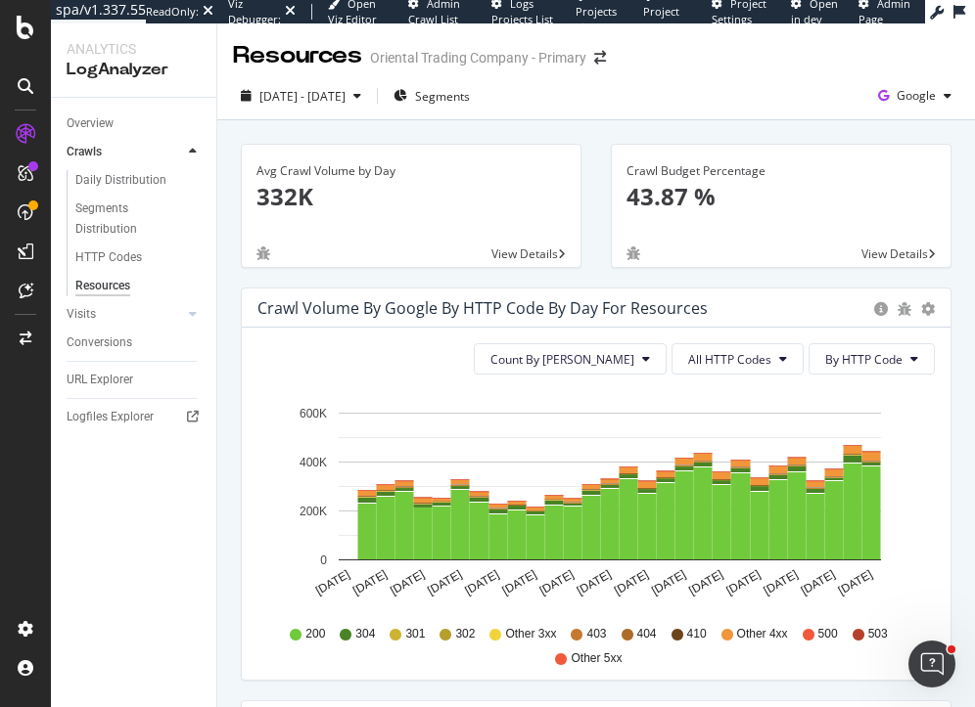
click at [224, 405] on div "Avg Crawl Volume by Day 332K View Details Crawl Budget Percentage 43.87 % View …" at bounding box center [595, 670] width 757 height 1101
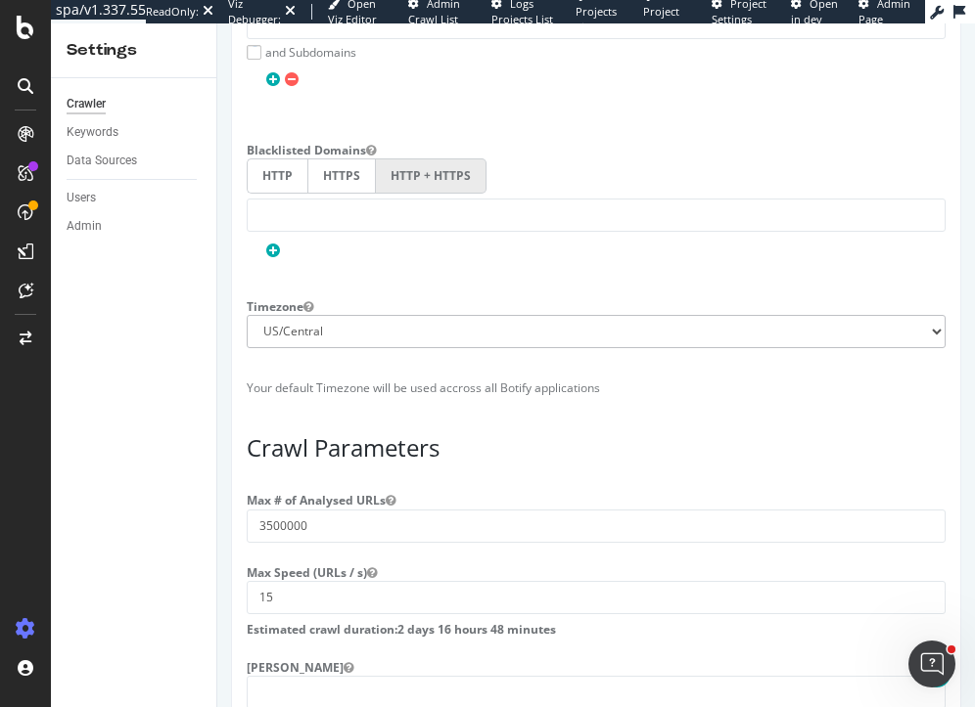
scroll to position [1532, 0]
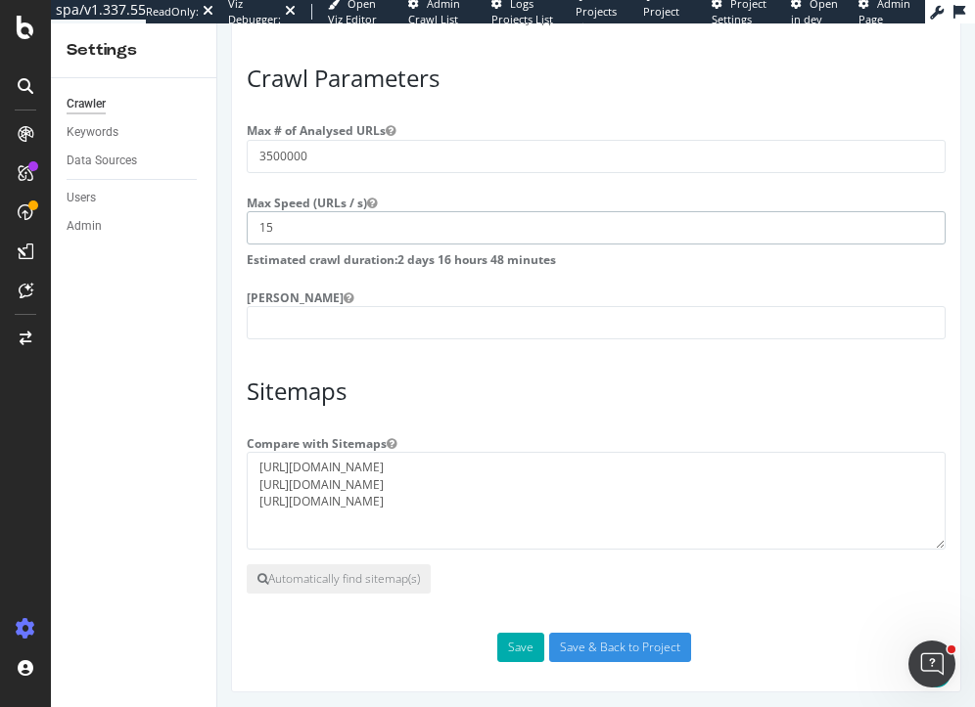
click at [298, 223] on input "15" at bounding box center [596, 227] width 699 height 33
click at [144, 475] on div "Crawler Keywords Data Sources Users Admin" at bounding box center [133, 392] width 165 height 629
click at [336, 390] on h3 "Sitemaps" at bounding box center [596, 391] width 699 height 25
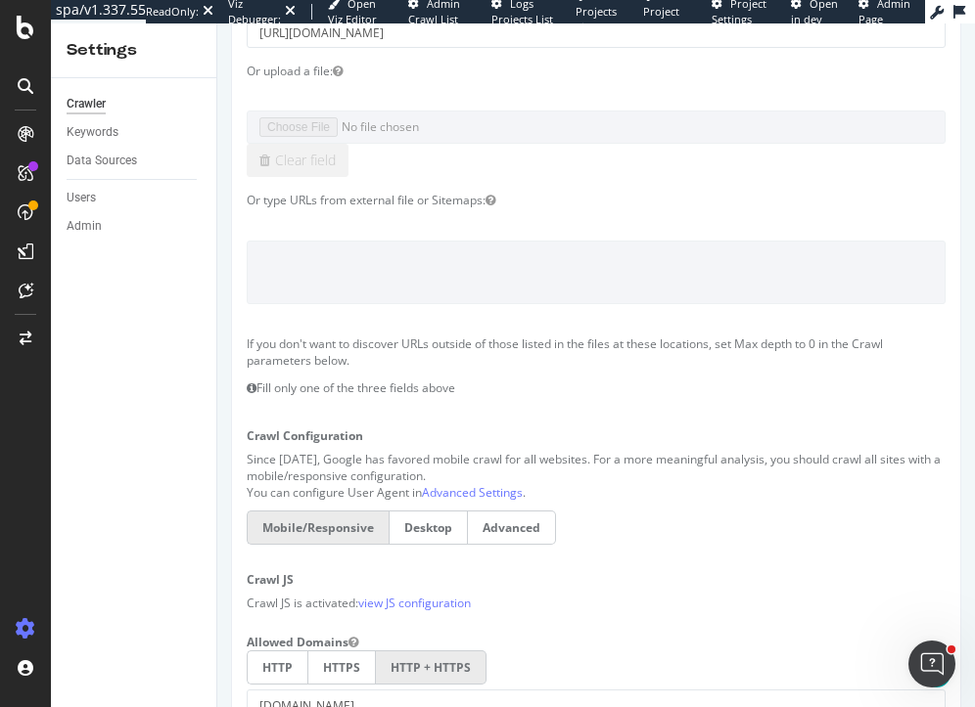
scroll to position [0, 0]
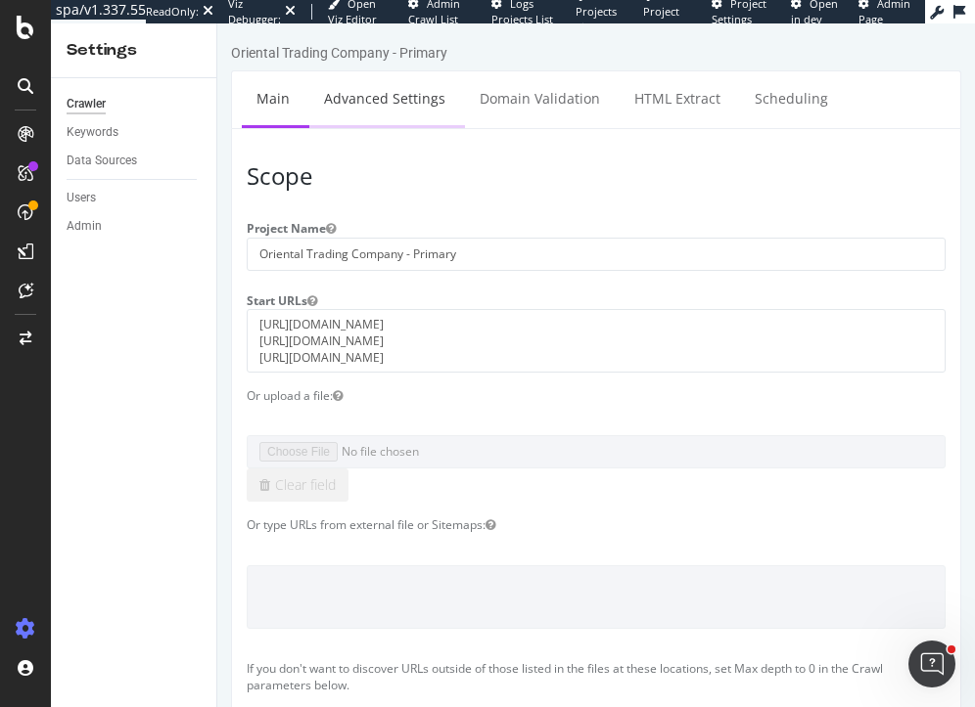
click at [393, 83] on link "Advanced Settings" at bounding box center [384, 98] width 151 height 54
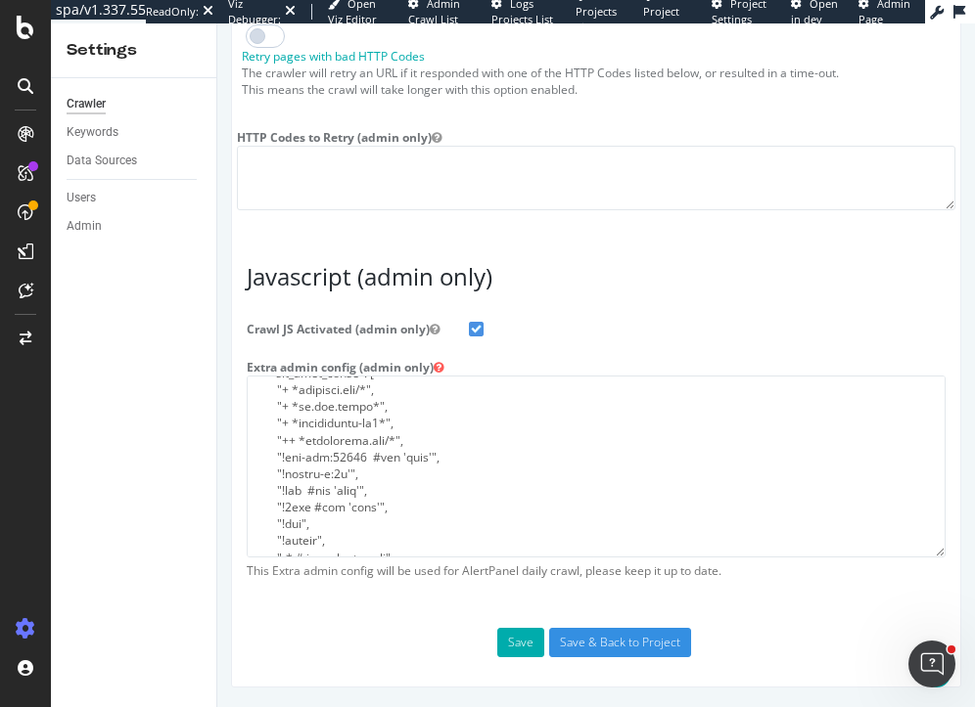
scroll to position [101, 0]
type input "heidi@botify.com"
click at [348, 462] on textarea at bounding box center [596, 466] width 699 height 181
drag, startPoint x: 368, startPoint y: 461, endPoint x: 282, endPoint y: 465, distance: 86.2
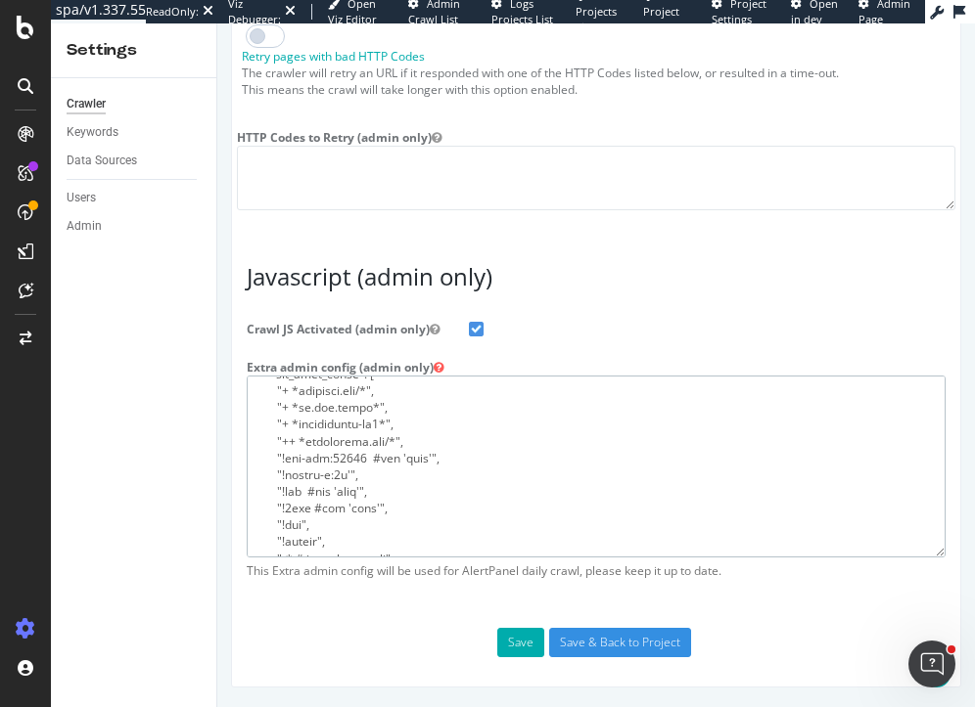
click at [282, 465] on textarea at bounding box center [596, 466] width 699 height 181
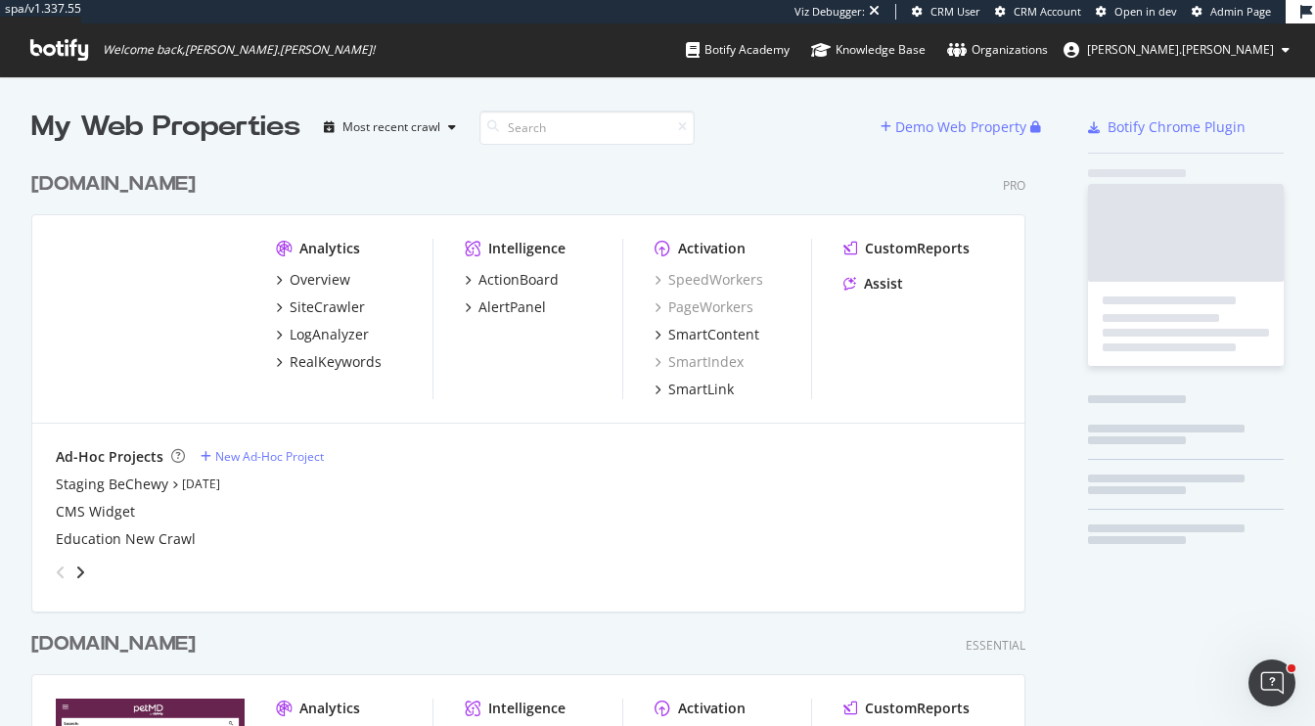
scroll to position [920, 1010]
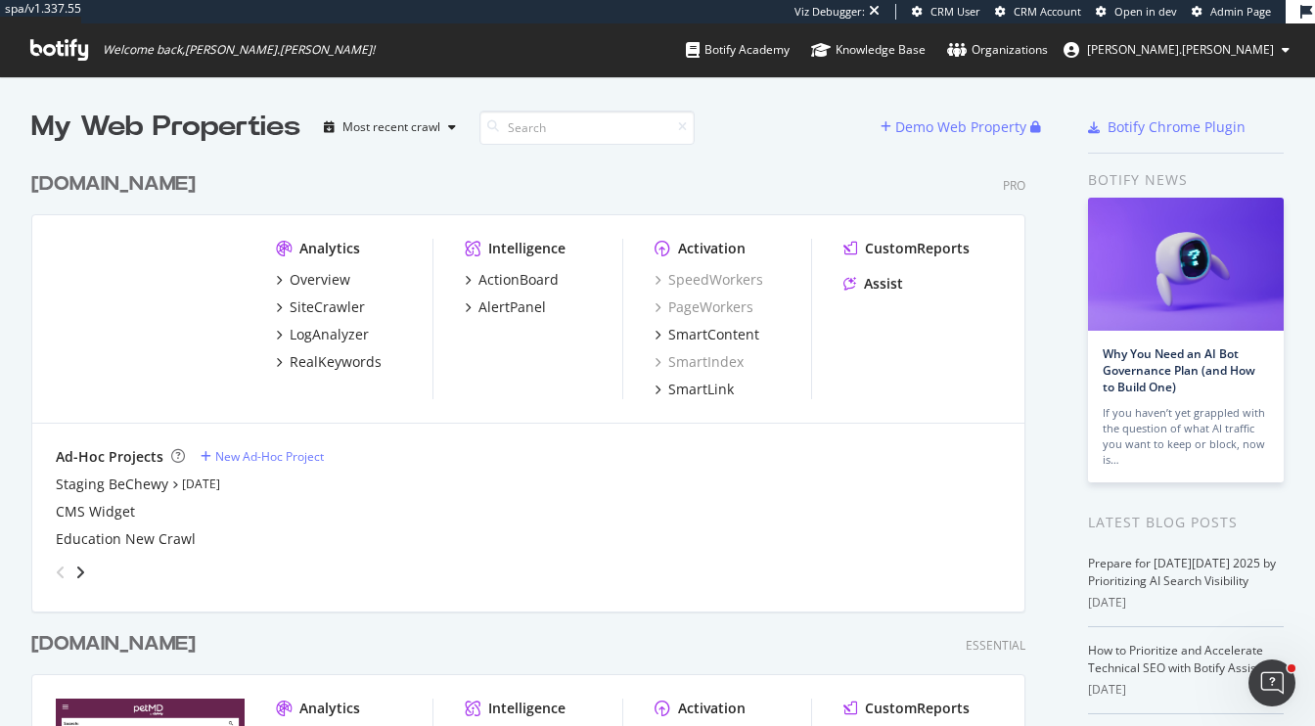
click at [139, 187] on div "[DOMAIN_NAME]" at bounding box center [113, 184] width 164 height 28
